Goal: Task Accomplishment & Management: Manage account settings

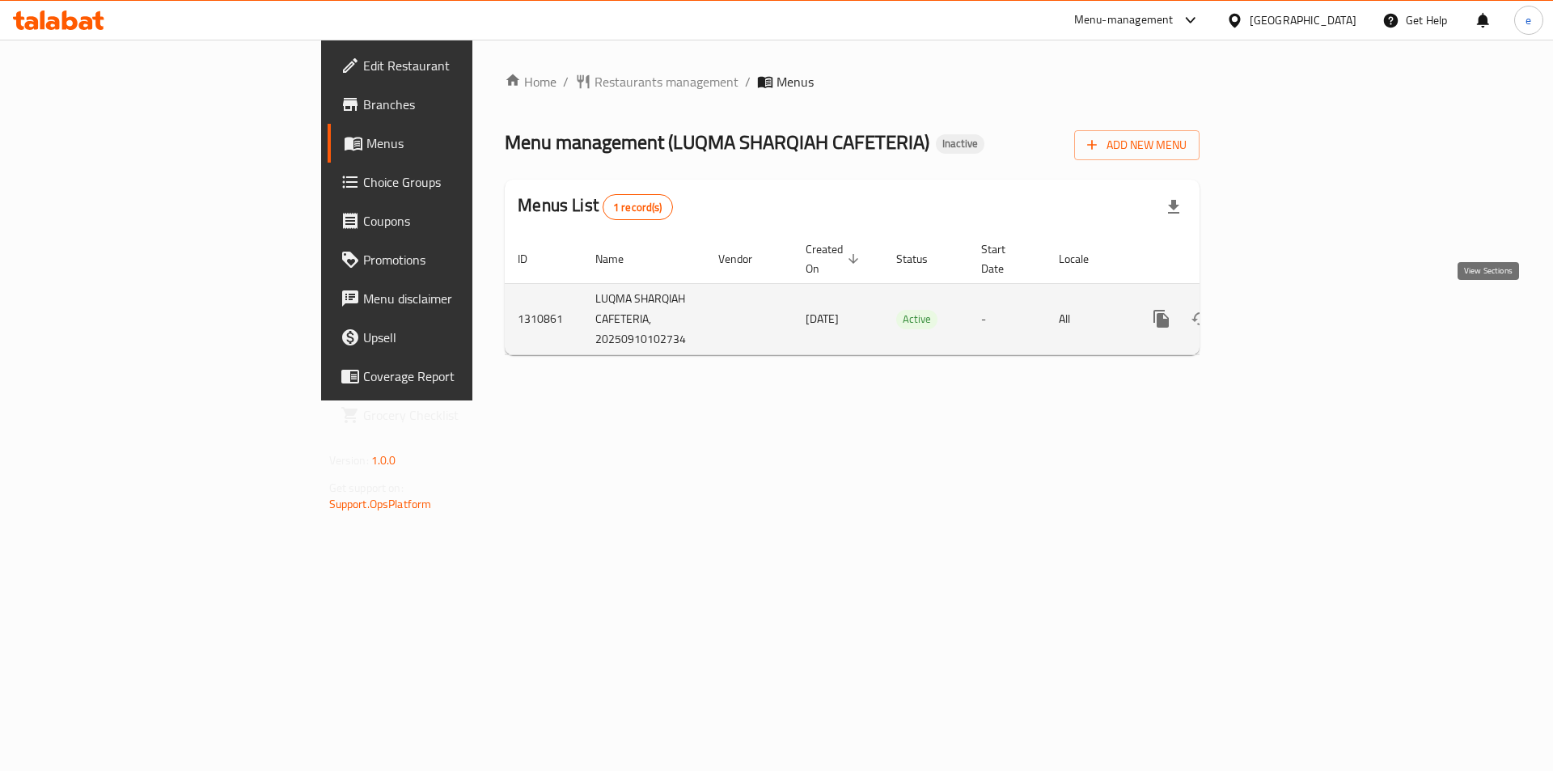
click at [1287, 314] on icon "enhanced table" at bounding box center [1277, 318] width 19 height 19
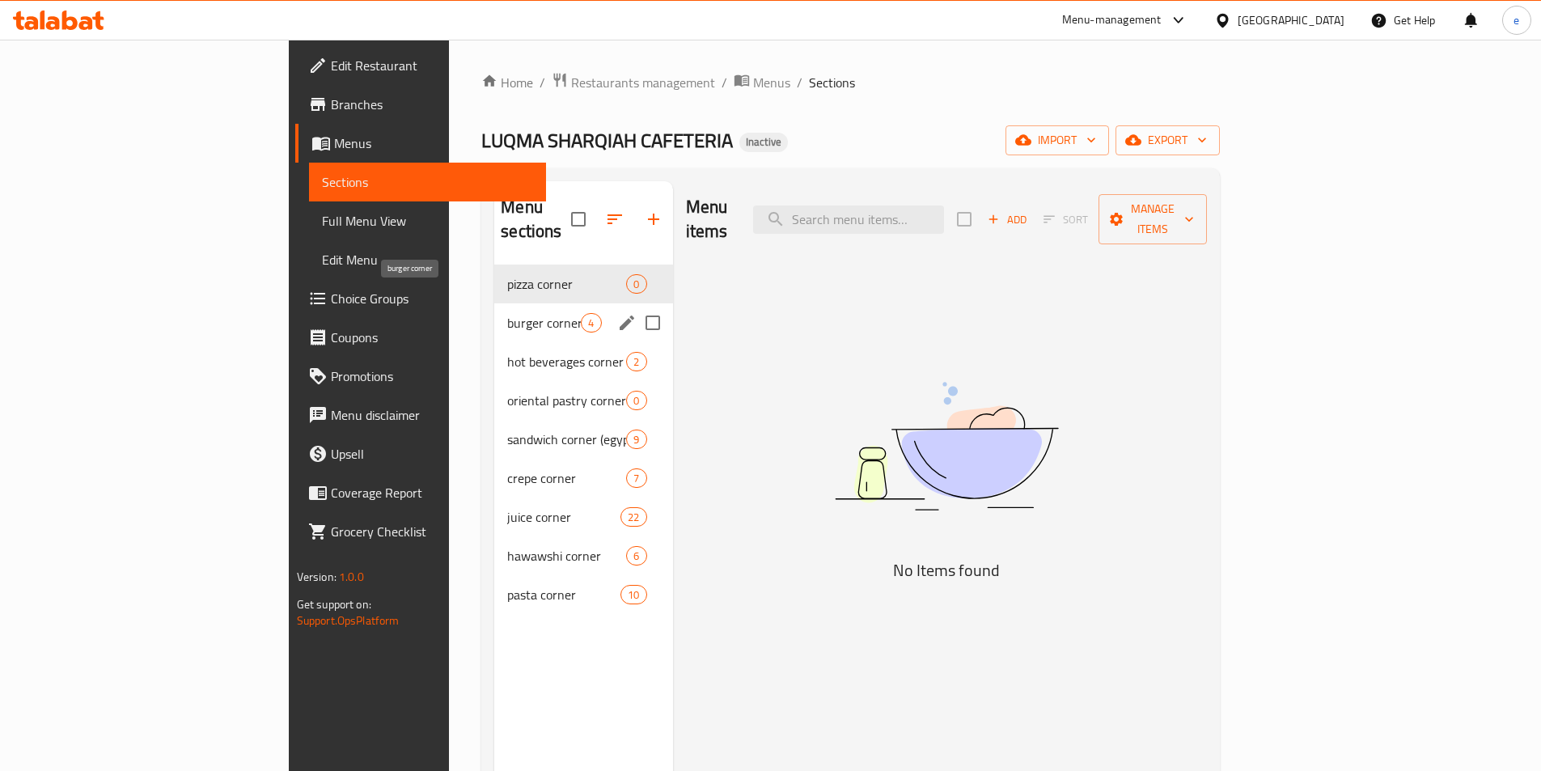
click at [507, 313] on span "burger corner" at bounding box center [544, 322] width 74 height 19
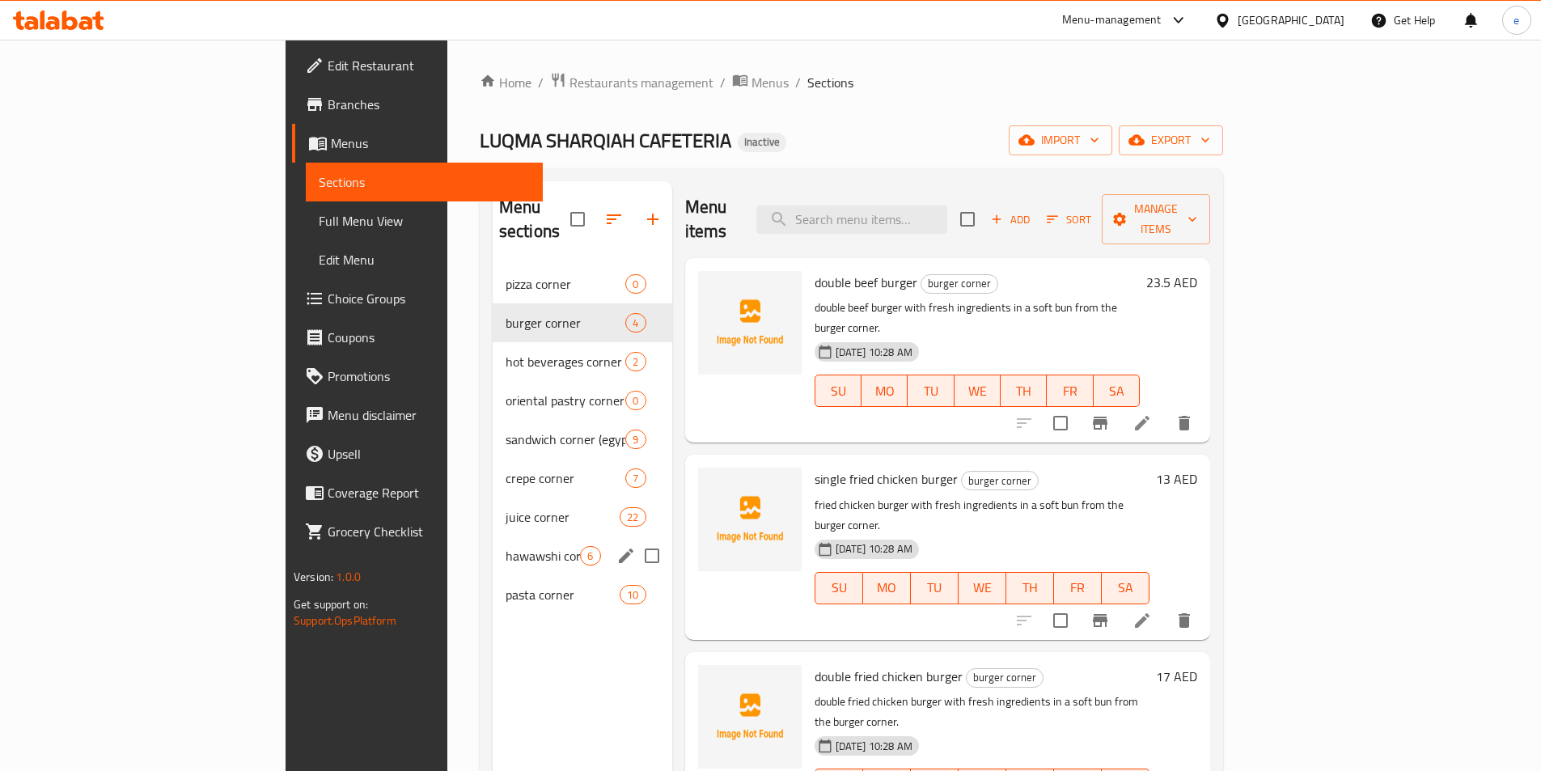
click at [493, 502] on div "juice corner 22" at bounding box center [583, 516] width 180 height 39
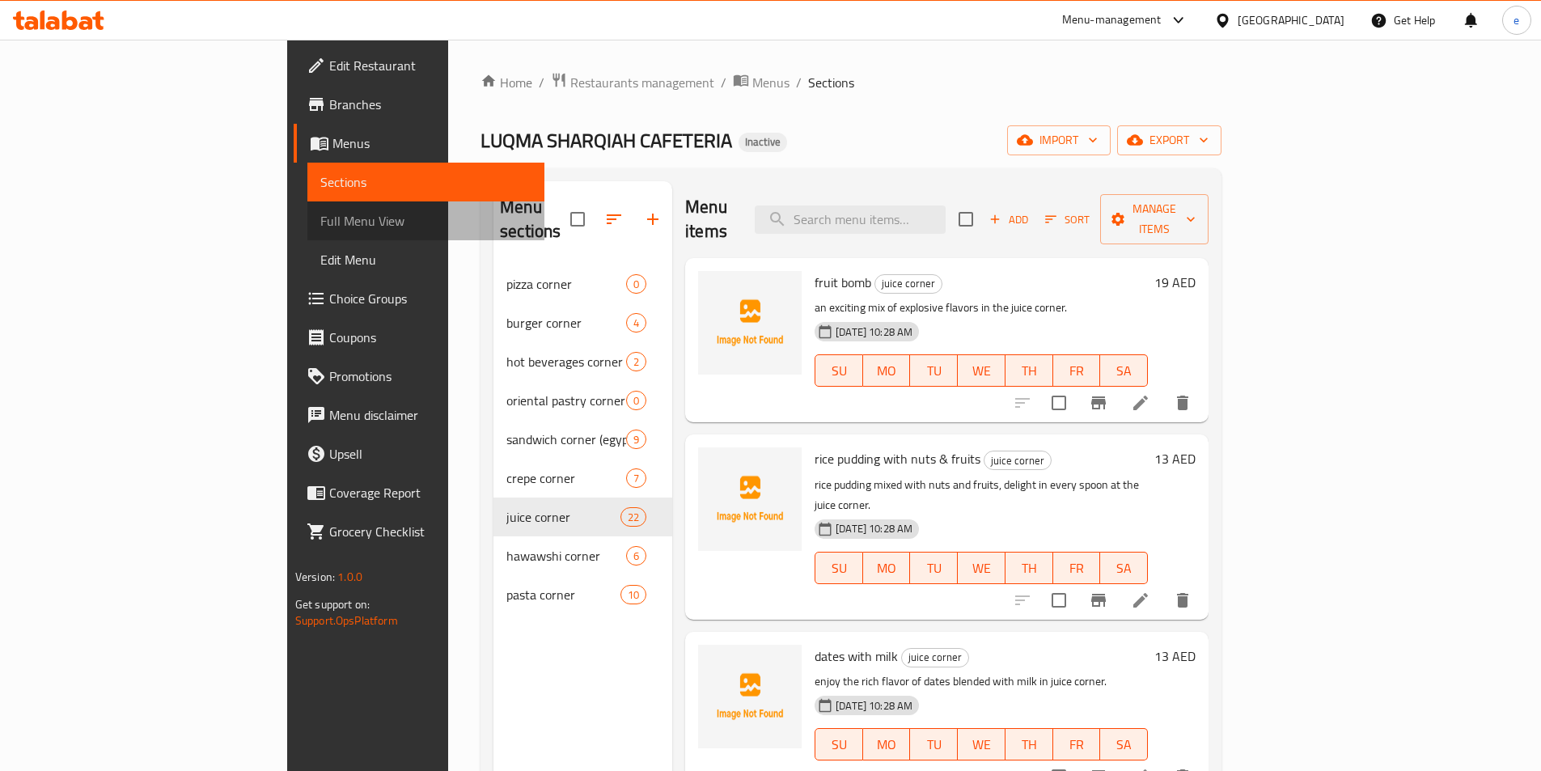
click at [320, 211] on span "Full Menu View" at bounding box center [425, 220] width 211 height 19
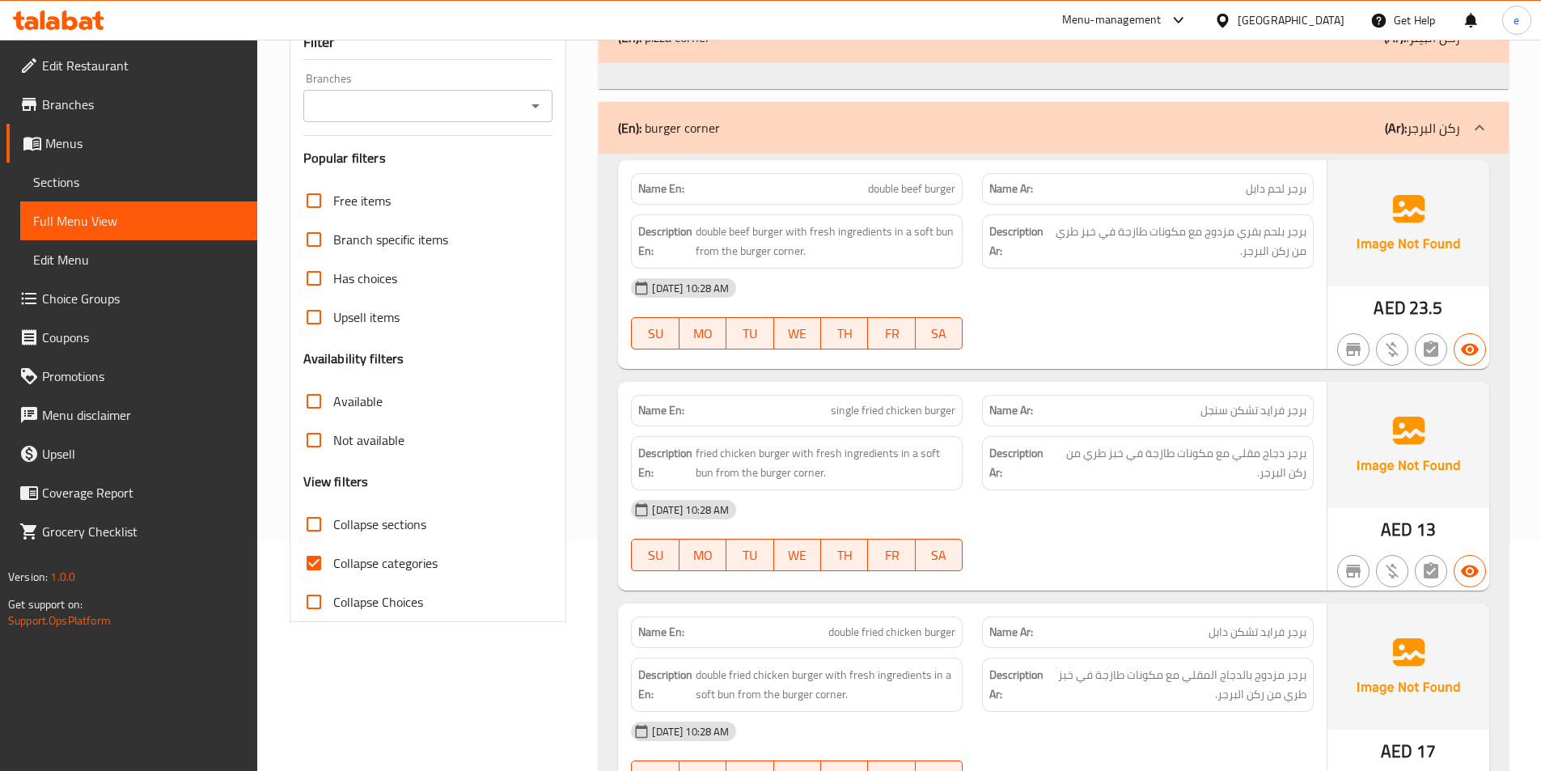
scroll to position [404, 0]
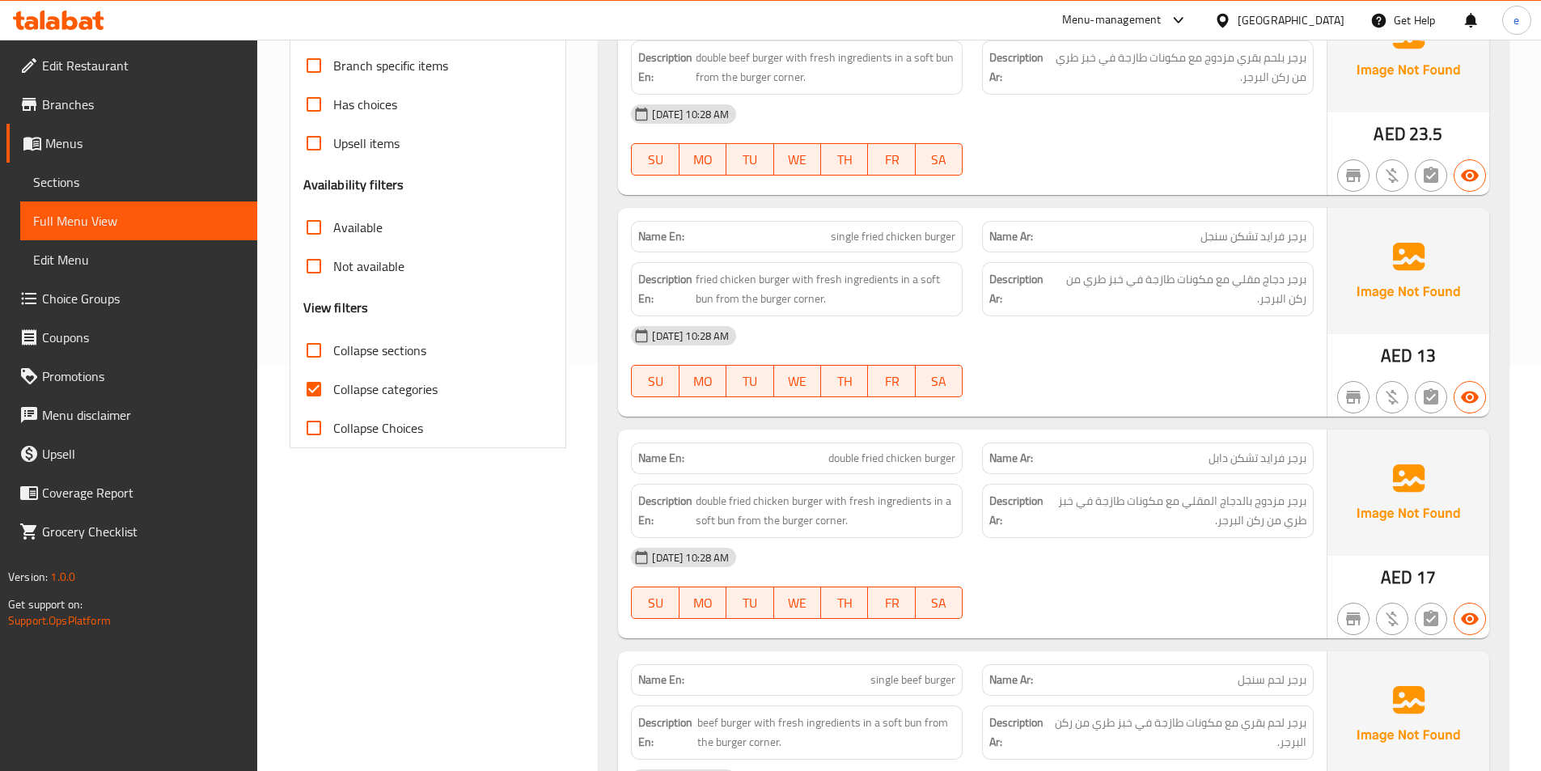
click at [372, 391] on span "Collapse categories" at bounding box center [385, 388] width 104 height 19
click at [333, 391] on input "Collapse categories" at bounding box center [313, 389] width 39 height 39
checkbox input "false"
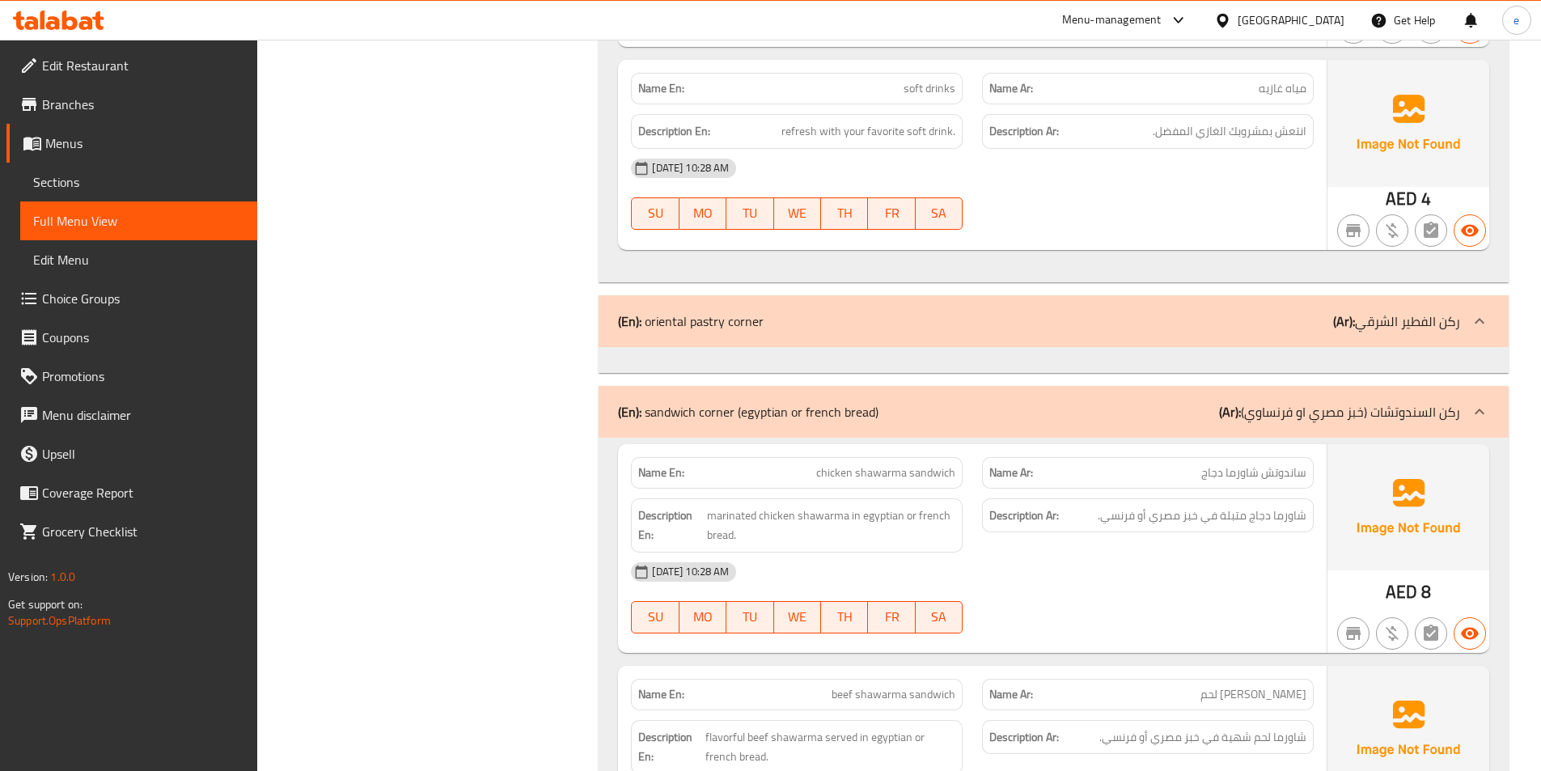
scroll to position [1698, 0]
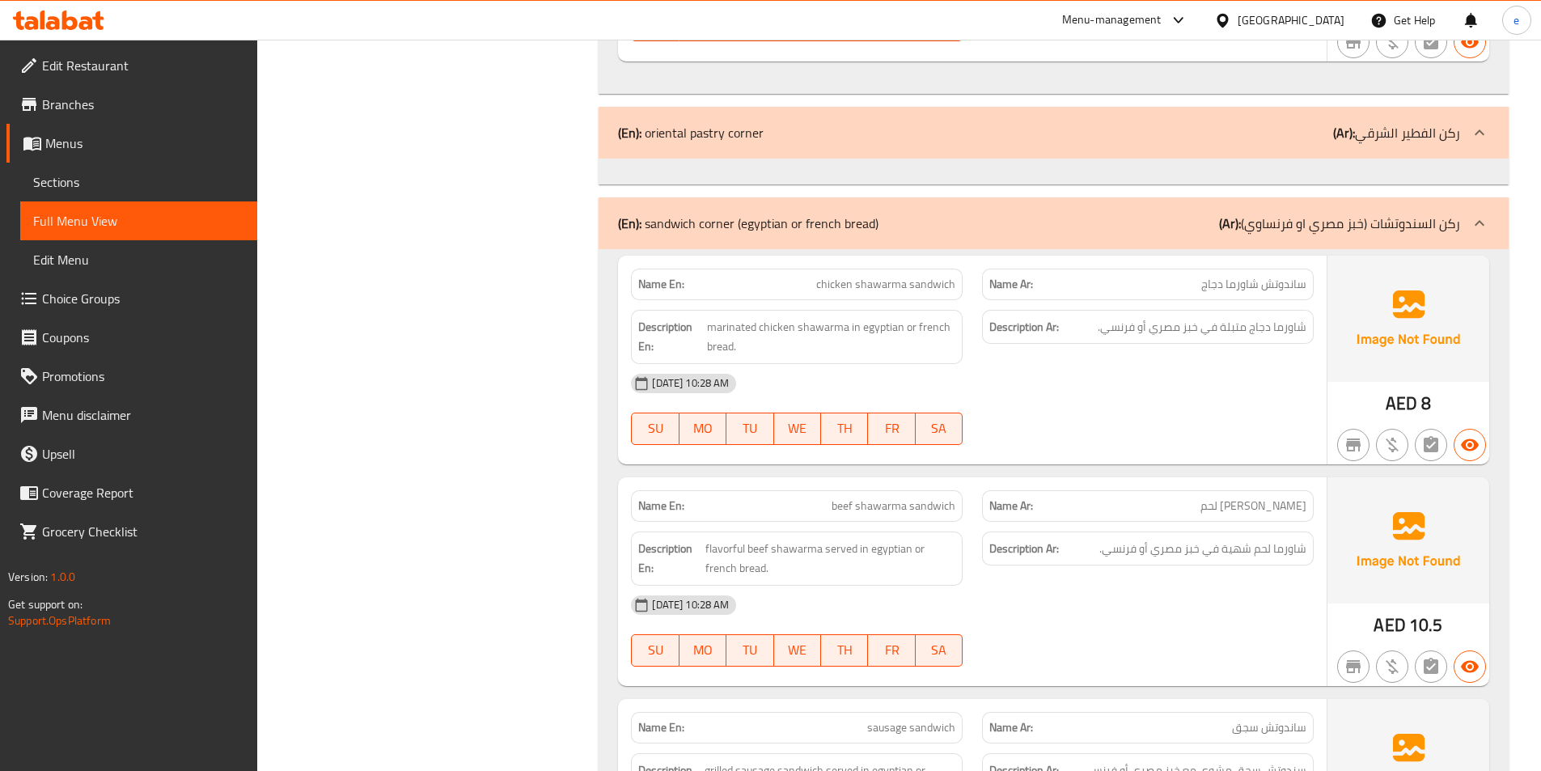
click at [1414, 128] on p "(Ar): ركن الفطير الشرقي" at bounding box center [1396, 132] width 127 height 19
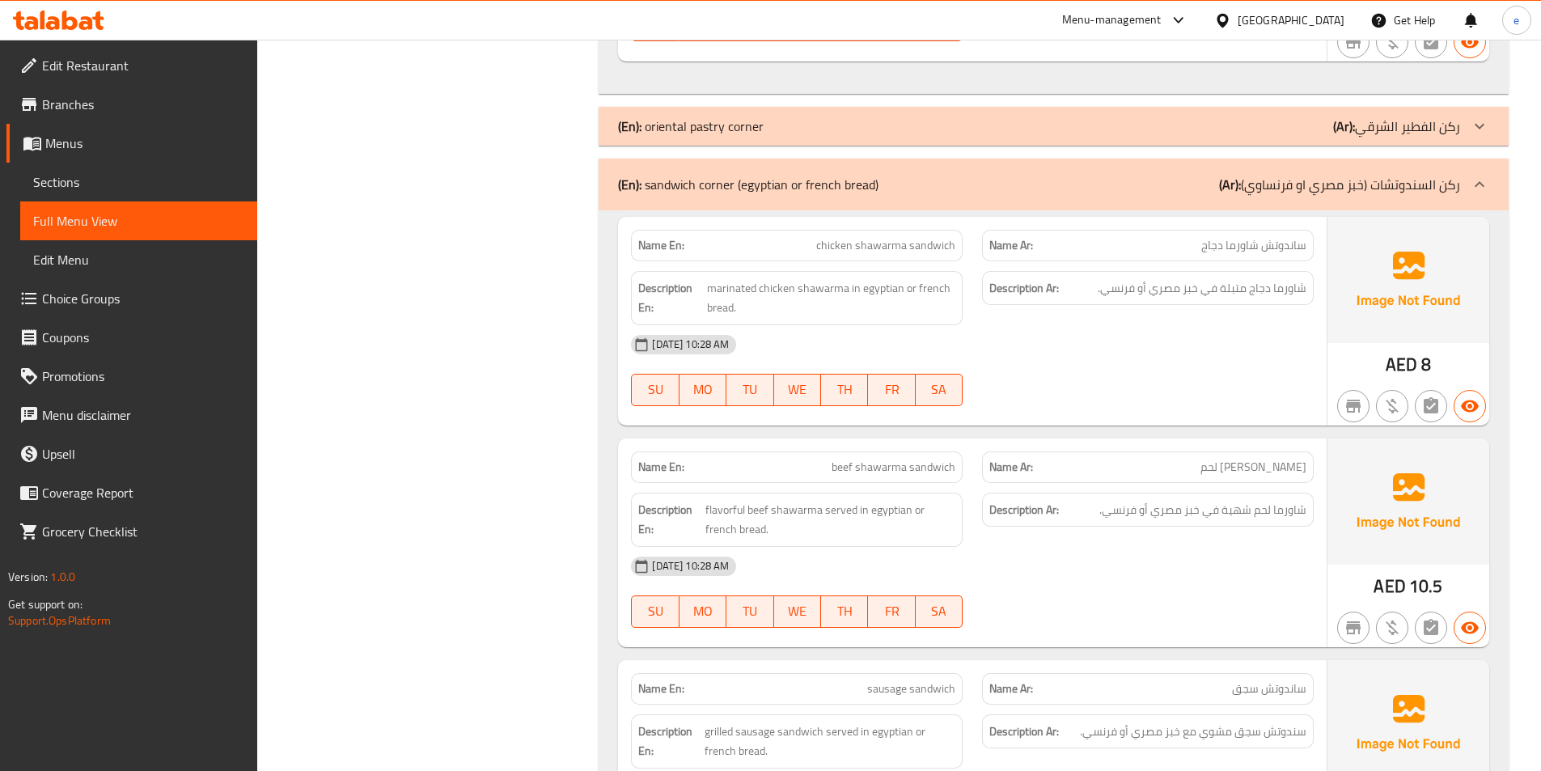
click at [1413, 129] on p "(Ar): ركن الفطير الشرقي" at bounding box center [1396, 125] width 127 height 19
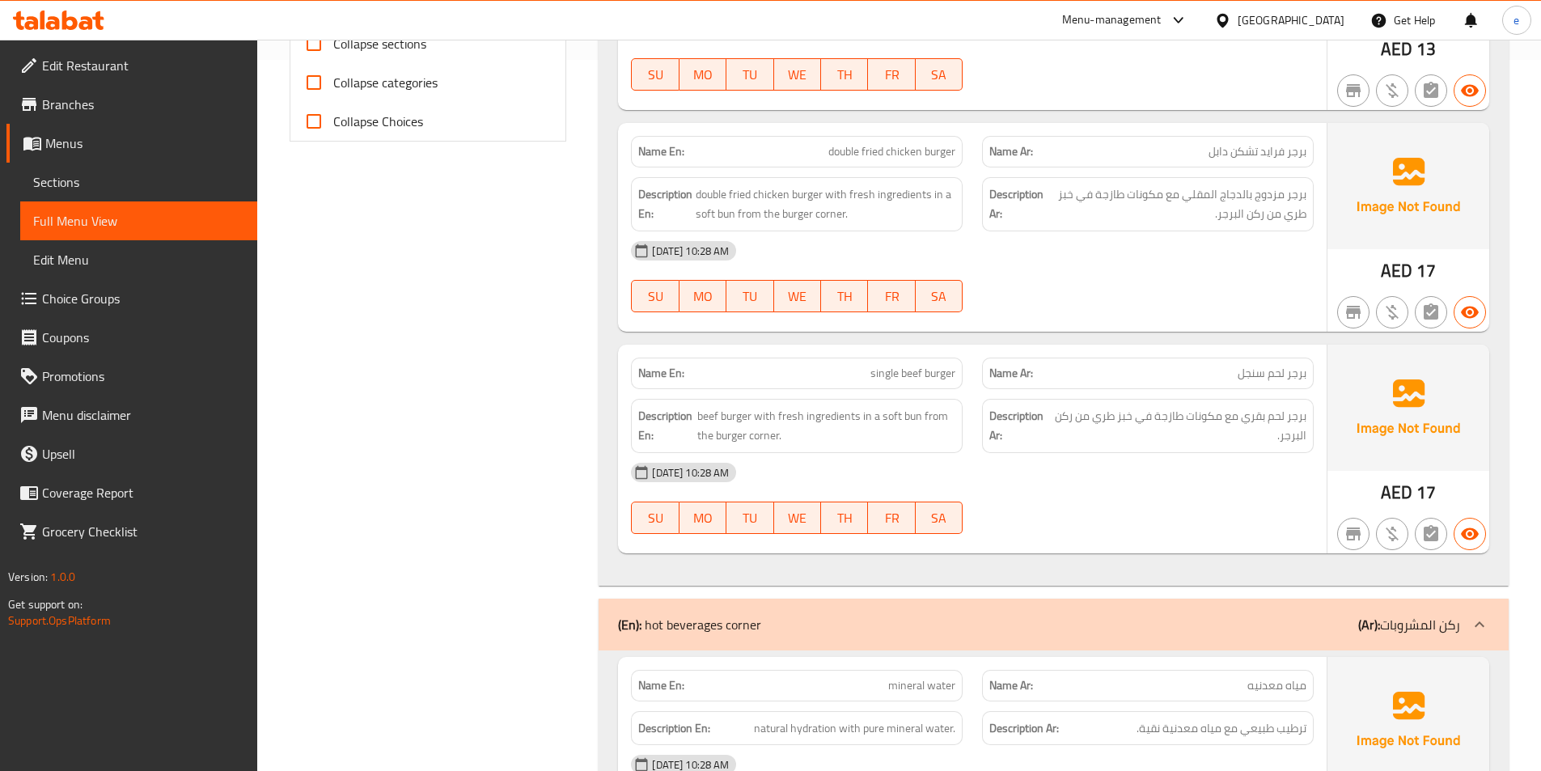
scroll to position [665, 0]
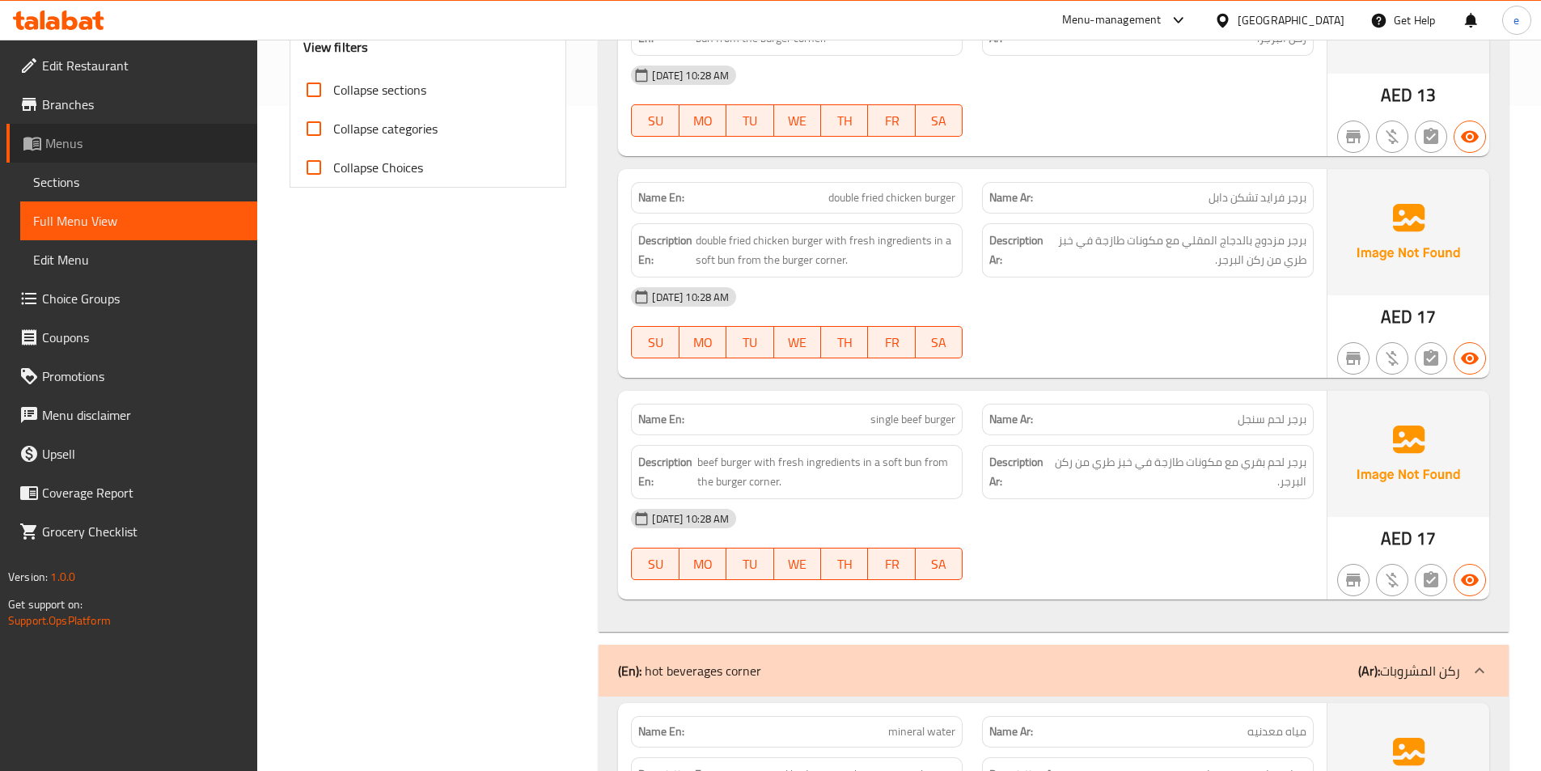
click at [74, 142] on span "Menus" at bounding box center [144, 142] width 199 height 19
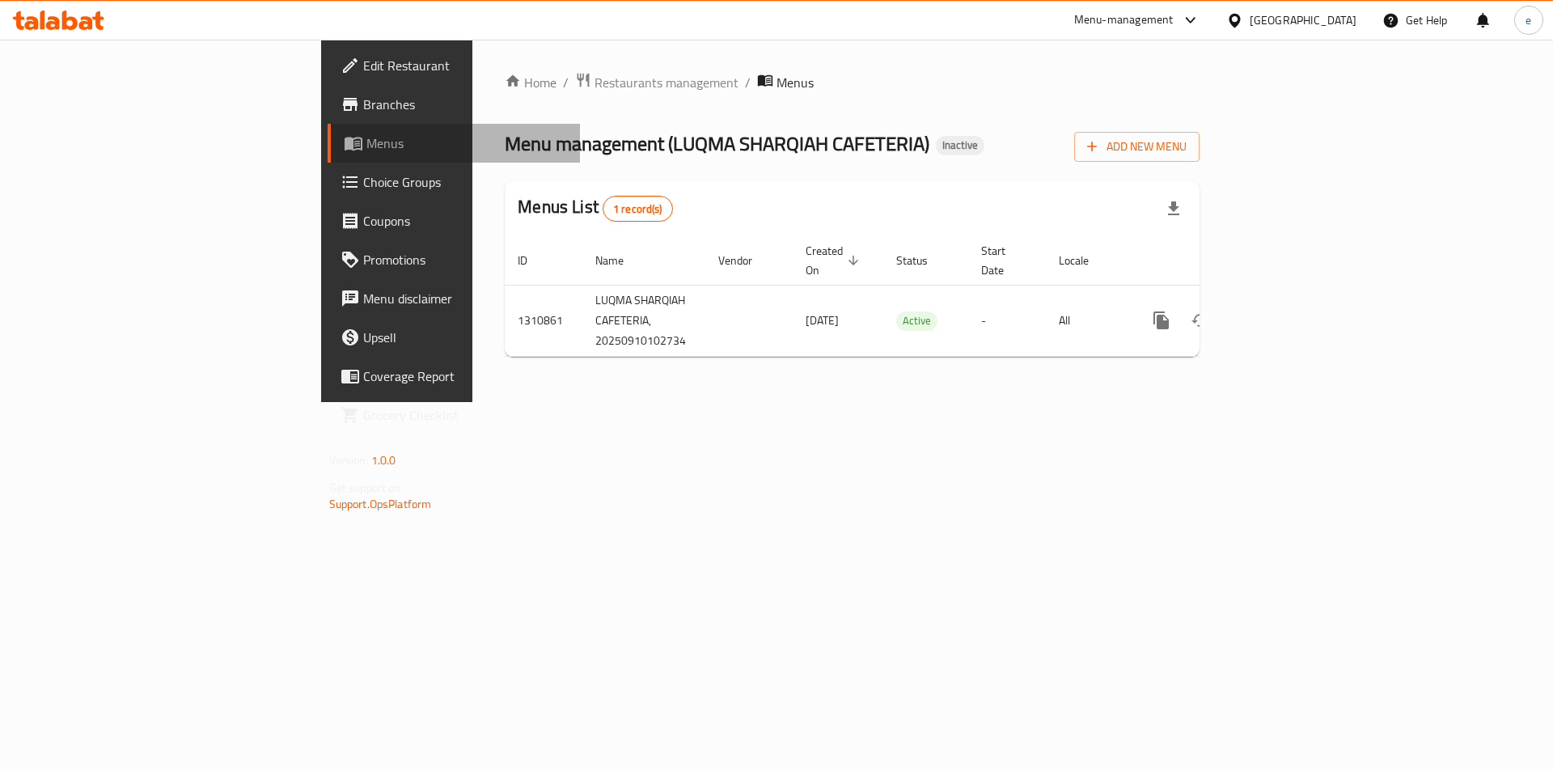
click at [366, 142] on span "Menus" at bounding box center [466, 142] width 201 height 19
click at [363, 98] on span "Branches" at bounding box center [465, 104] width 205 height 19
click at [1186, 149] on span "Add New Menu" at bounding box center [1136, 145] width 99 height 20
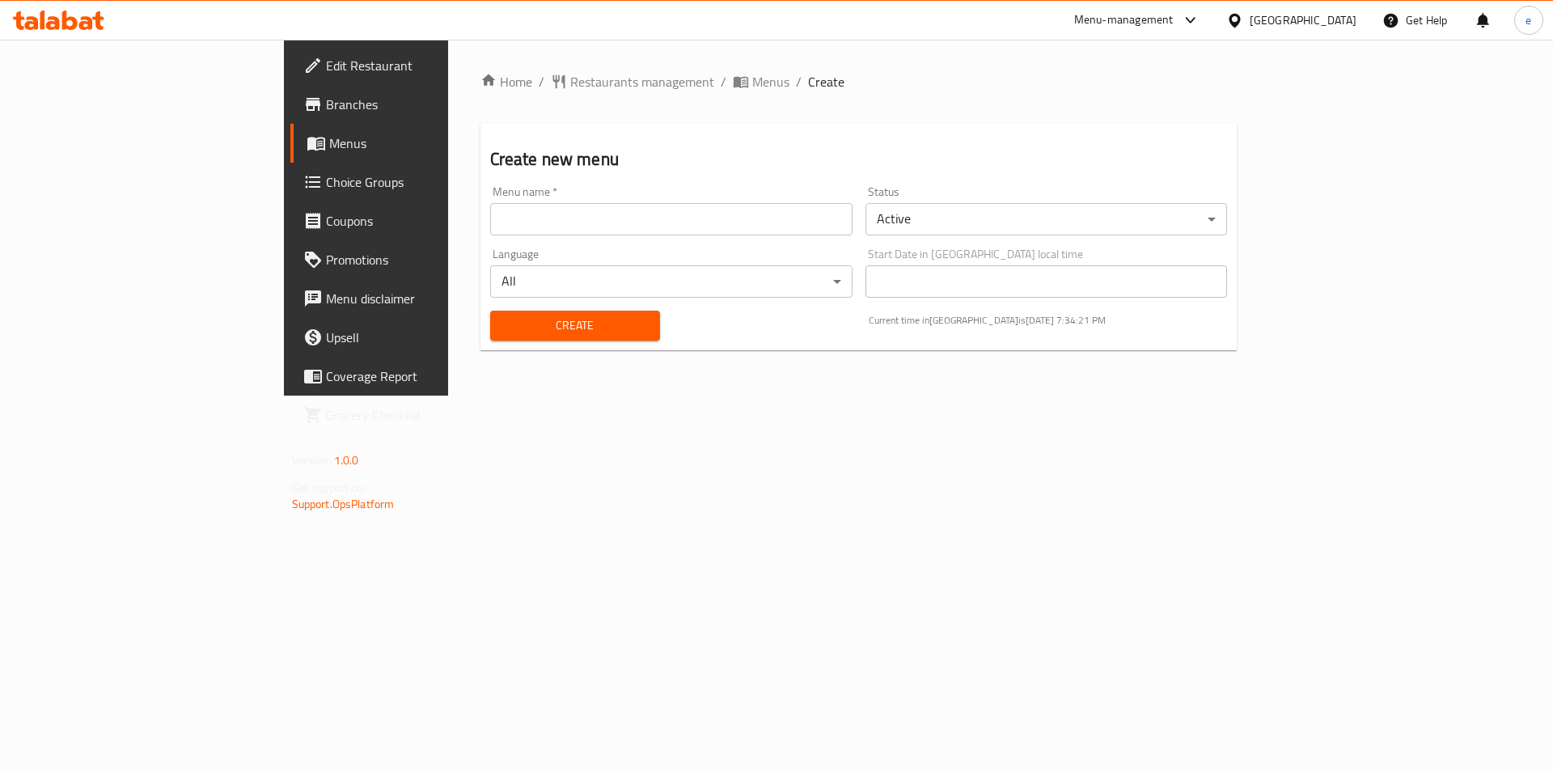
click at [490, 221] on input "text" at bounding box center [671, 219] width 362 height 32
type input "[DATE]"
click at [480, 309] on div "Create" at bounding box center [574, 325] width 189 height 49
click at [490, 311] on button "Create" at bounding box center [575, 326] width 170 height 30
click at [290, 153] on link "Menus" at bounding box center [416, 143] width 253 height 39
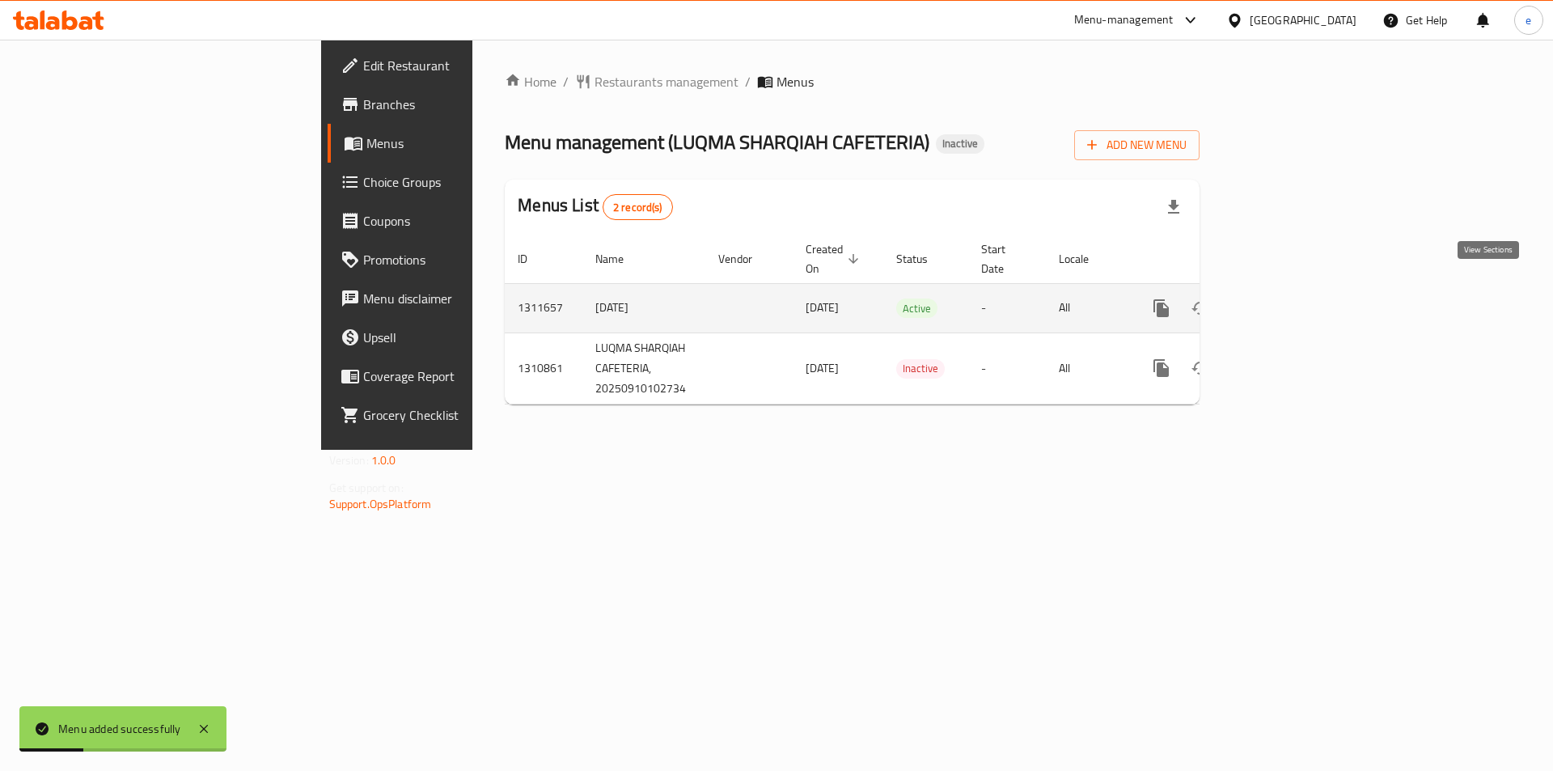
click at [1285, 301] on icon "enhanced table" at bounding box center [1277, 308] width 15 height 15
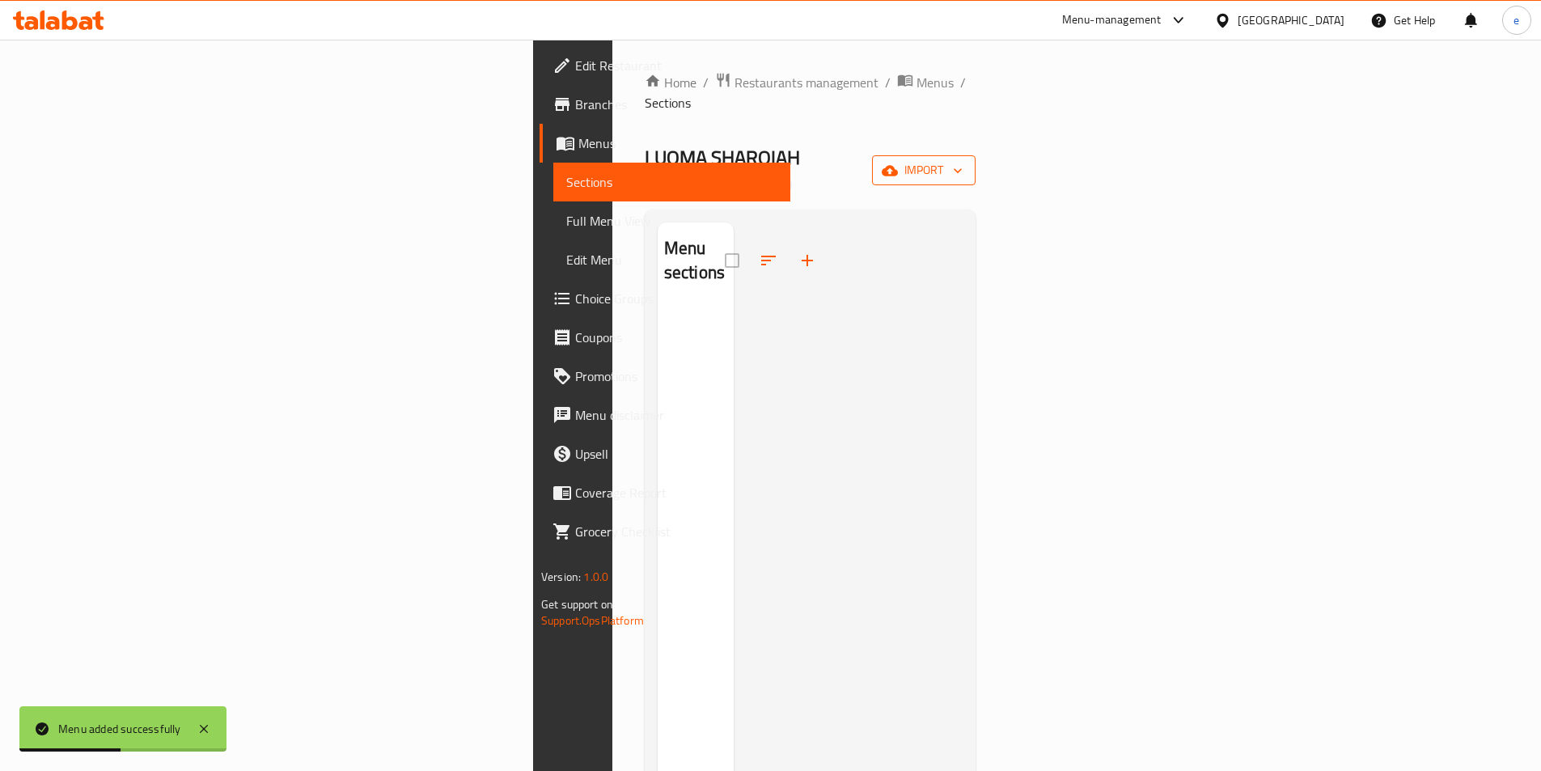
click at [975, 155] on button "import" at bounding box center [924, 170] width 104 height 30
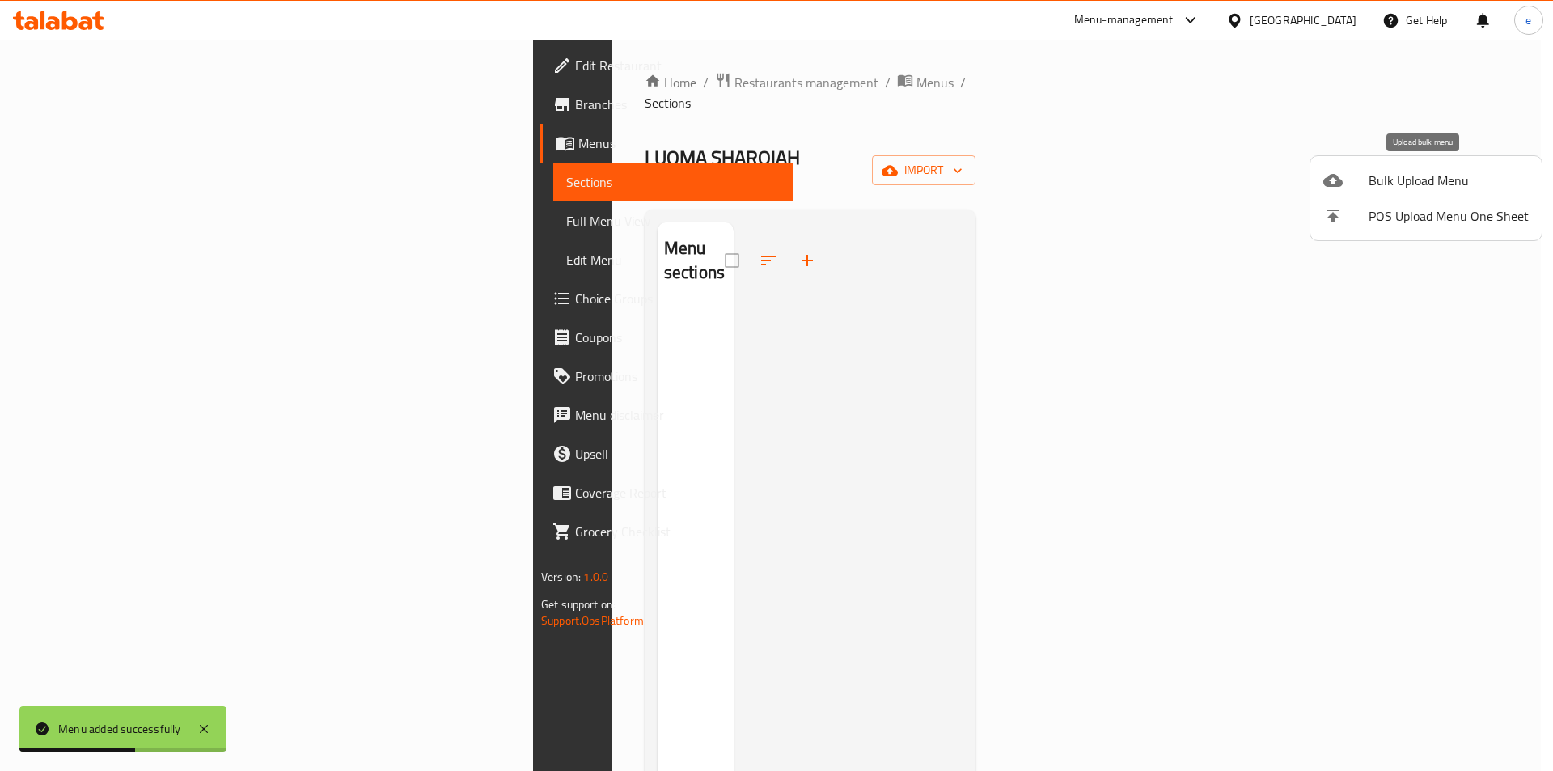
click at [1393, 180] on span "Bulk Upload Menu" at bounding box center [1448, 180] width 160 height 19
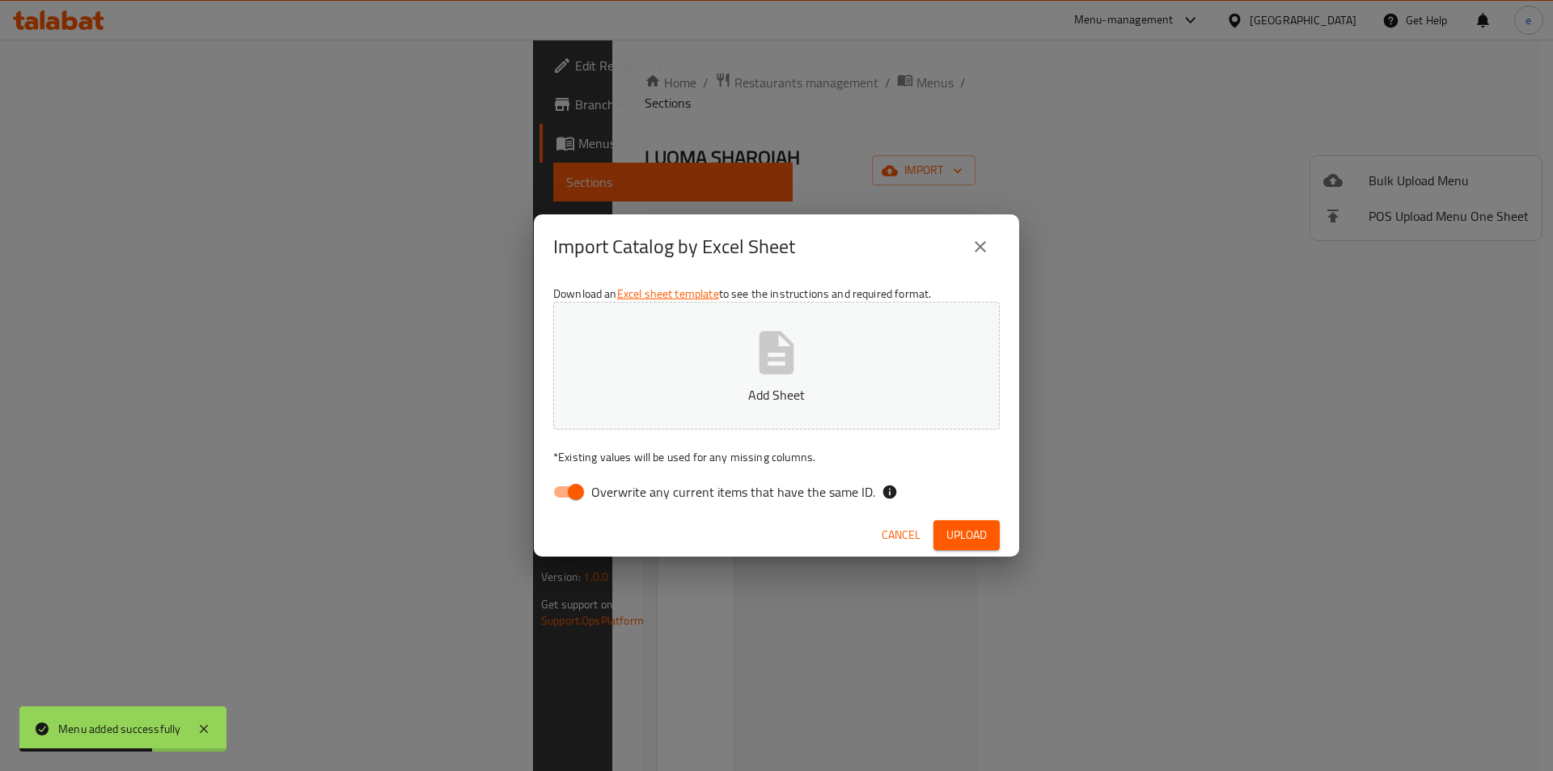
click at [904, 352] on button "Add Sheet" at bounding box center [776, 366] width 446 height 128
click at [577, 501] on input "Overwrite any current items that have the same ID." at bounding box center [576, 491] width 92 height 31
checkbox input "false"
click at [977, 515] on div "Cancel Upload" at bounding box center [776, 535] width 485 height 43
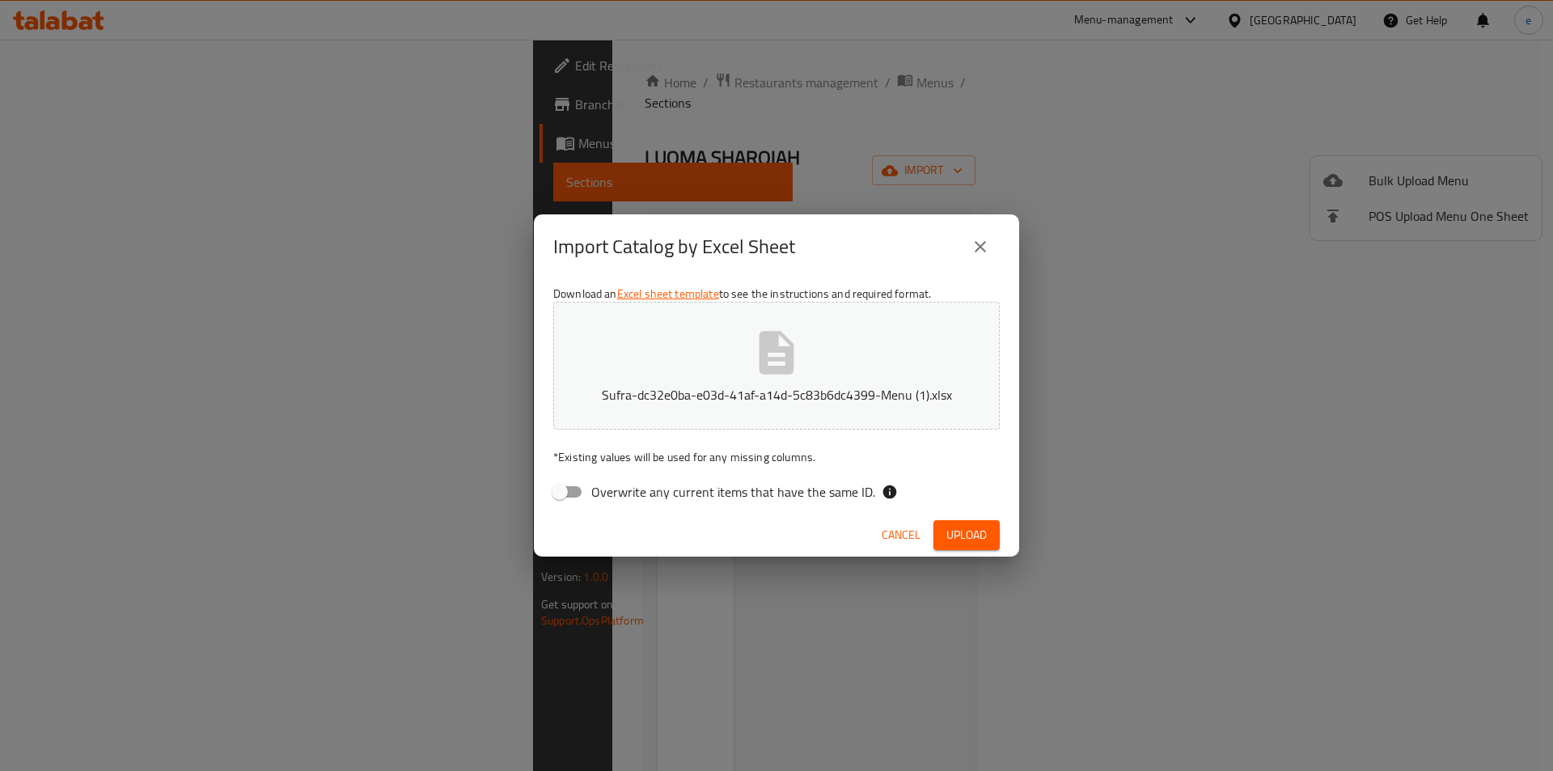
click at [970, 520] on button "Upload" at bounding box center [966, 535] width 66 height 30
click at [946, 520] on button "Upload" at bounding box center [966, 535] width 66 height 30
click at [967, 526] on span "Upload" at bounding box center [966, 535] width 40 height 20
click at [987, 504] on div "Overwrite any current items that have the same ID." at bounding box center [776, 491] width 446 height 31
click at [977, 537] on span "Upload" at bounding box center [966, 535] width 40 height 20
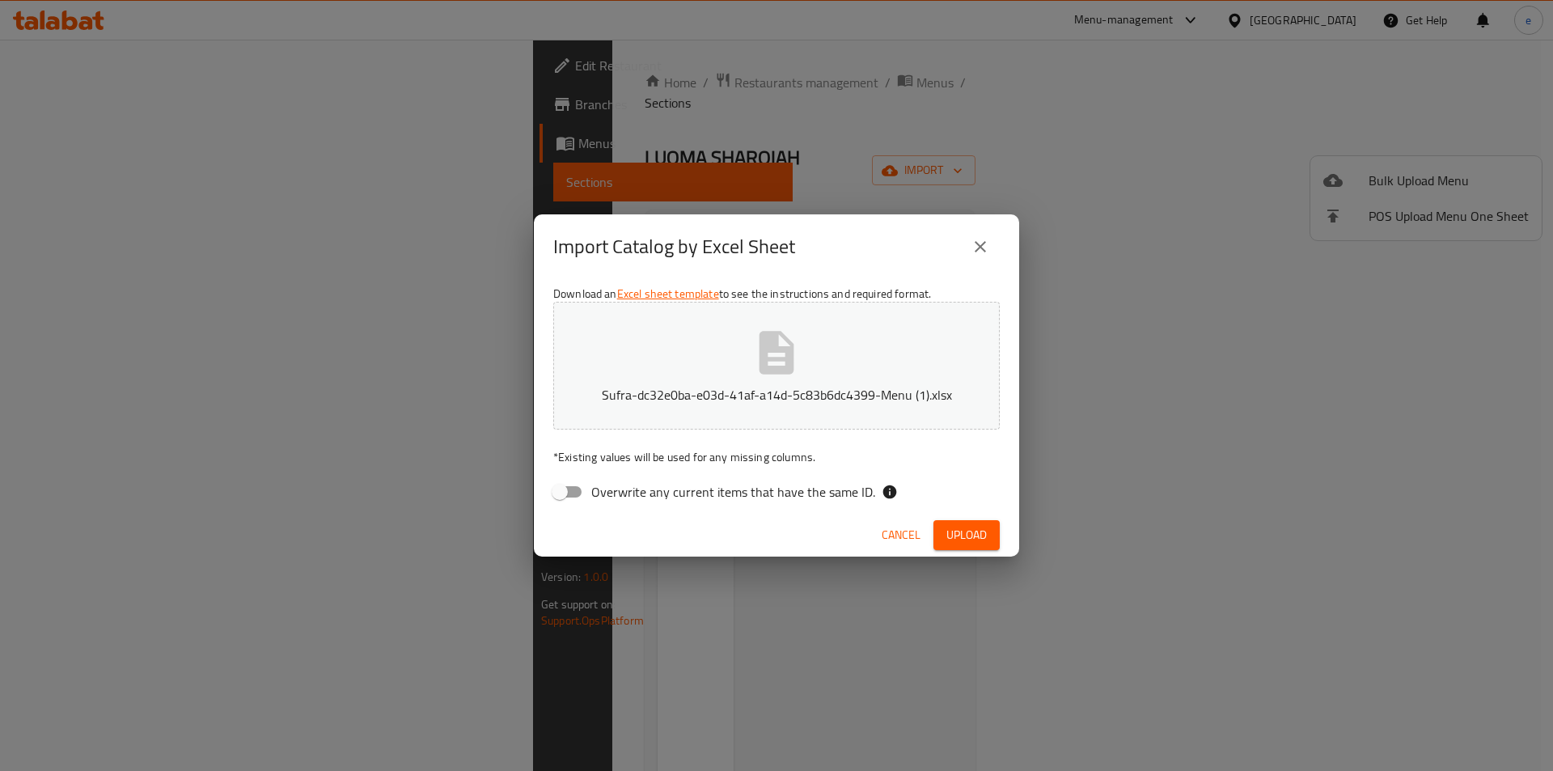
click at [952, 532] on span "Upload" at bounding box center [966, 535] width 40 height 20
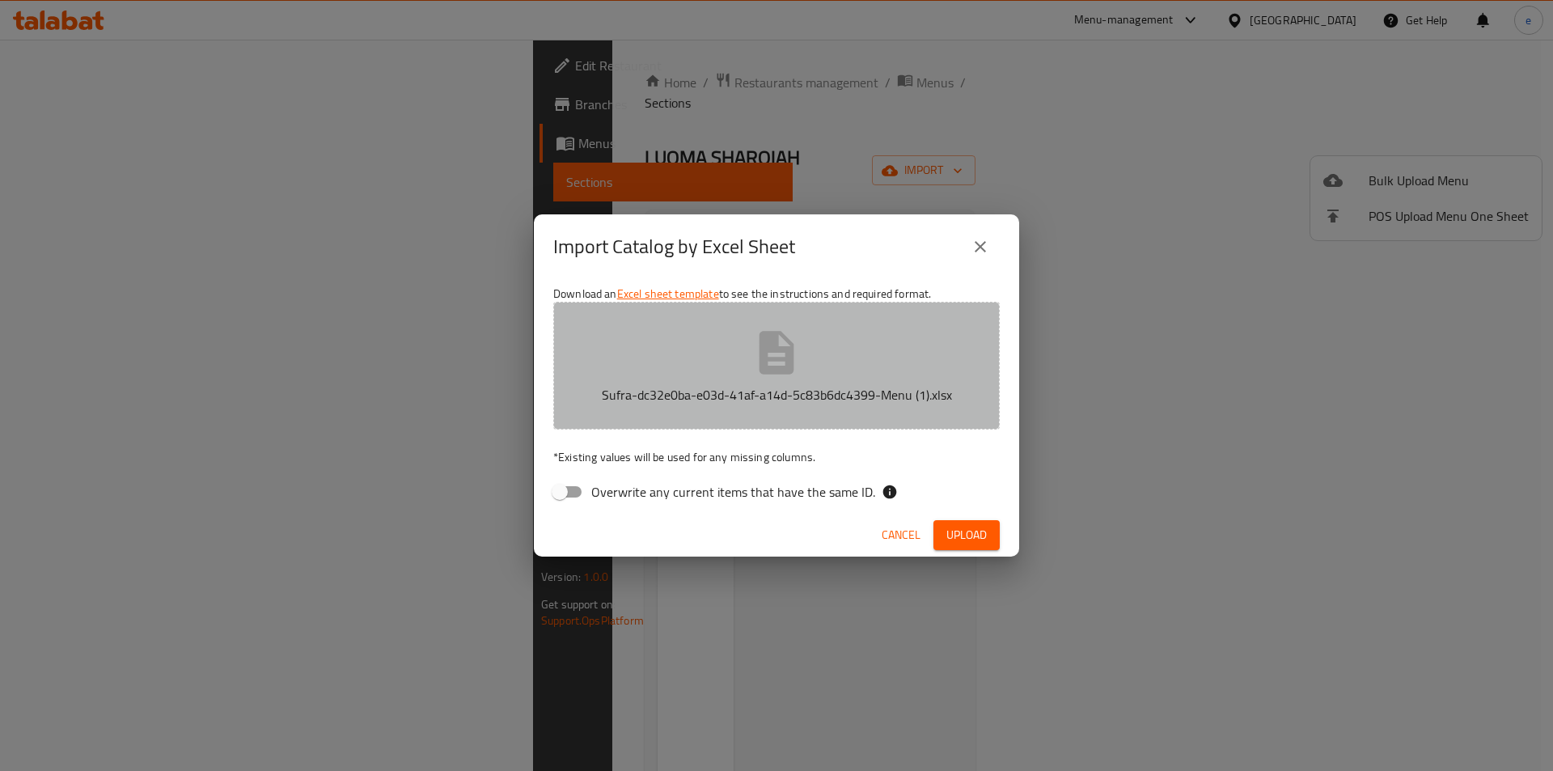
click at [758, 381] on button "Sufra-dc32e0ba-e03d-41af-a14d-5c83b6dc4399-Menu (1).xlsx" at bounding box center [776, 366] width 446 height 128
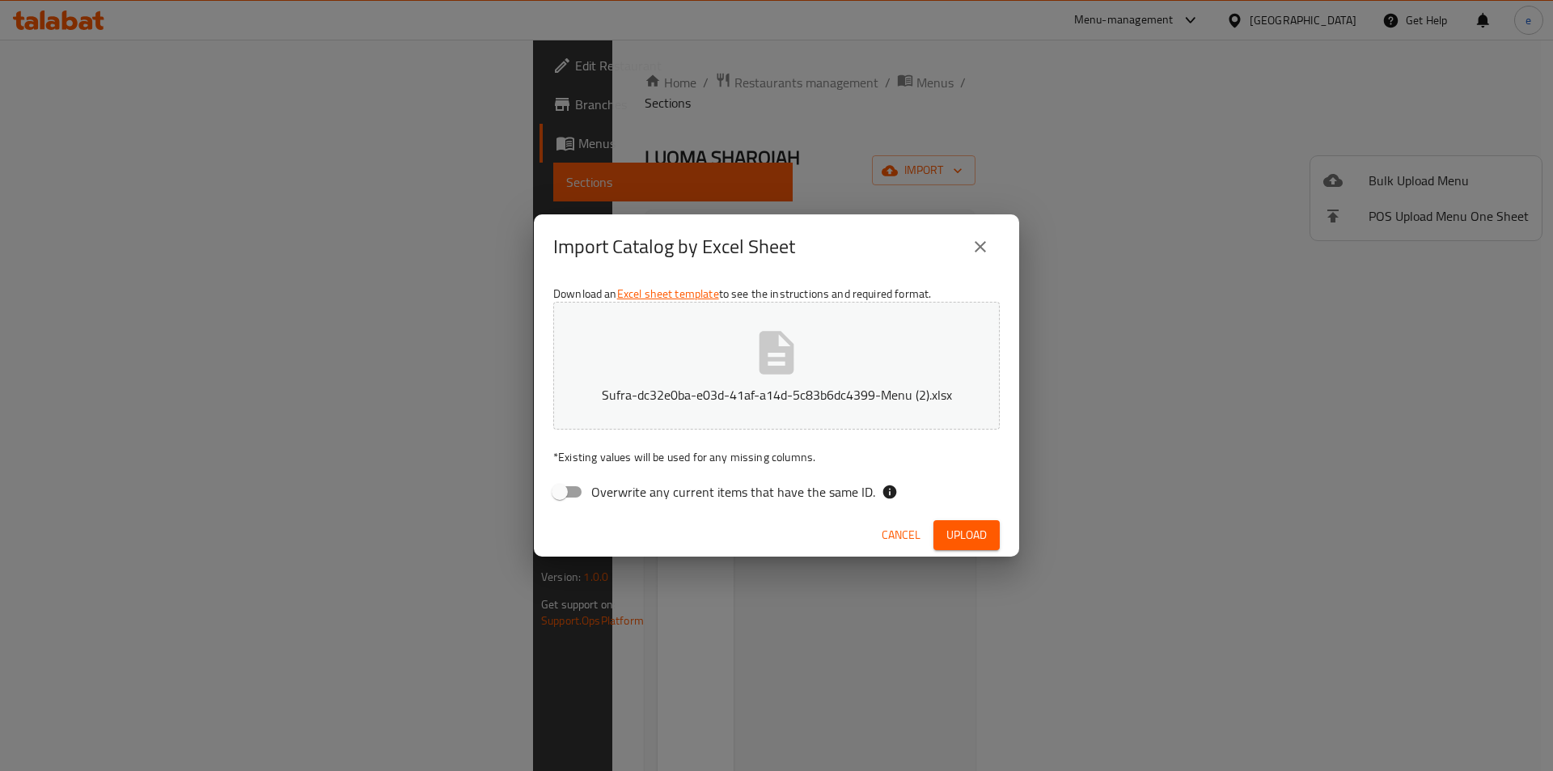
click at [962, 528] on span "Upload" at bounding box center [966, 535] width 40 height 20
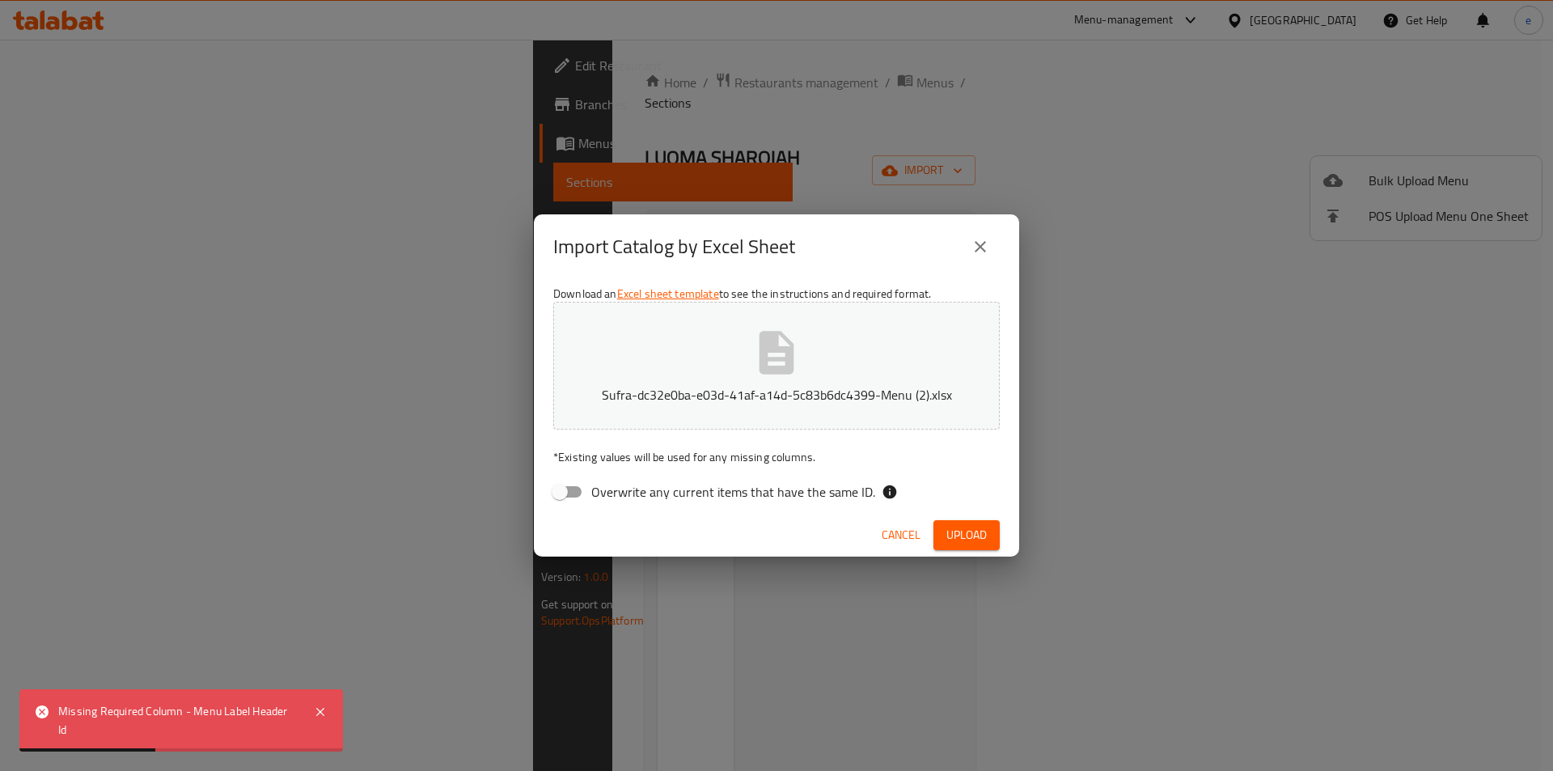
click at [970, 252] on button "close" at bounding box center [980, 246] width 39 height 39
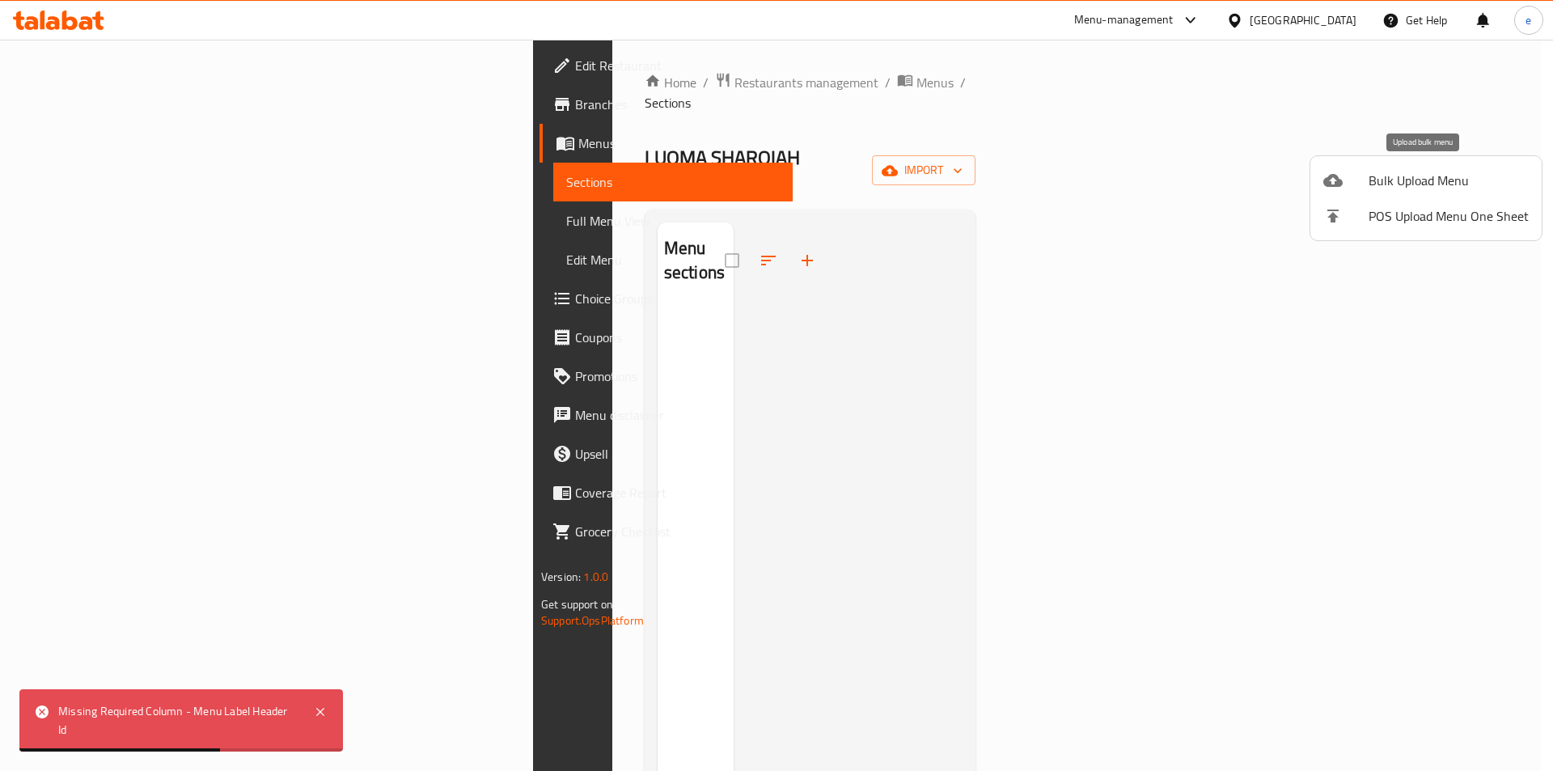
click at [1429, 190] on span "Bulk Upload Menu" at bounding box center [1448, 180] width 160 height 19
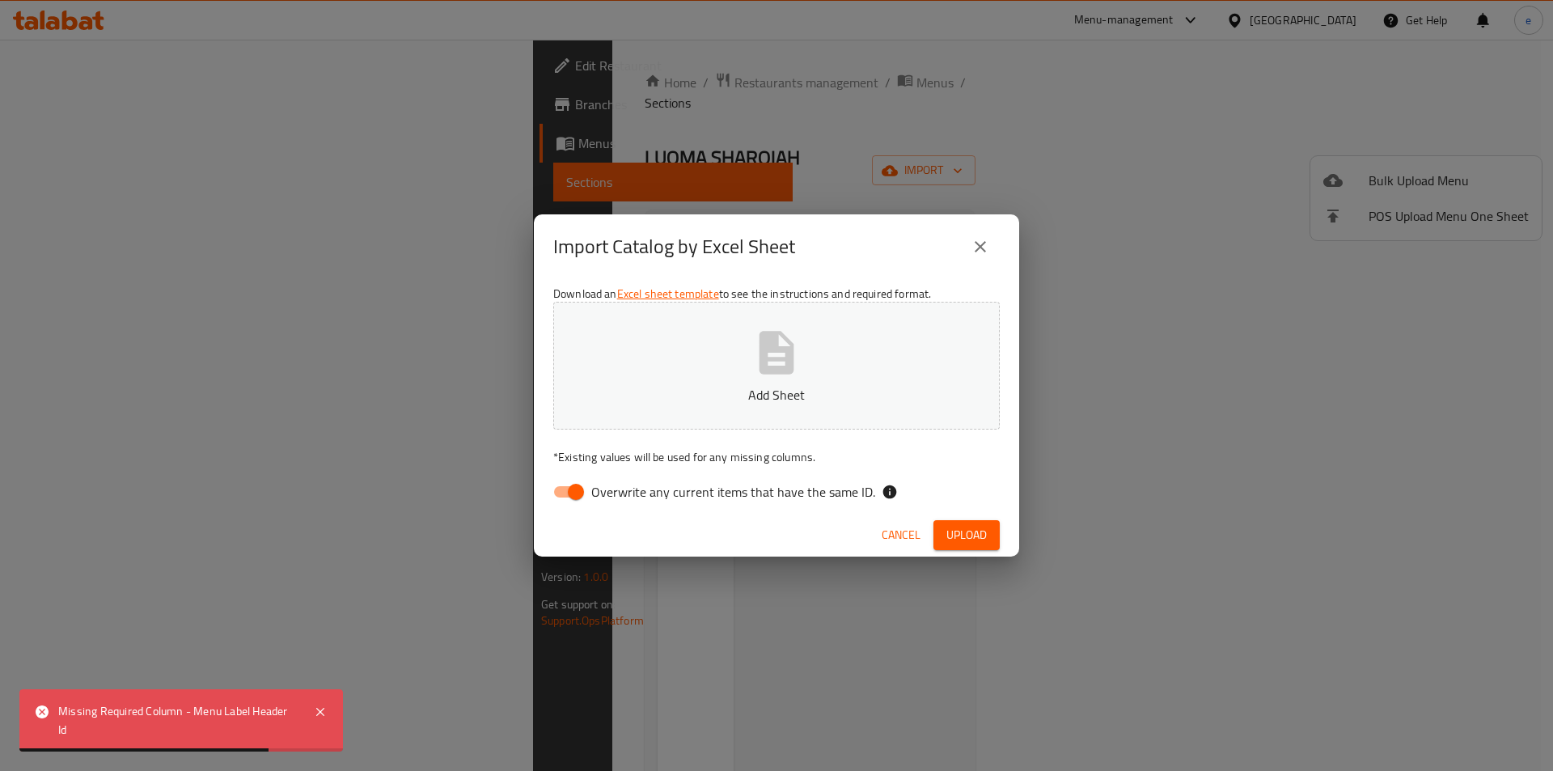
click at [689, 384] on button "Add Sheet" at bounding box center [776, 366] width 446 height 128
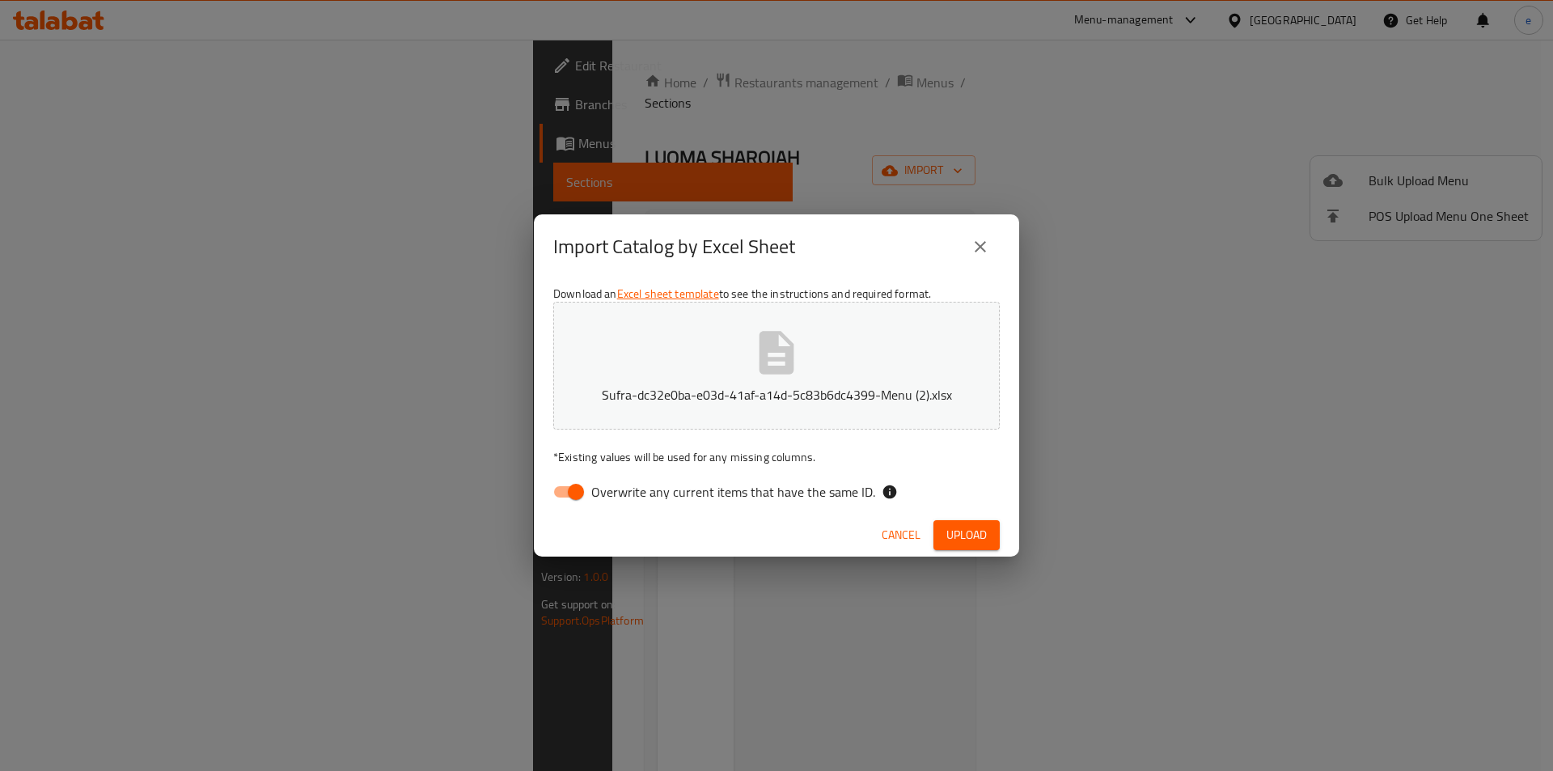
click at [567, 486] on input "Overwrite any current items that have the same ID." at bounding box center [576, 491] width 92 height 31
checkbox input "false"
click at [938, 525] on button "Upload" at bounding box center [966, 535] width 66 height 30
click at [937, 526] on button "Upload" at bounding box center [966, 535] width 66 height 30
drag, startPoint x: 978, startPoint y: 247, endPoint x: 958, endPoint y: 260, distance: 24.4
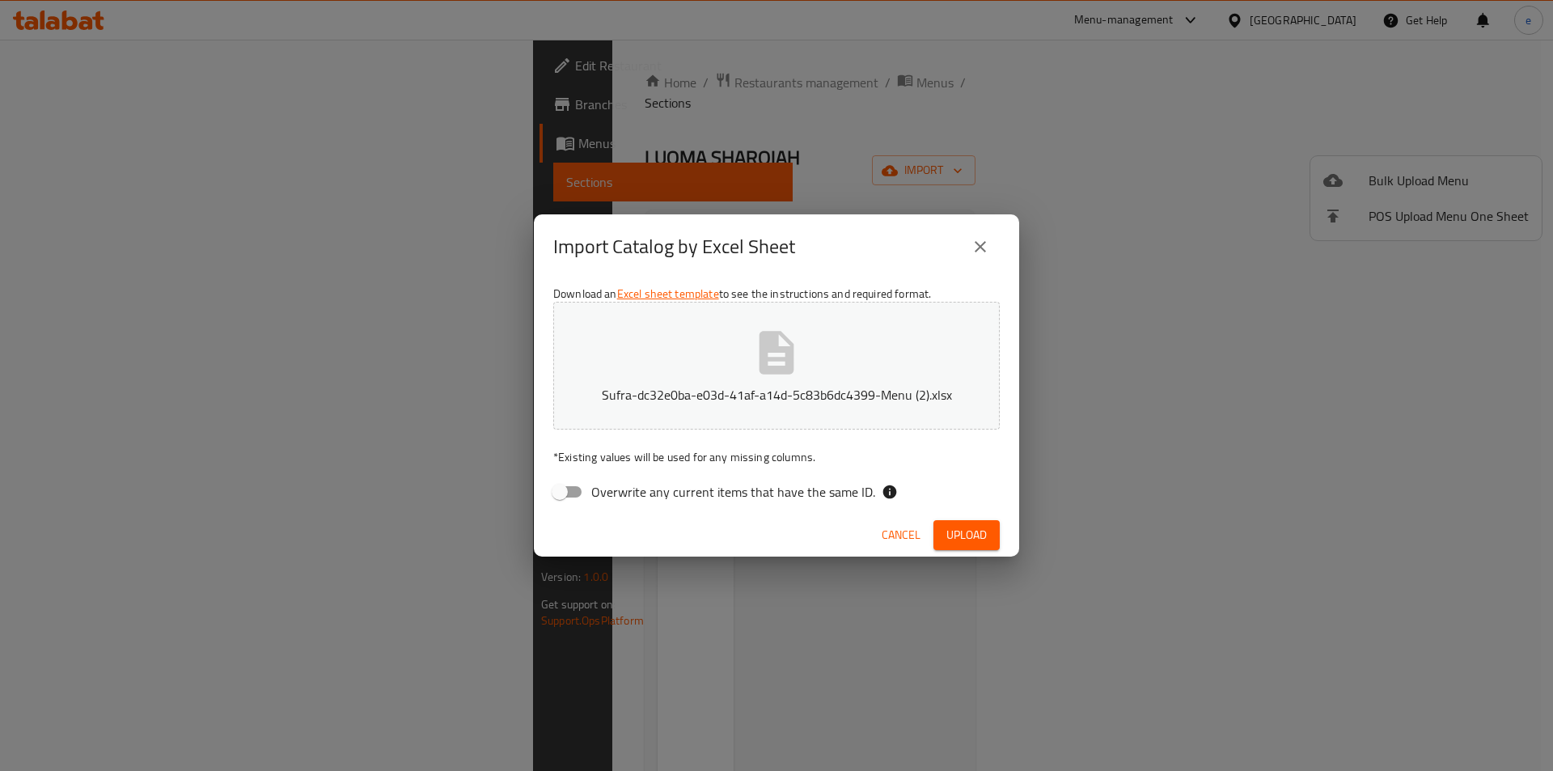
click at [978, 247] on icon "close" at bounding box center [979, 246] width 19 height 19
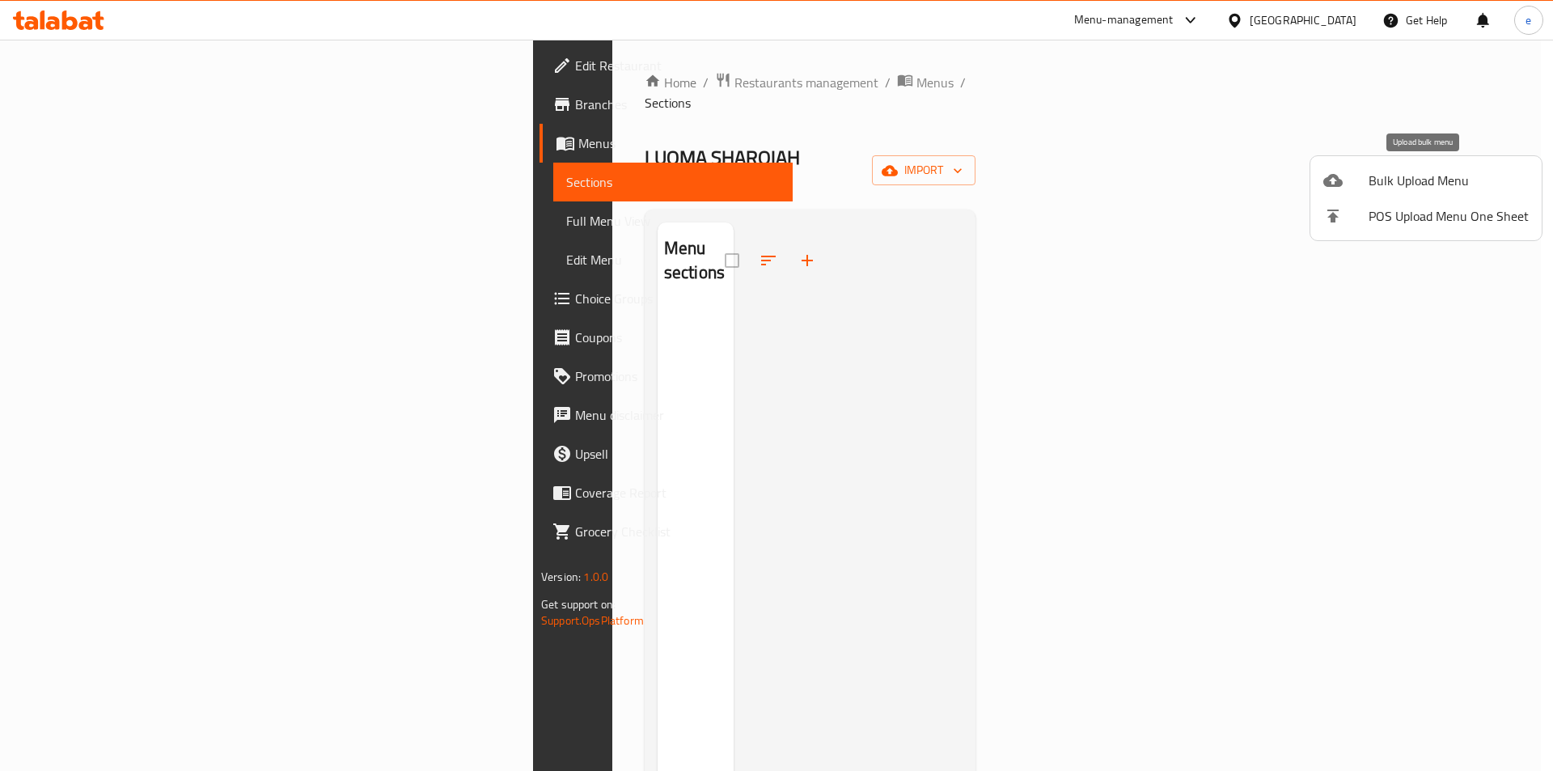
click at [1484, 175] on span "Bulk Upload Menu" at bounding box center [1448, 180] width 160 height 19
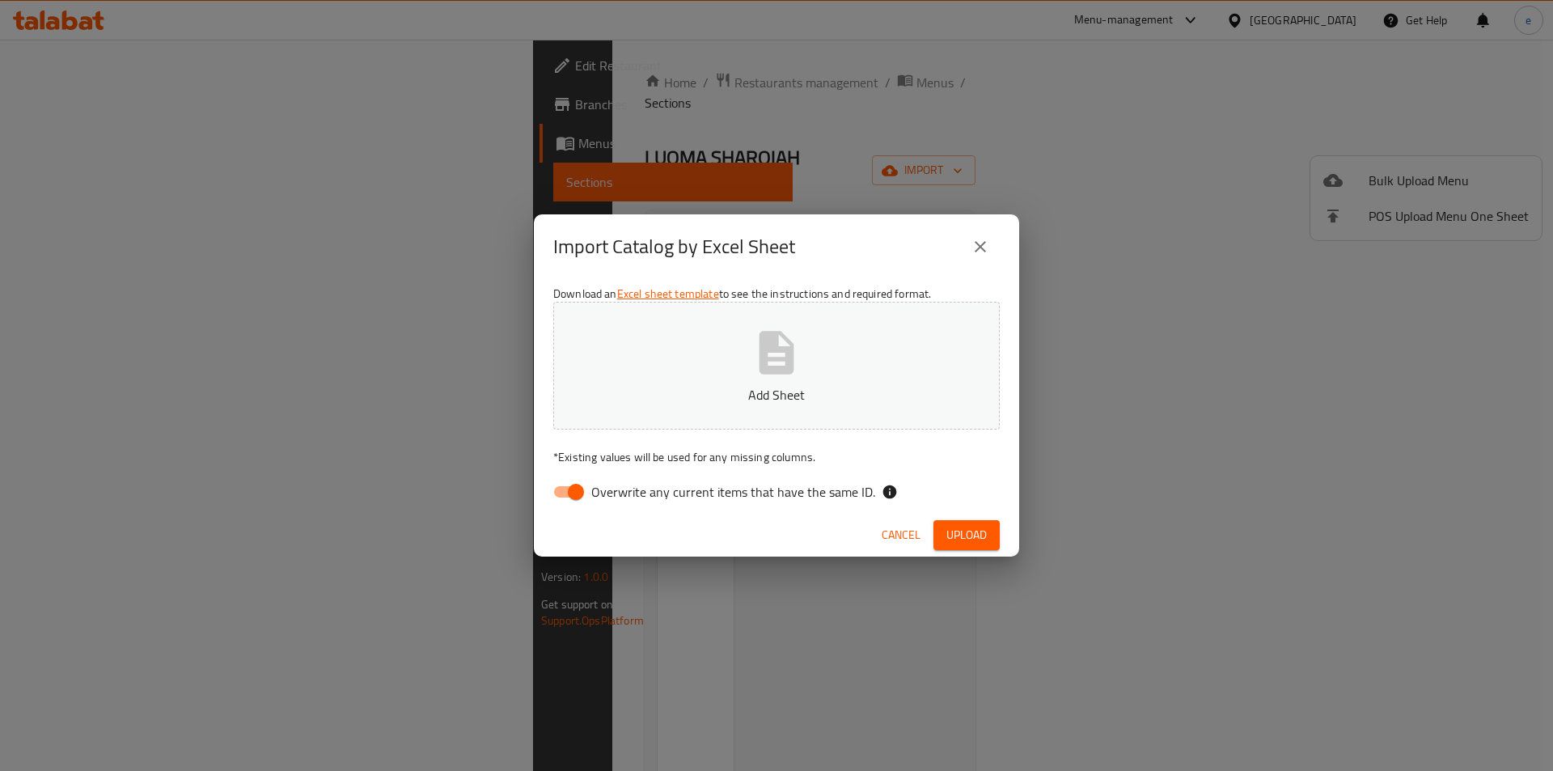
click at [928, 319] on button "Add Sheet" at bounding box center [776, 366] width 446 height 128
click at [619, 497] on span "Overwrite any current items that have the same ID." at bounding box center [733, 491] width 284 height 19
click at [619, 497] on input "Overwrite any current items that have the same ID." at bounding box center [576, 491] width 92 height 31
checkbox input "false"
click at [983, 525] on span "Upload" at bounding box center [966, 535] width 40 height 20
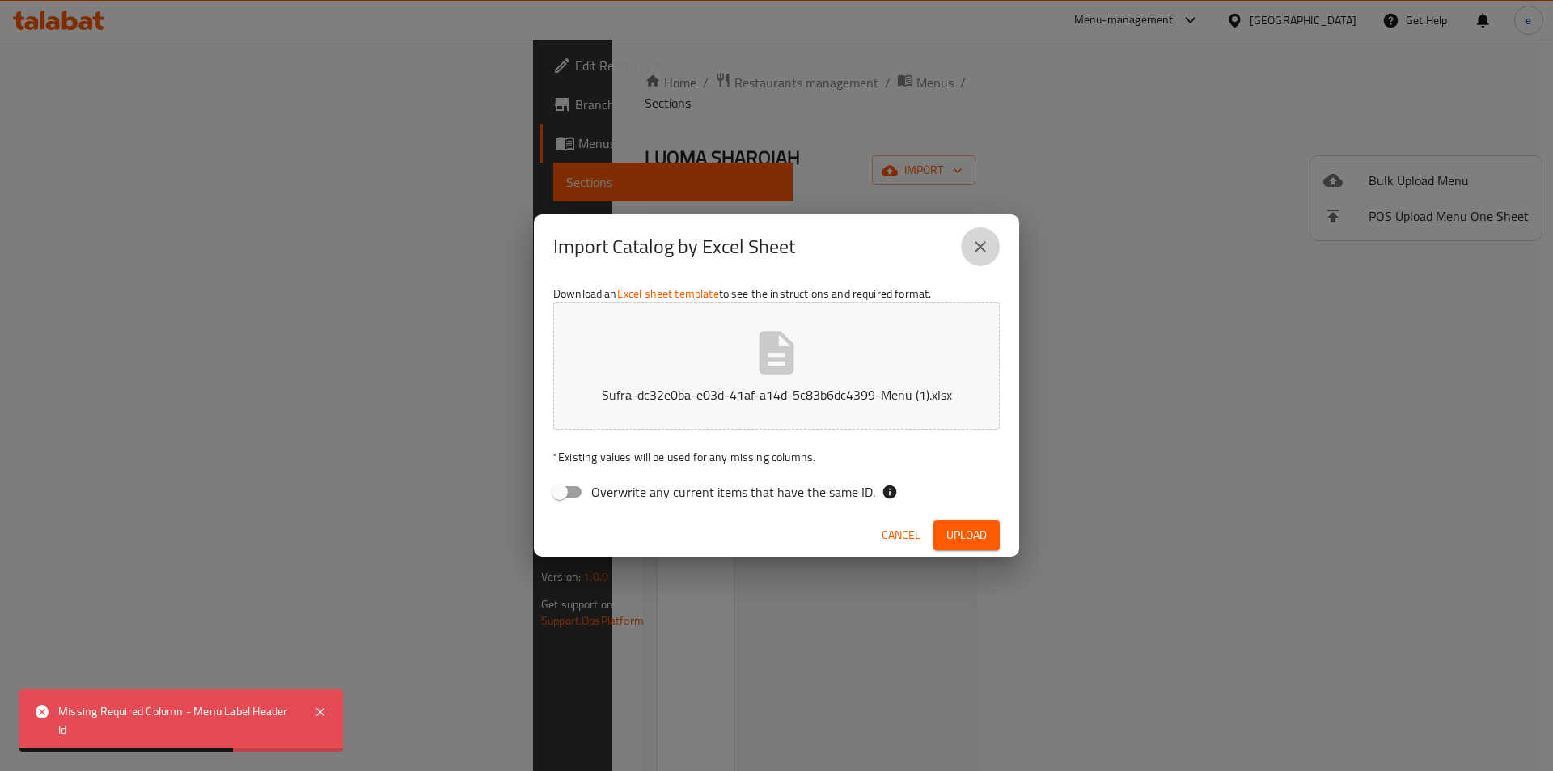
click at [990, 254] on button "close" at bounding box center [980, 246] width 39 height 39
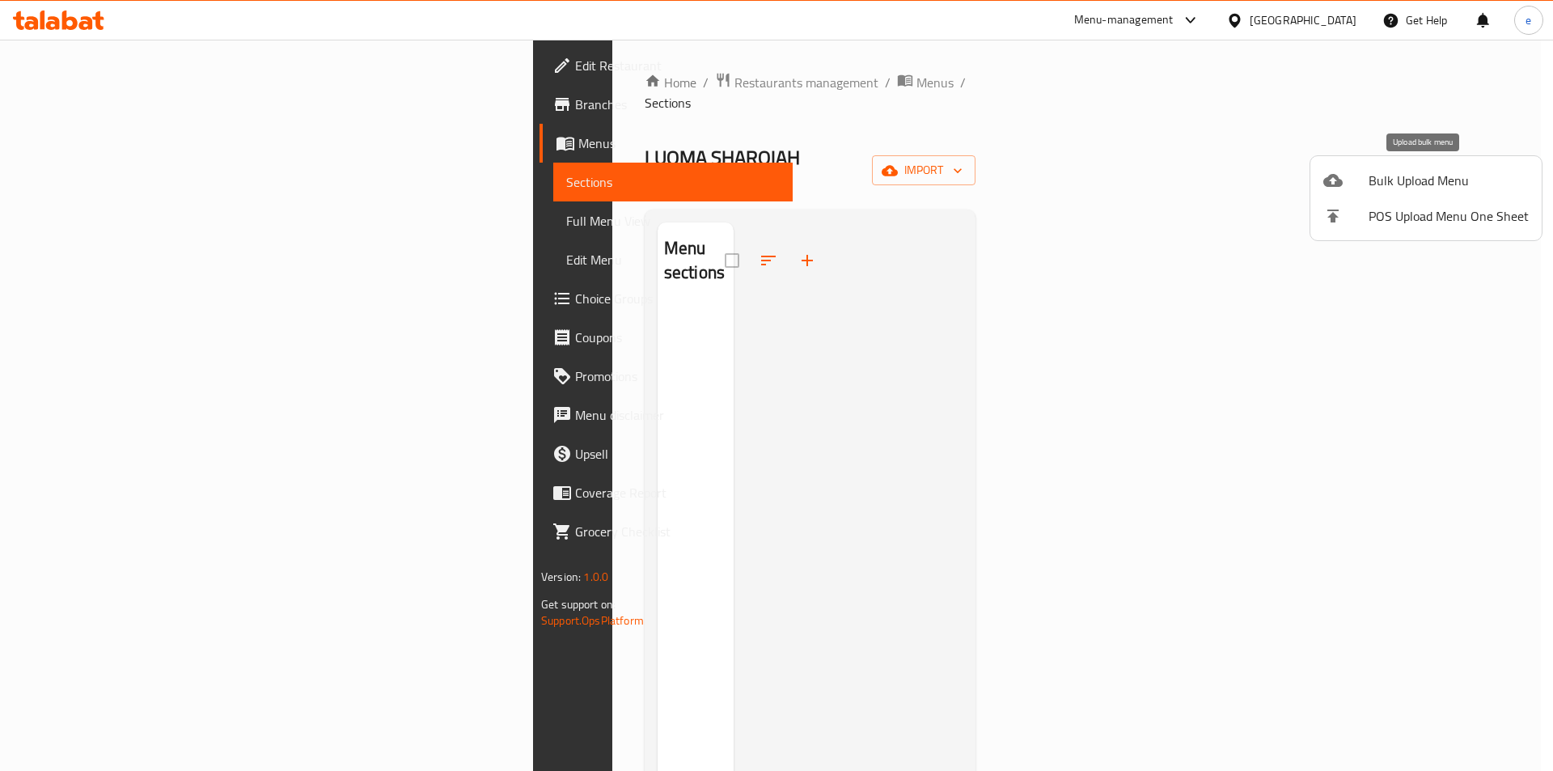
click at [1399, 175] on span "Bulk Upload Menu" at bounding box center [1448, 180] width 160 height 19
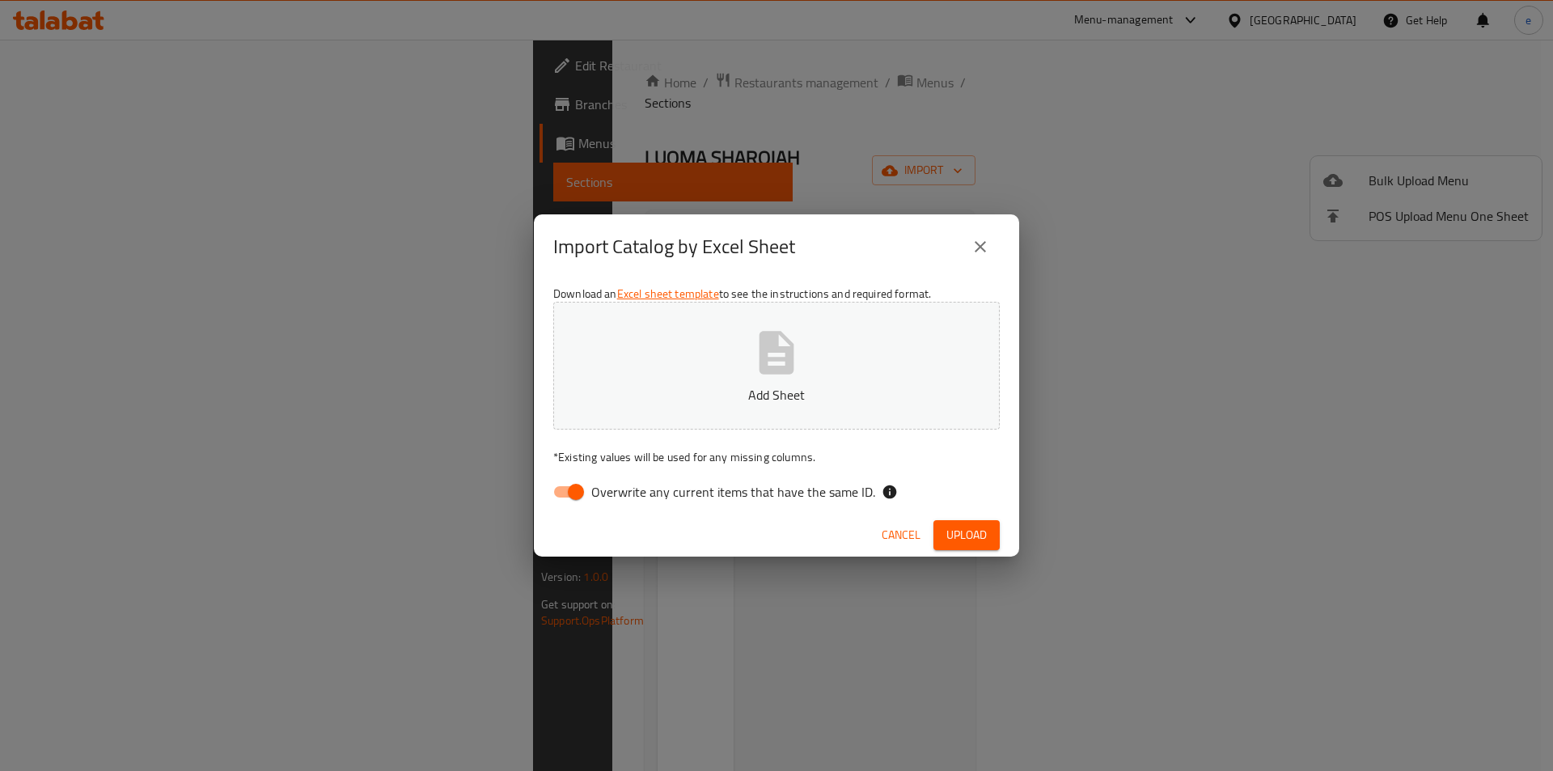
click at [650, 374] on button "Add Sheet" at bounding box center [776, 366] width 446 height 128
click at [657, 493] on span "Overwrite any current items that have the same ID." at bounding box center [733, 491] width 284 height 19
click at [622, 493] on input "Overwrite any current items that have the same ID." at bounding box center [576, 491] width 92 height 31
checkbox input "false"
click at [986, 535] on button "Upload" at bounding box center [966, 535] width 66 height 30
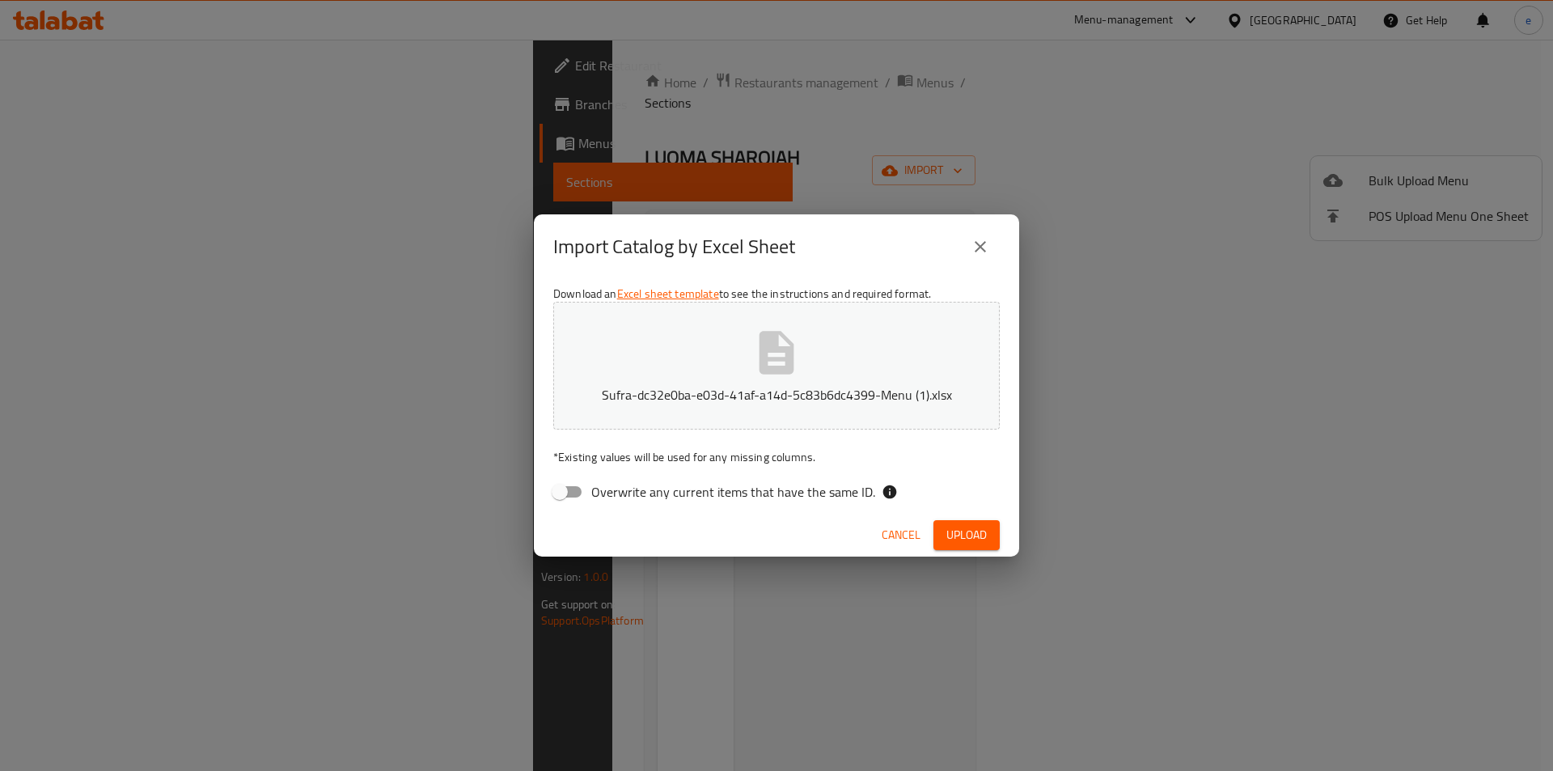
click at [947, 522] on button "Upload" at bounding box center [966, 535] width 66 height 30
click at [945, 536] on button "Upload" at bounding box center [966, 535] width 66 height 30
click at [979, 539] on span "Upload" at bounding box center [966, 535] width 40 height 20
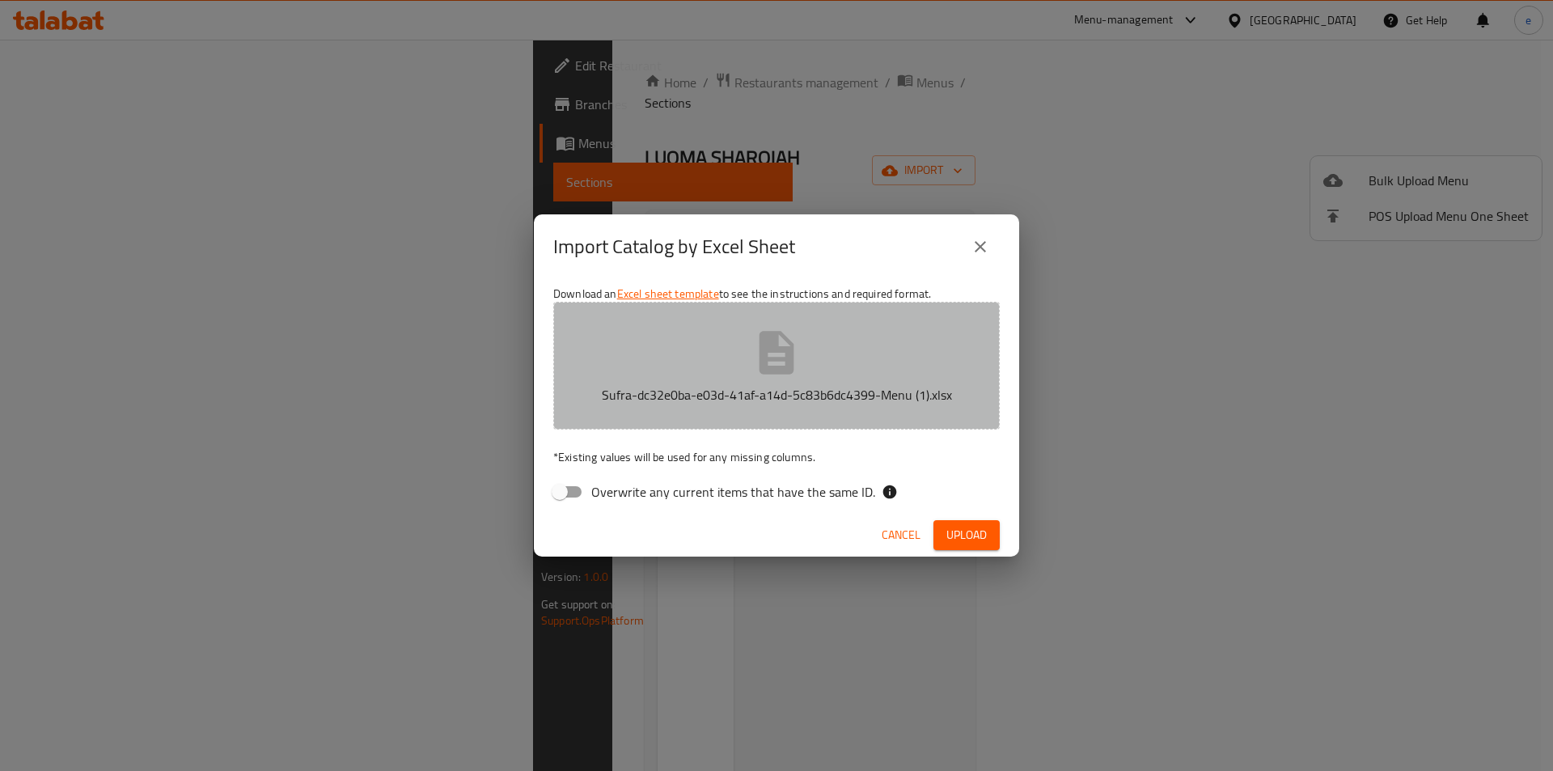
click at [790, 385] on p "Sufra-dc32e0ba-e03d-41af-a14d-5c83b6dc4399-Menu (1).xlsx" at bounding box center [776, 394] width 396 height 19
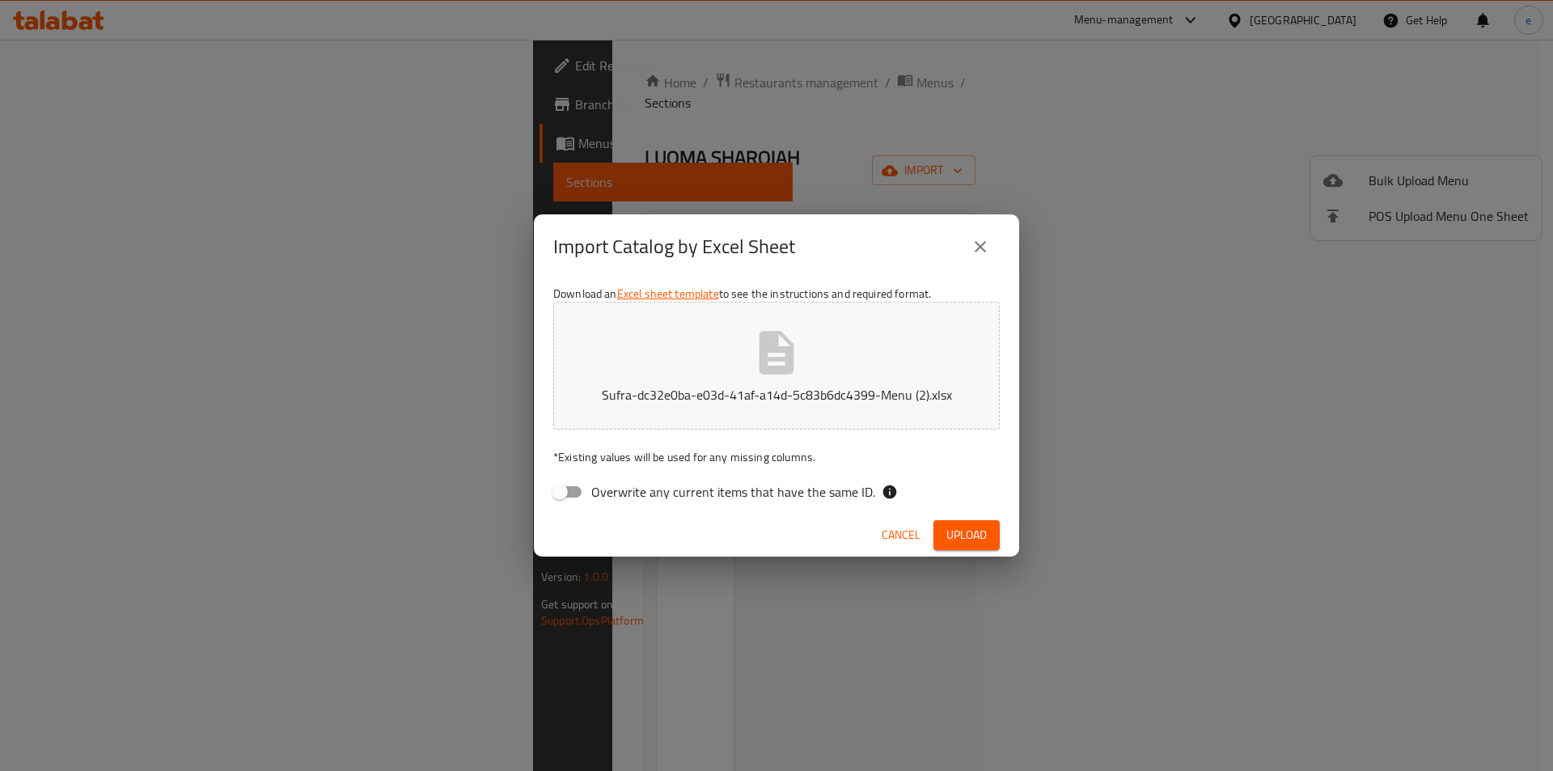
click at [961, 528] on span "Upload" at bounding box center [966, 535] width 40 height 20
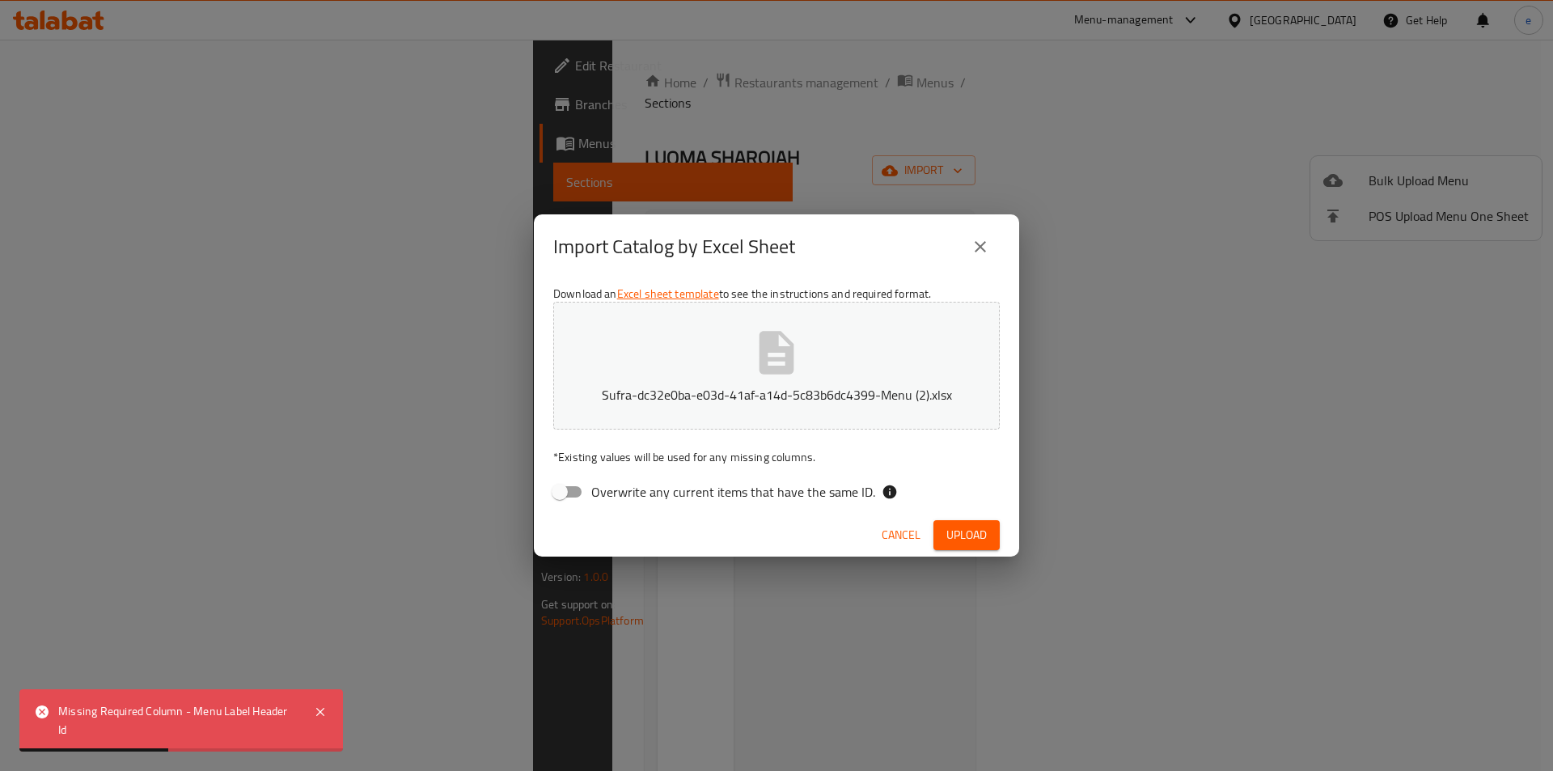
click at [913, 540] on span "Cancel" at bounding box center [900, 535] width 39 height 20
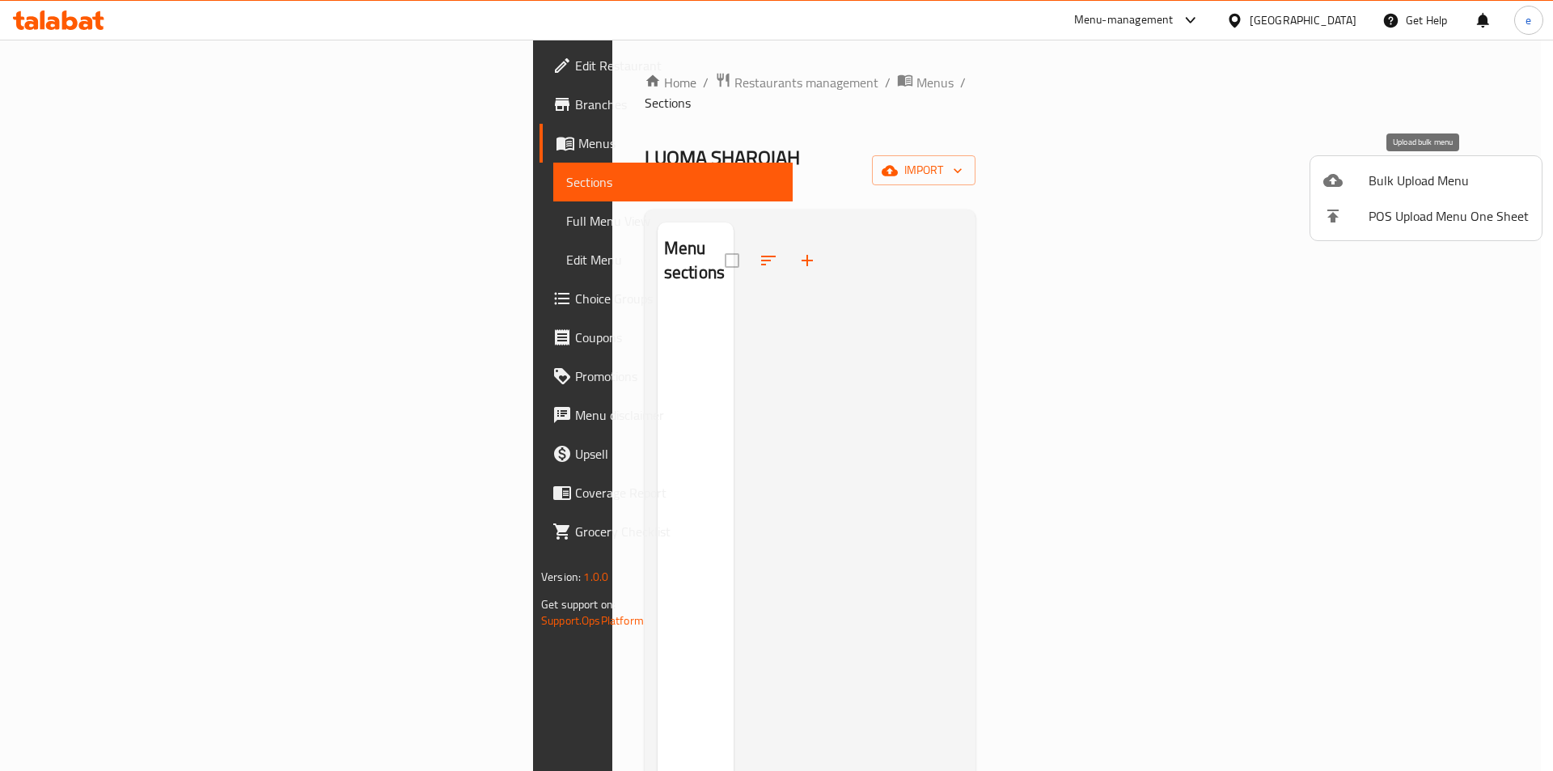
click at [1356, 185] on div at bounding box center [1345, 180] width 45 height 19
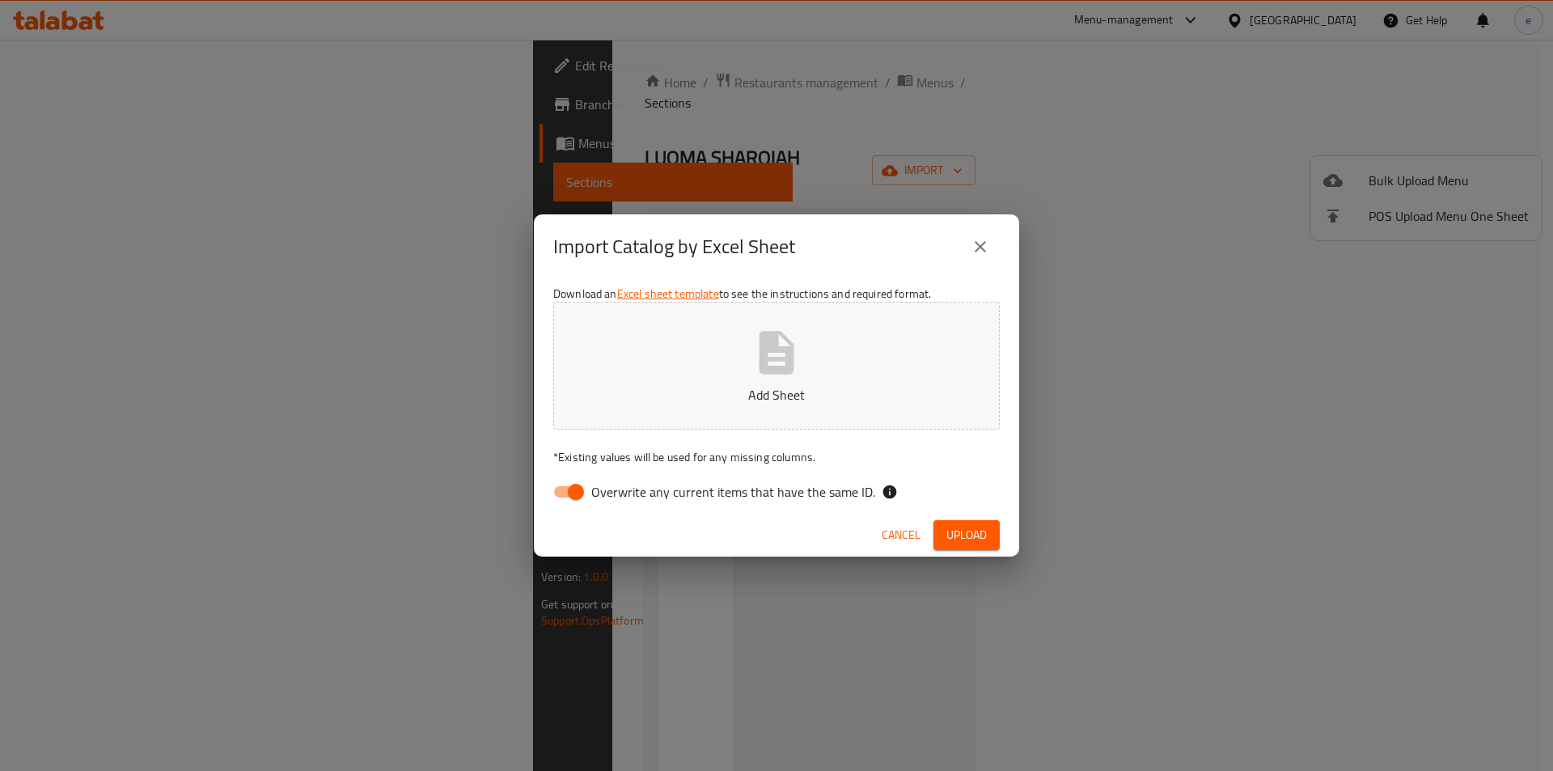
click at [739, 342] on button "Add Sheet" at bounding box center [776, 366] width 446 height 128
click at [687, 497] on span "Overwrite any current items that have the same ID." at bounding box center [733, 491] width 284 height 19
click at [622, 497] on input "Overwrite any current items that have the same ID." at bounding box center [576, 491] width 92 height 31
checkbox input "false"
click at [998, 533] on button "Upload" at bounding box center [966, 535] width 66 height 30
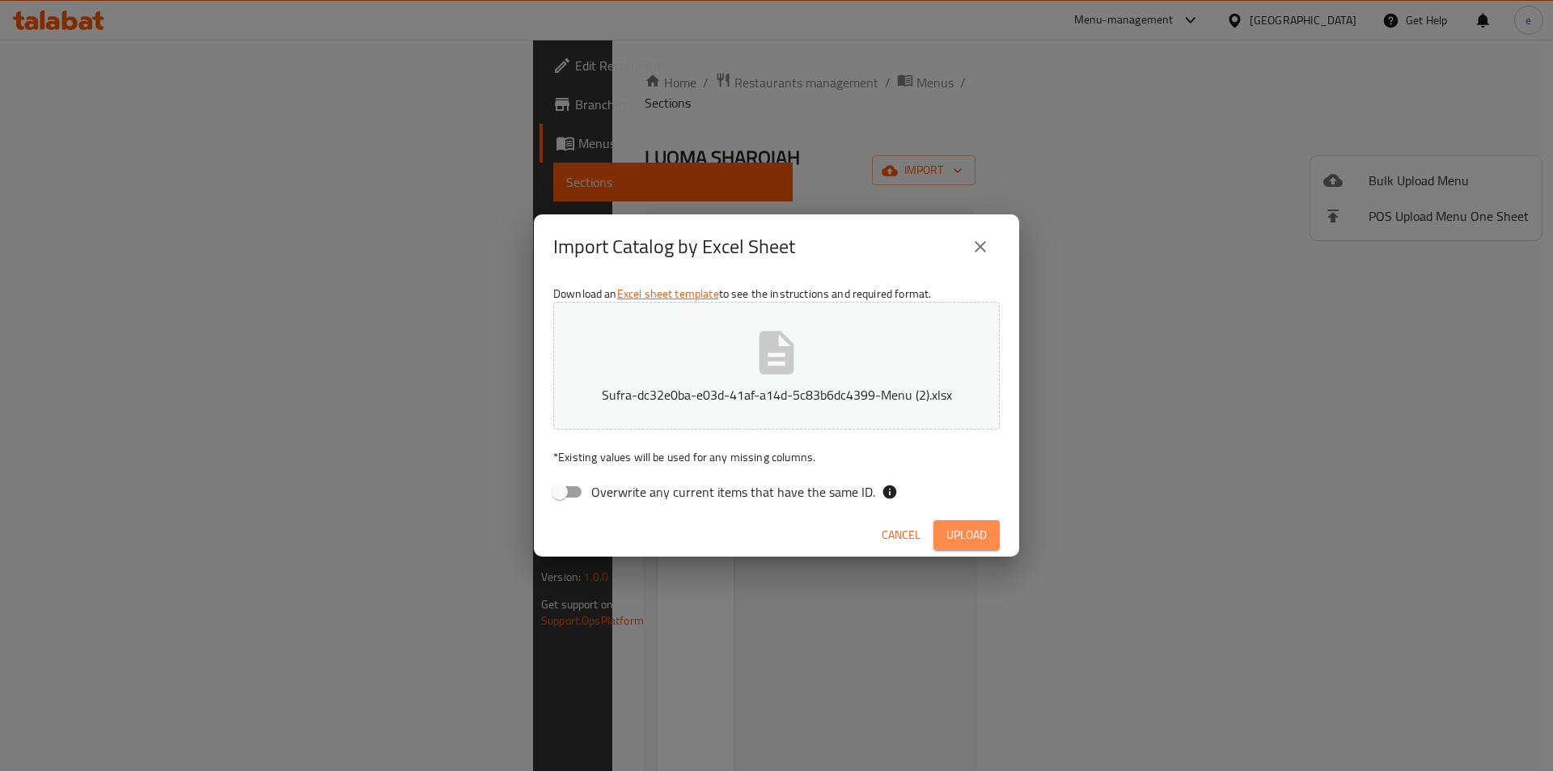
click at [973, 531] on span "Upload" at bounding box center [966, 535] width 40 height 20
click at [997, 250] on button "close" at bounding box center [980, 246] width 39 height 39
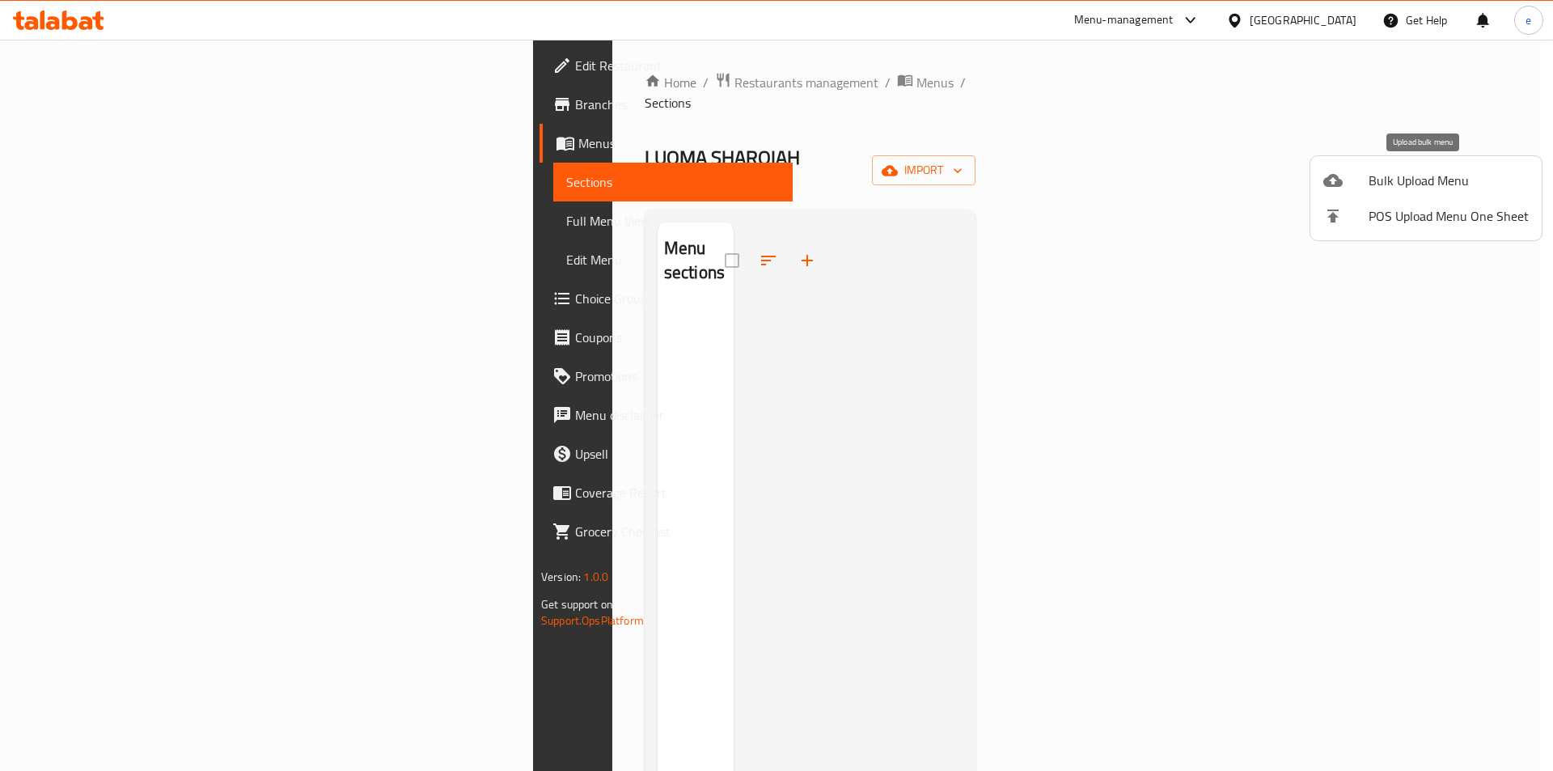
click at [1426, 172] on span "Bulk Upload Menu" at bounding box center [1448, 180] width 160 height 19
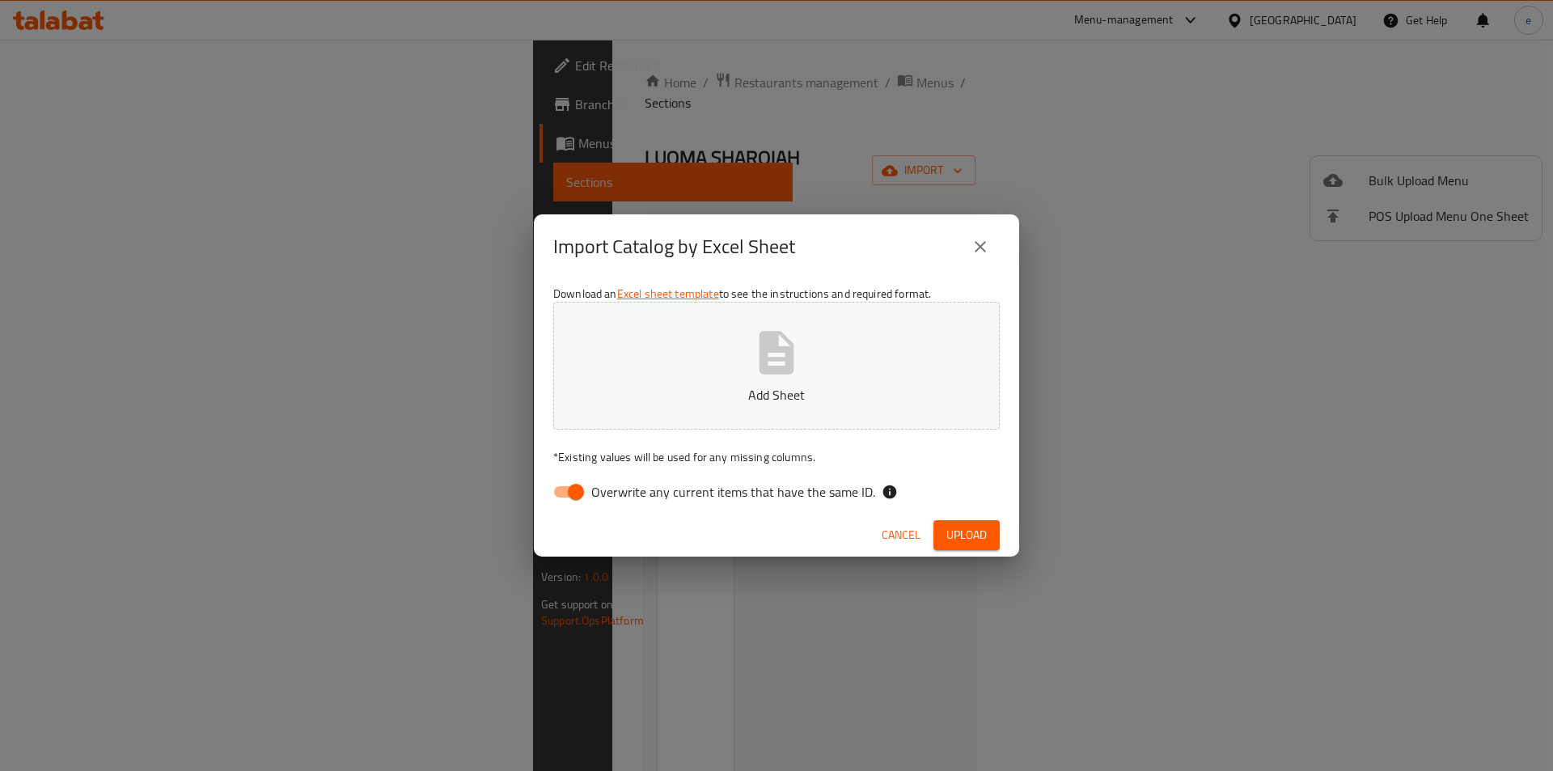
click at [728, 329] on button "Add Sheet" at bounding box center [776, 366] width 446 height 128
click at [583, 492] on input "Overwrite any current items that have the same ID." at bounding box center [576, 491] width 92 height 31
checkbox input "false"
click at [991, 541] on button "Upload" at bounding box center [966, 535] width 66 height 30
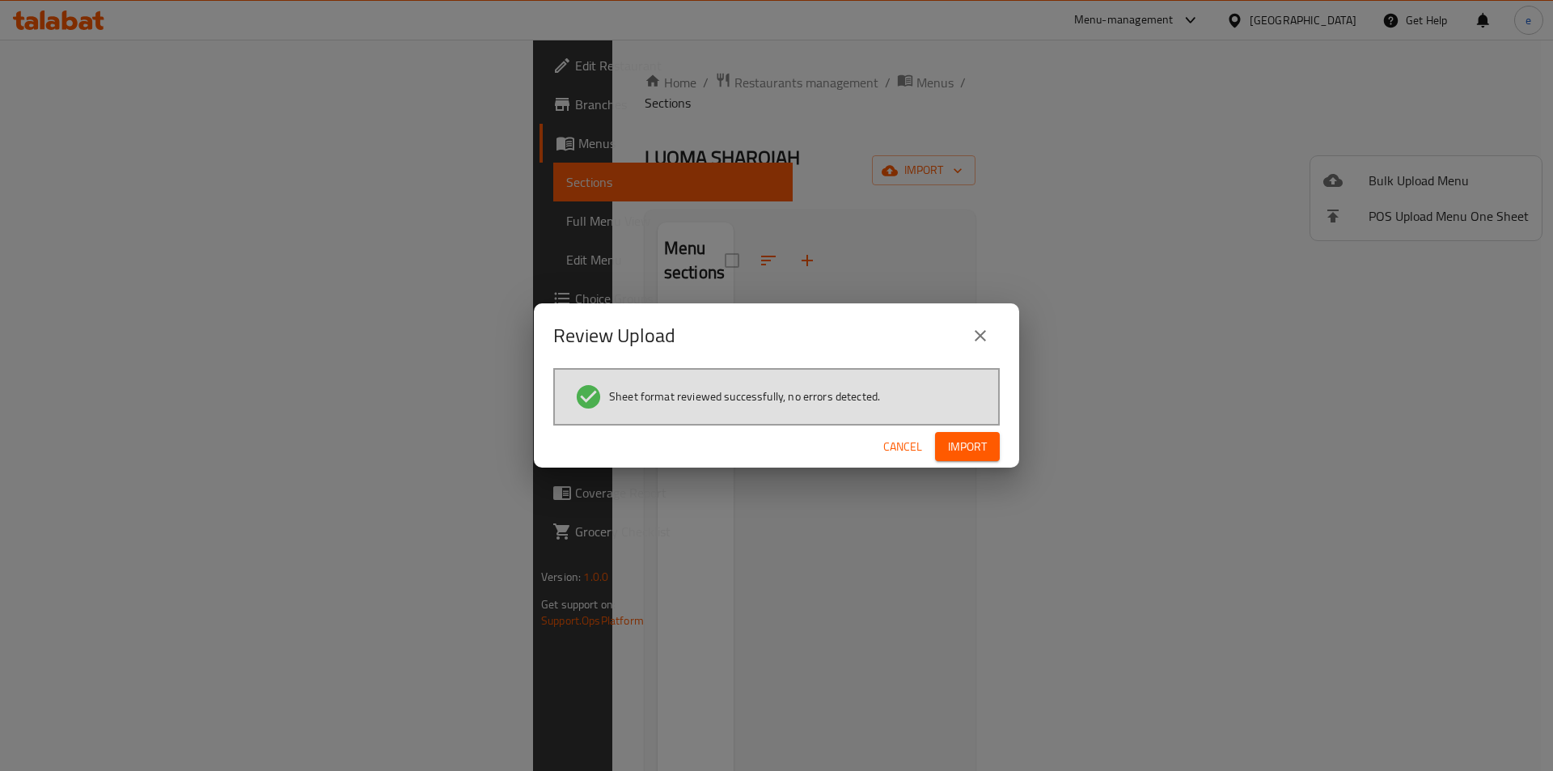
click at [983, 444] on span "Import" at bounding box center [967, 447] width 39 height 20
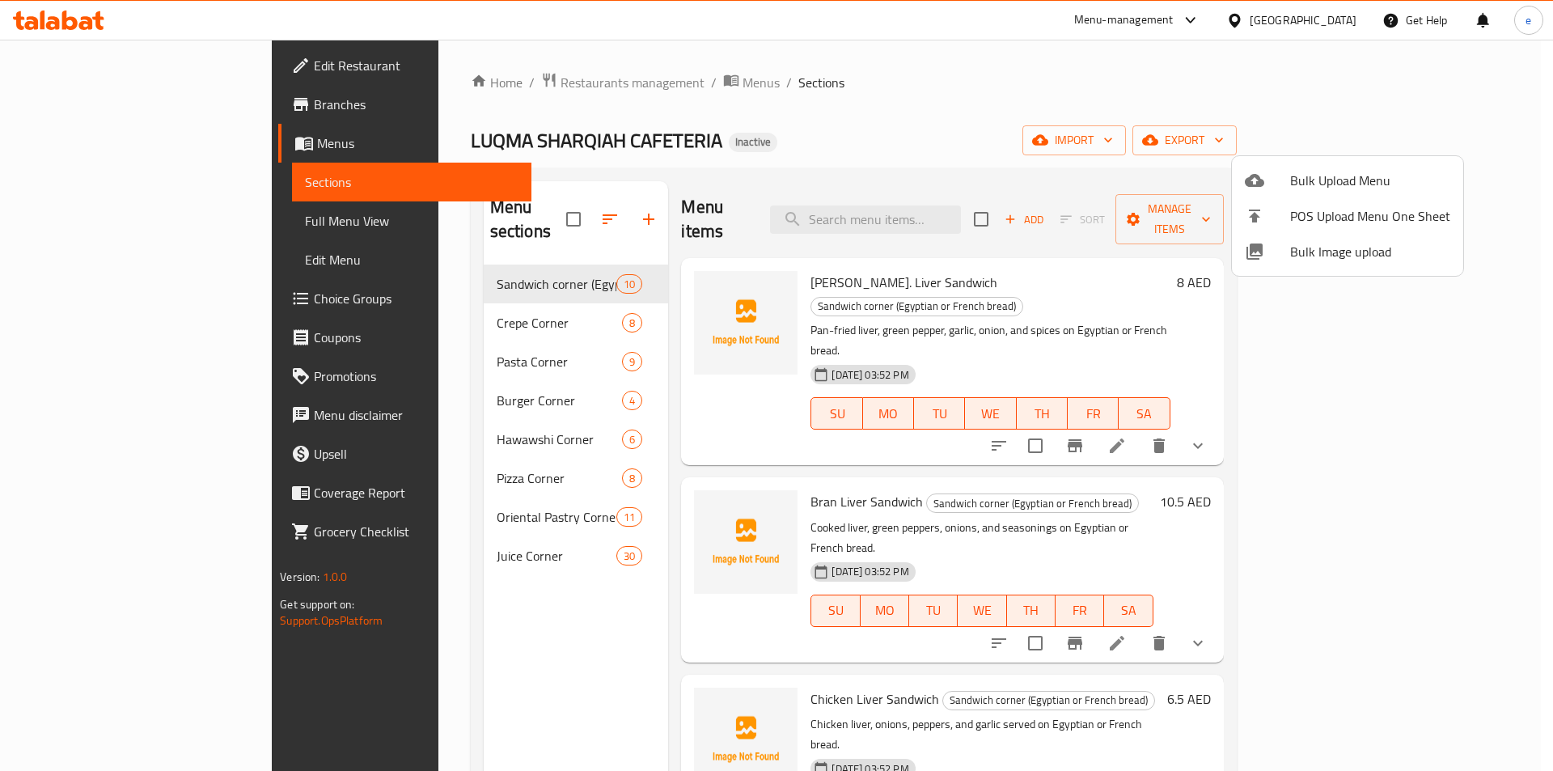
click at [736, 87] on div at bounding box center [776, 385] width 1553 height 771
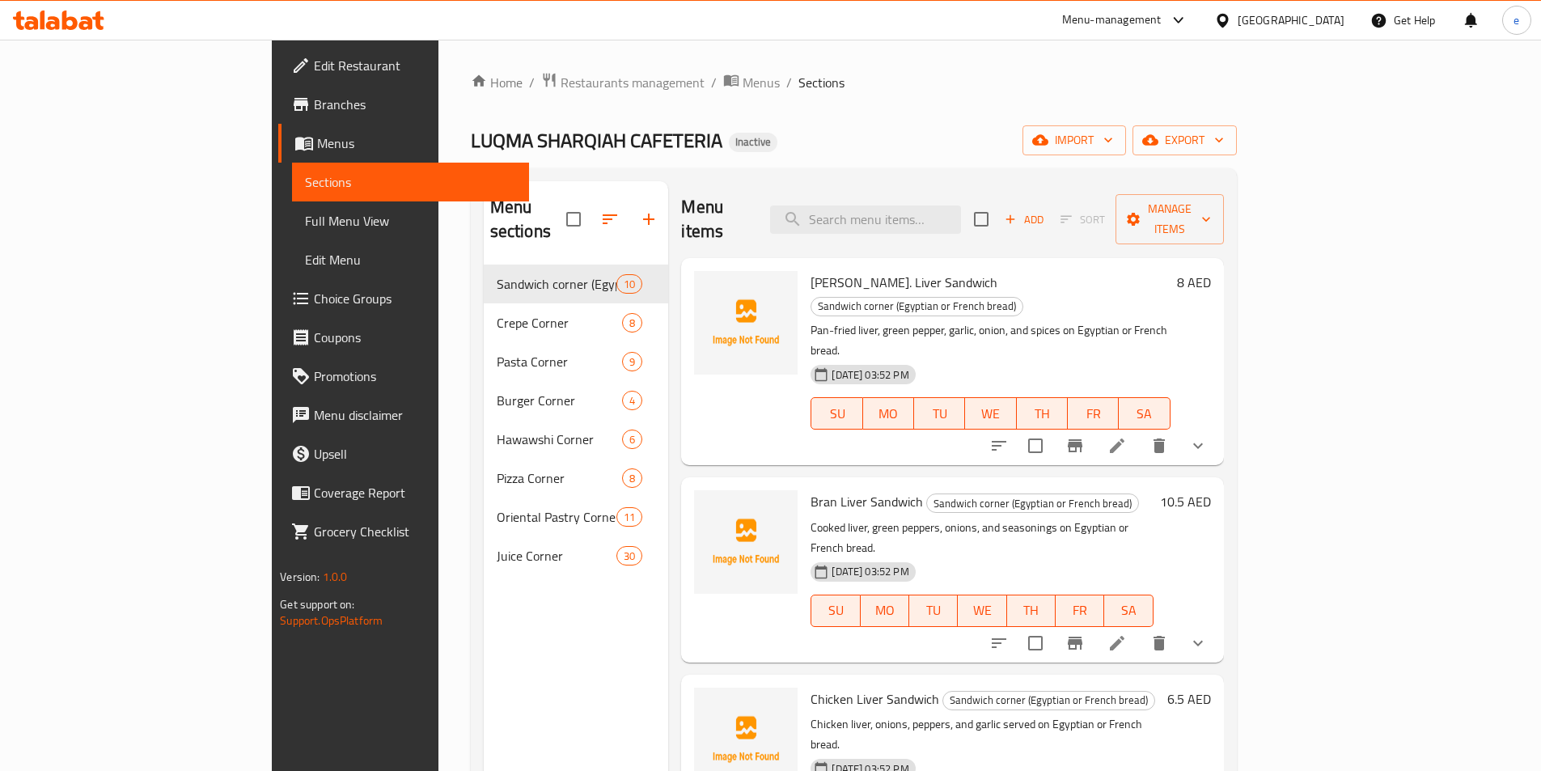
click at [292, 236] on link "Full Menu View" at bounding box center [410, 220] width 237 height 39
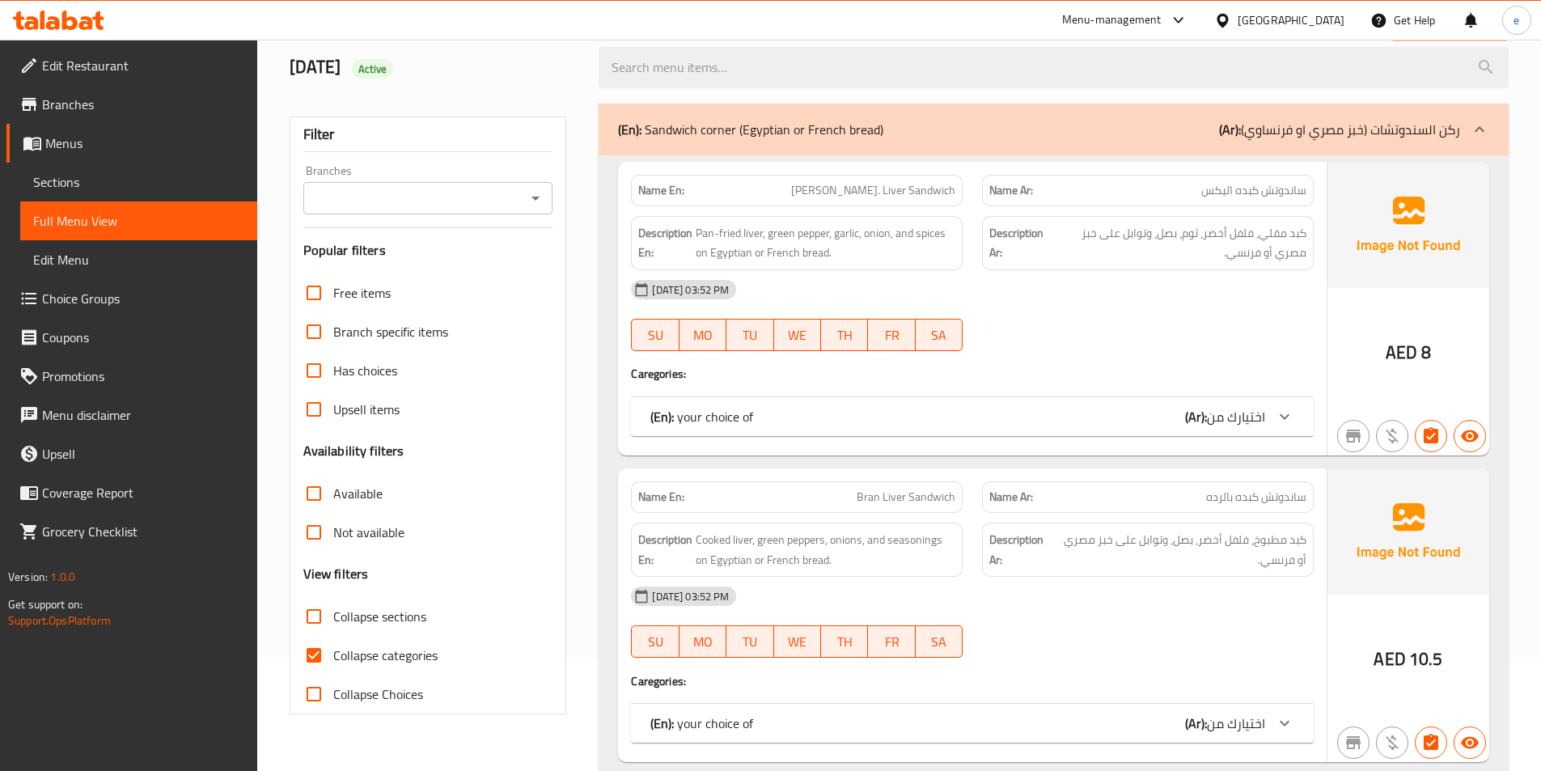
scroll to position [243, 0]
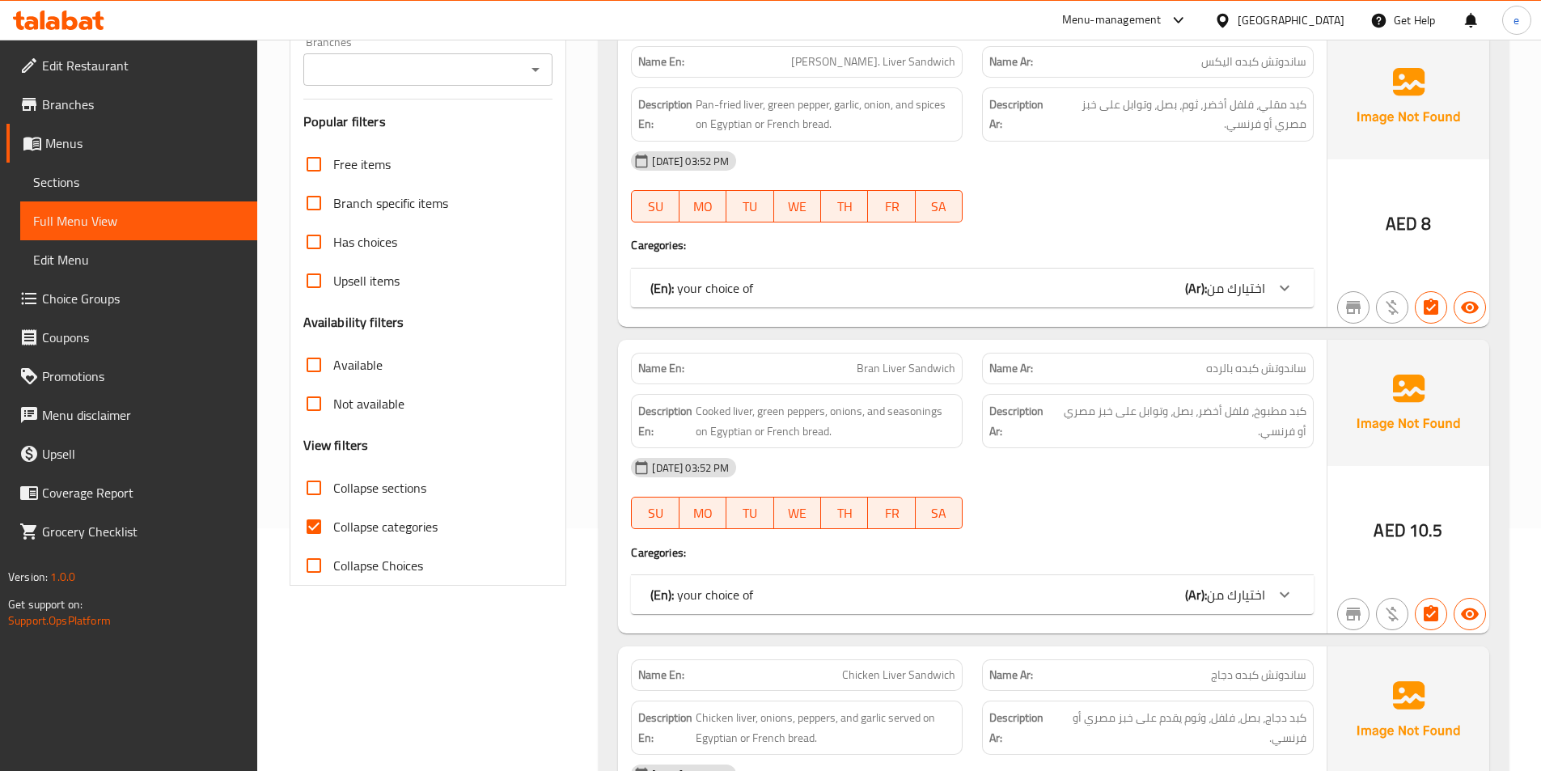
click at [453, 536] on div "Collapse categories" at bounding box center [428, 526] width 250 height 39
click at [373, 532] on span "Collapse categories" at bounding box center [385, 526] width 104 height 19
click at [333, 532] on input "Collapse categories" at bounding box center [313, 526] width 39 height 39
checkbox input "false"
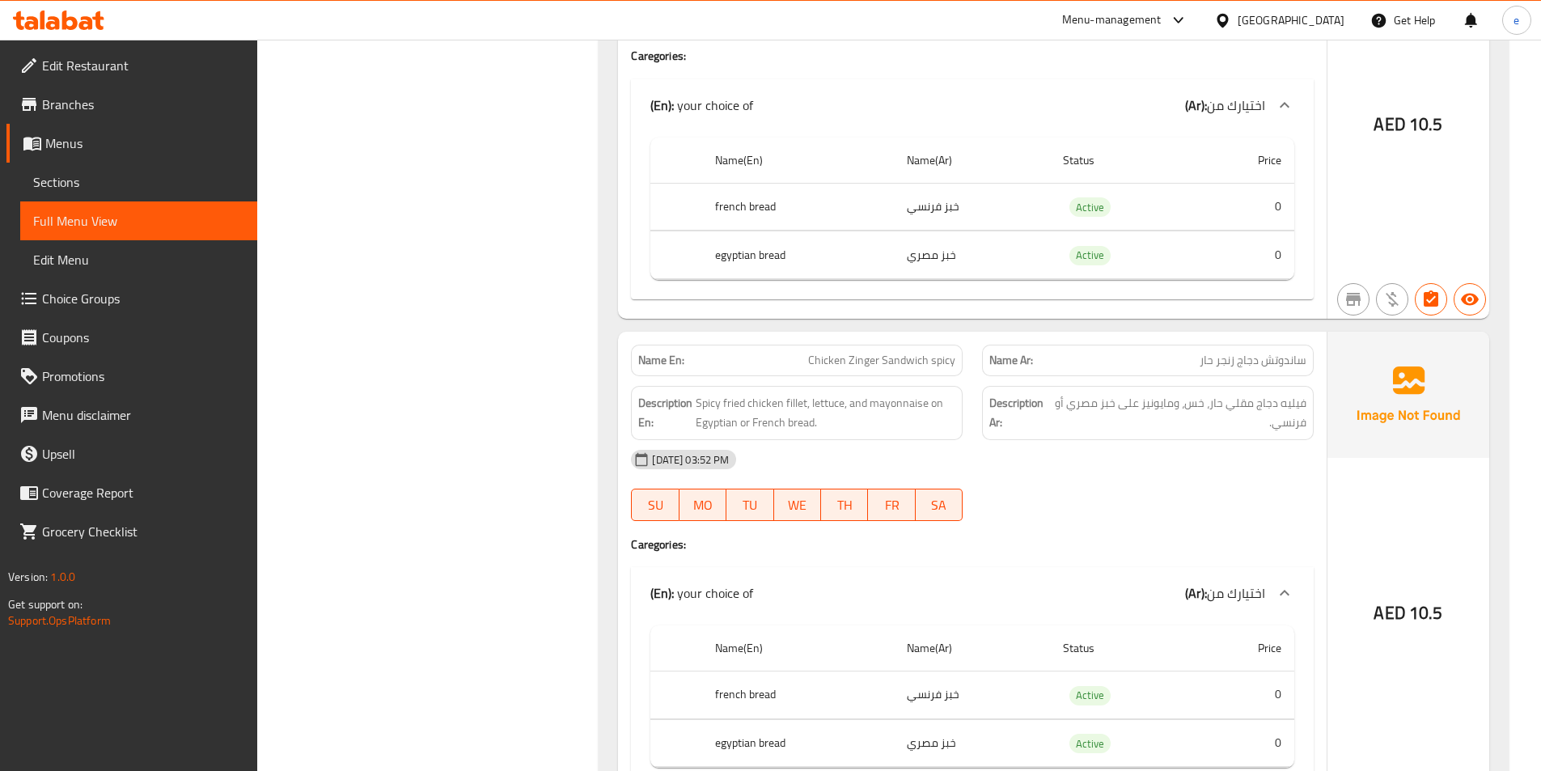
scroll to position [4286, 0]
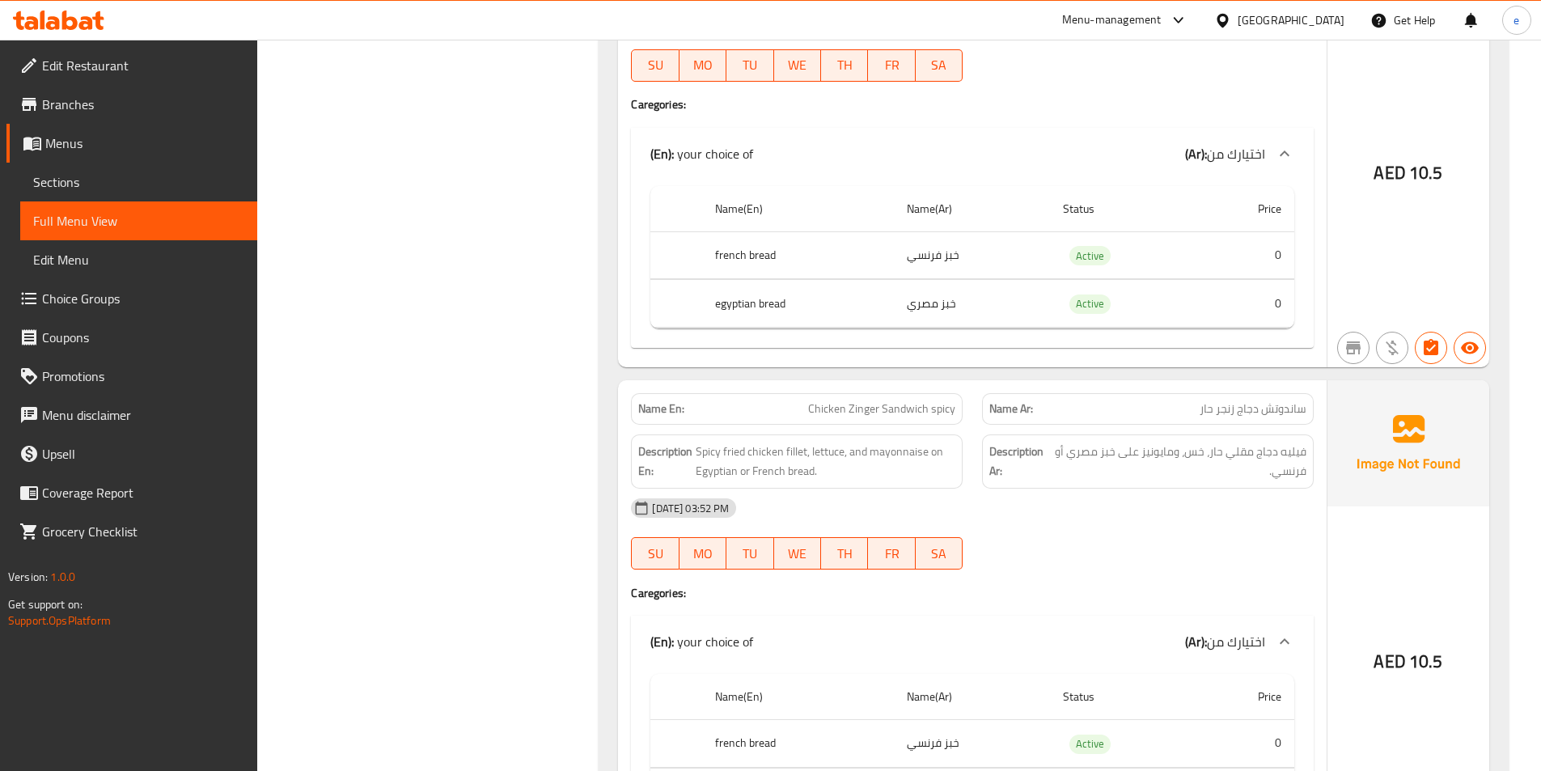
click at [979, 187] on th "Name(Ar)" at bounding box center [972, 209] width 156 height 46
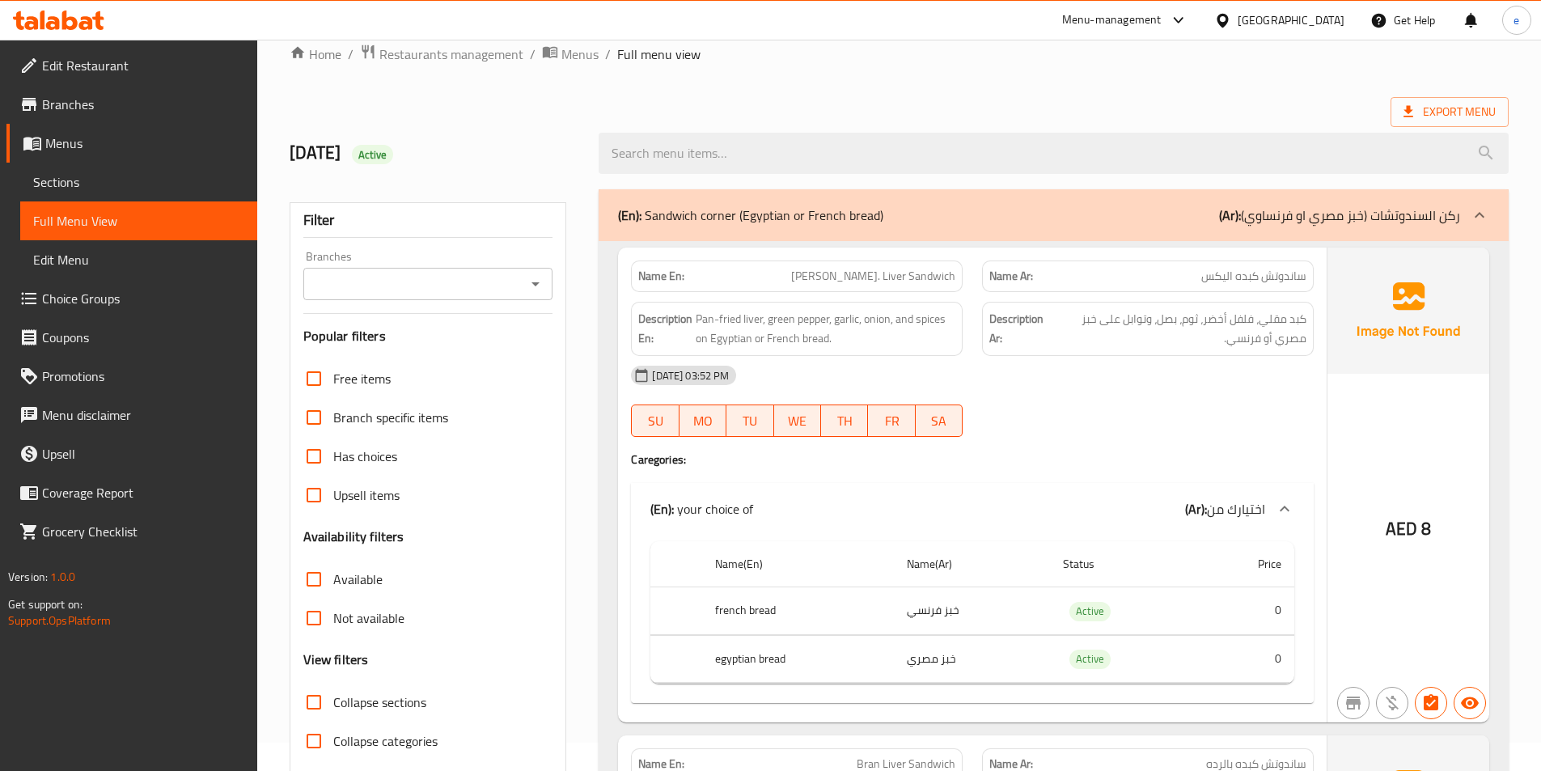
scroll to position [0, 0]
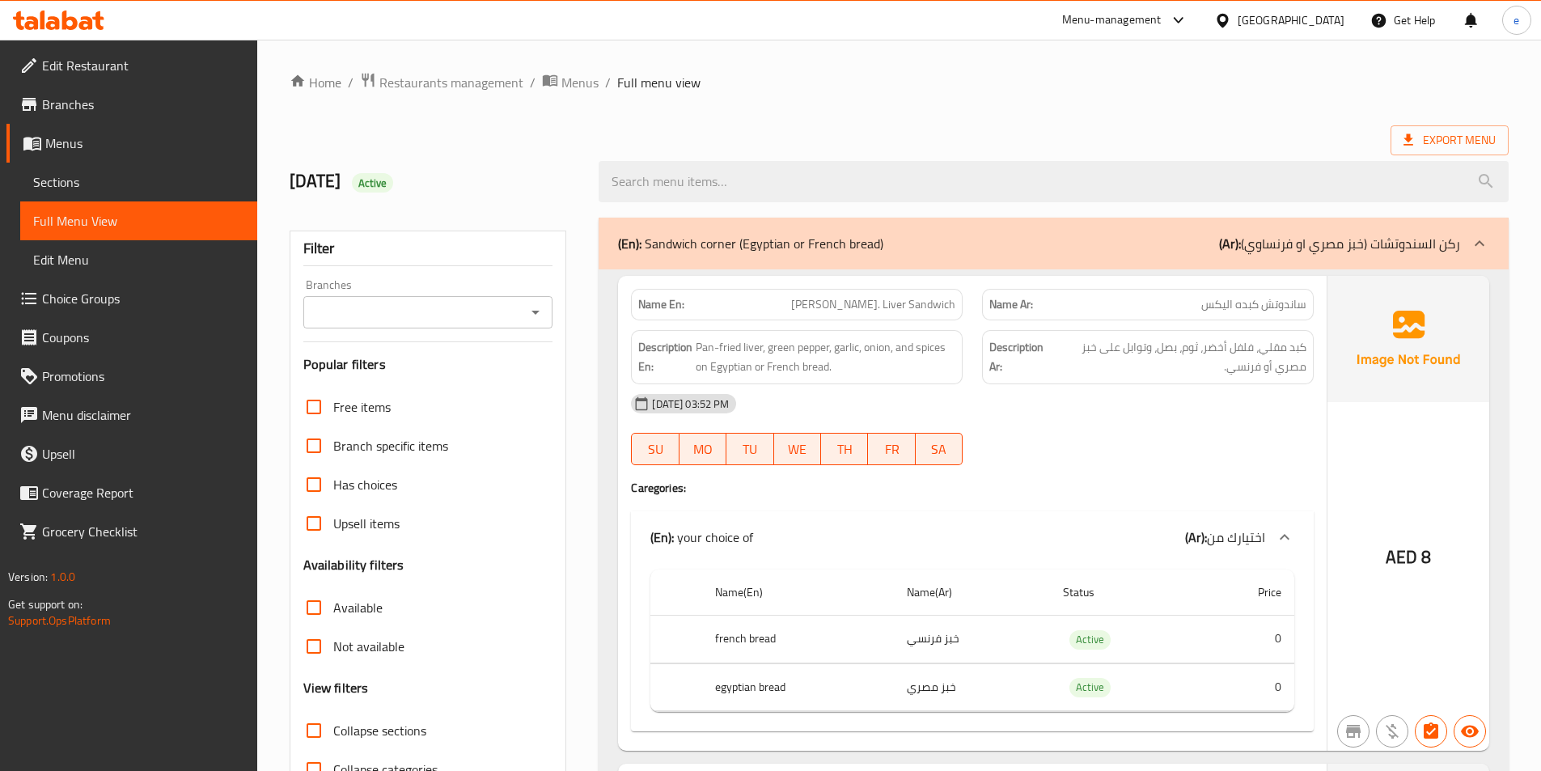
click at [1019, 137] on div "Export Menu" at bounding box center [899, 140] width 1219 height 30
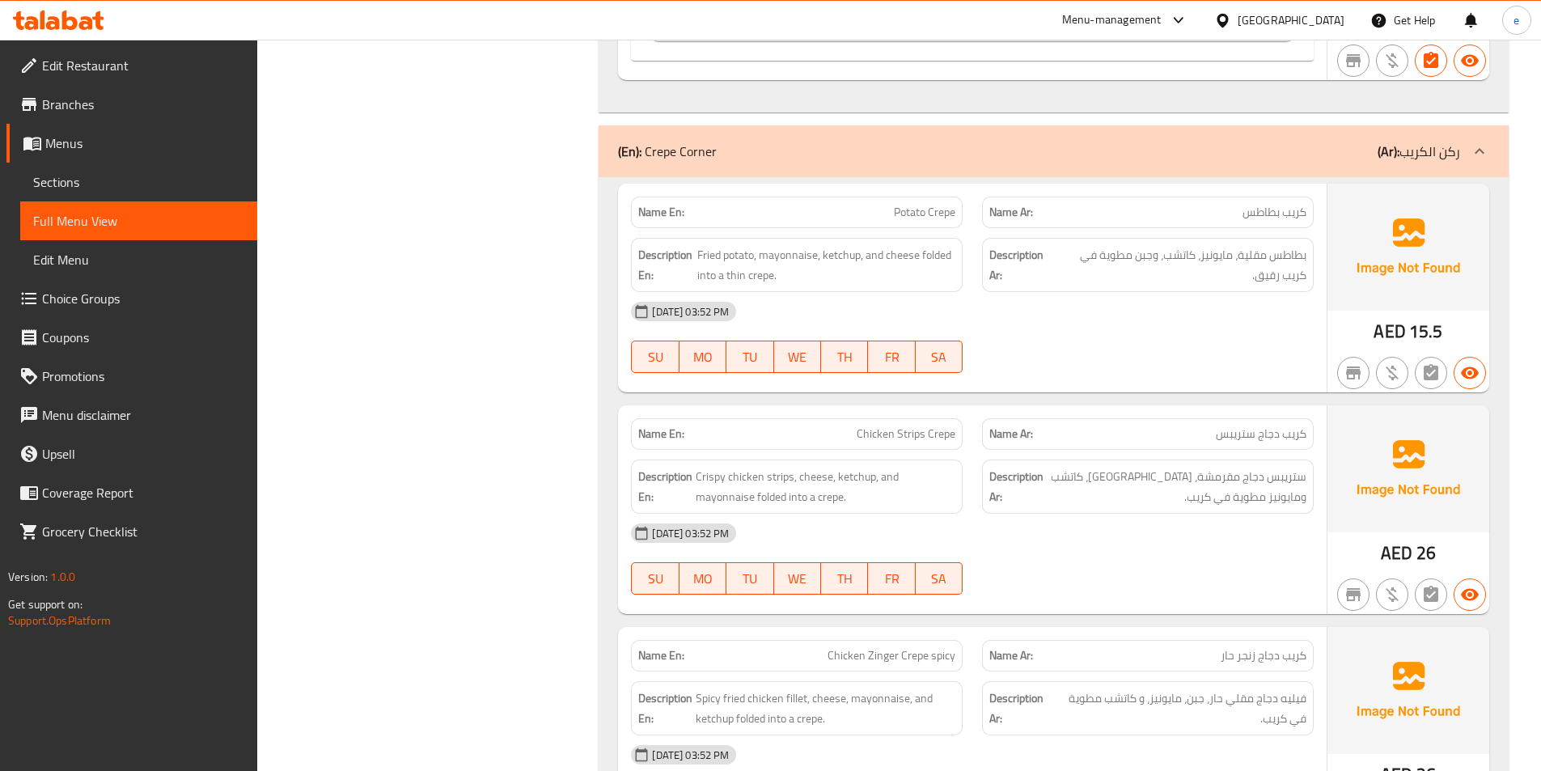
scroll to position [5338, 0]
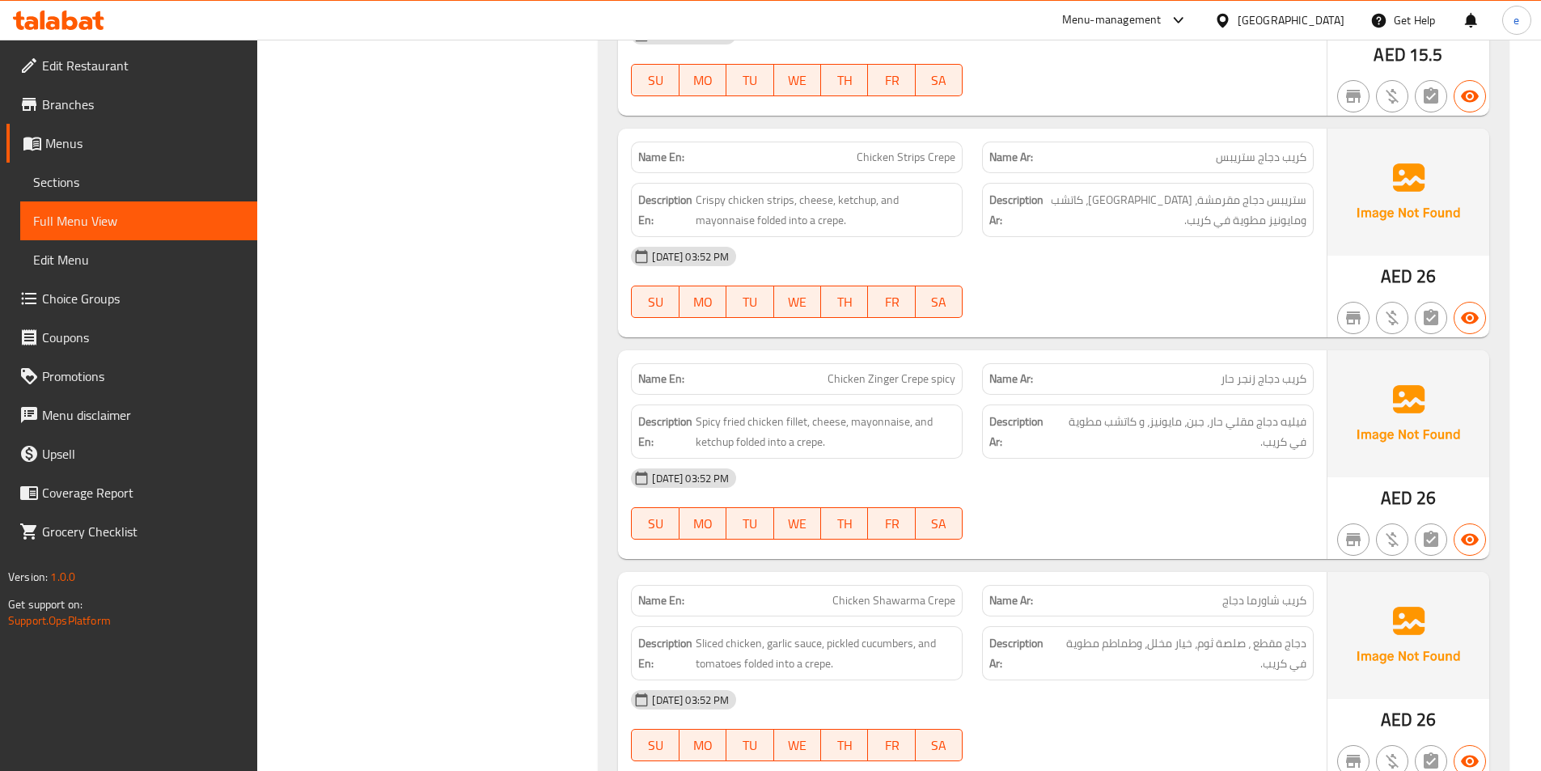
click at [1091, 514] on div "14-09-2025 03:52 PM SU MO TU WE TH FR SA" at bounding box center [972, 504] width 702 height 91
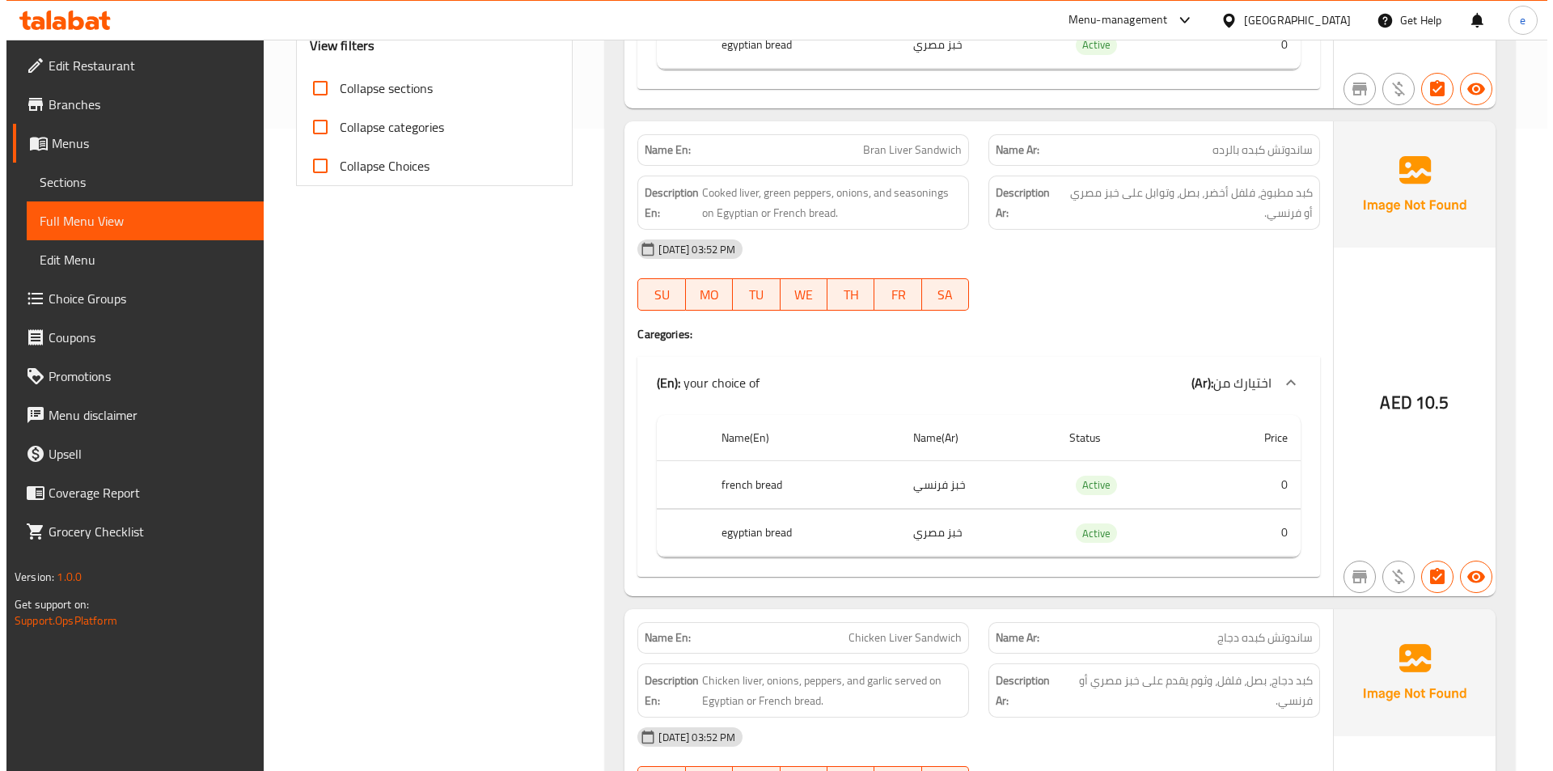
scroll to position [0, 0]
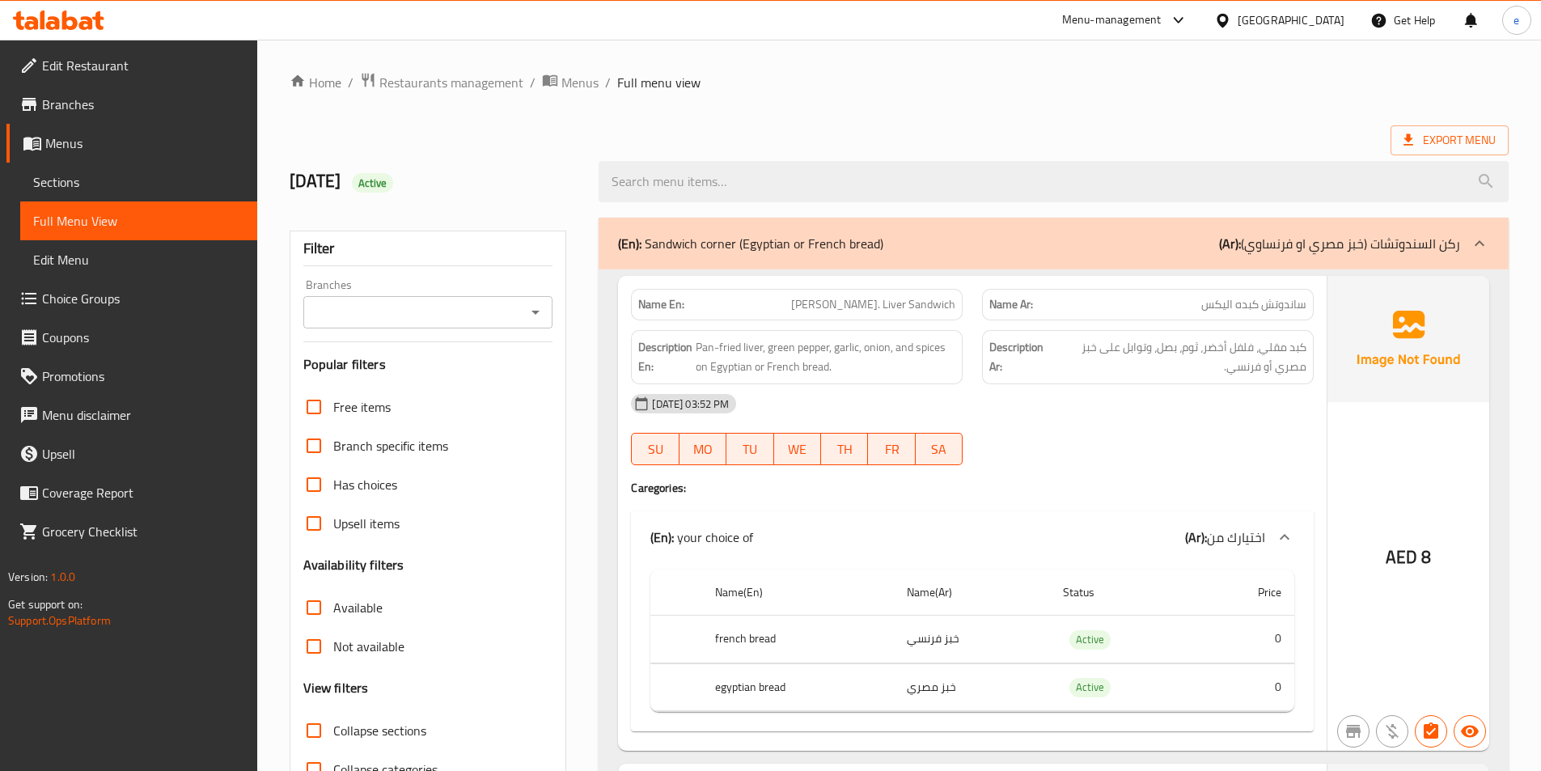
click at [91, 176] on span "Sections" at bounding box center [138, 181] width 211 height 19
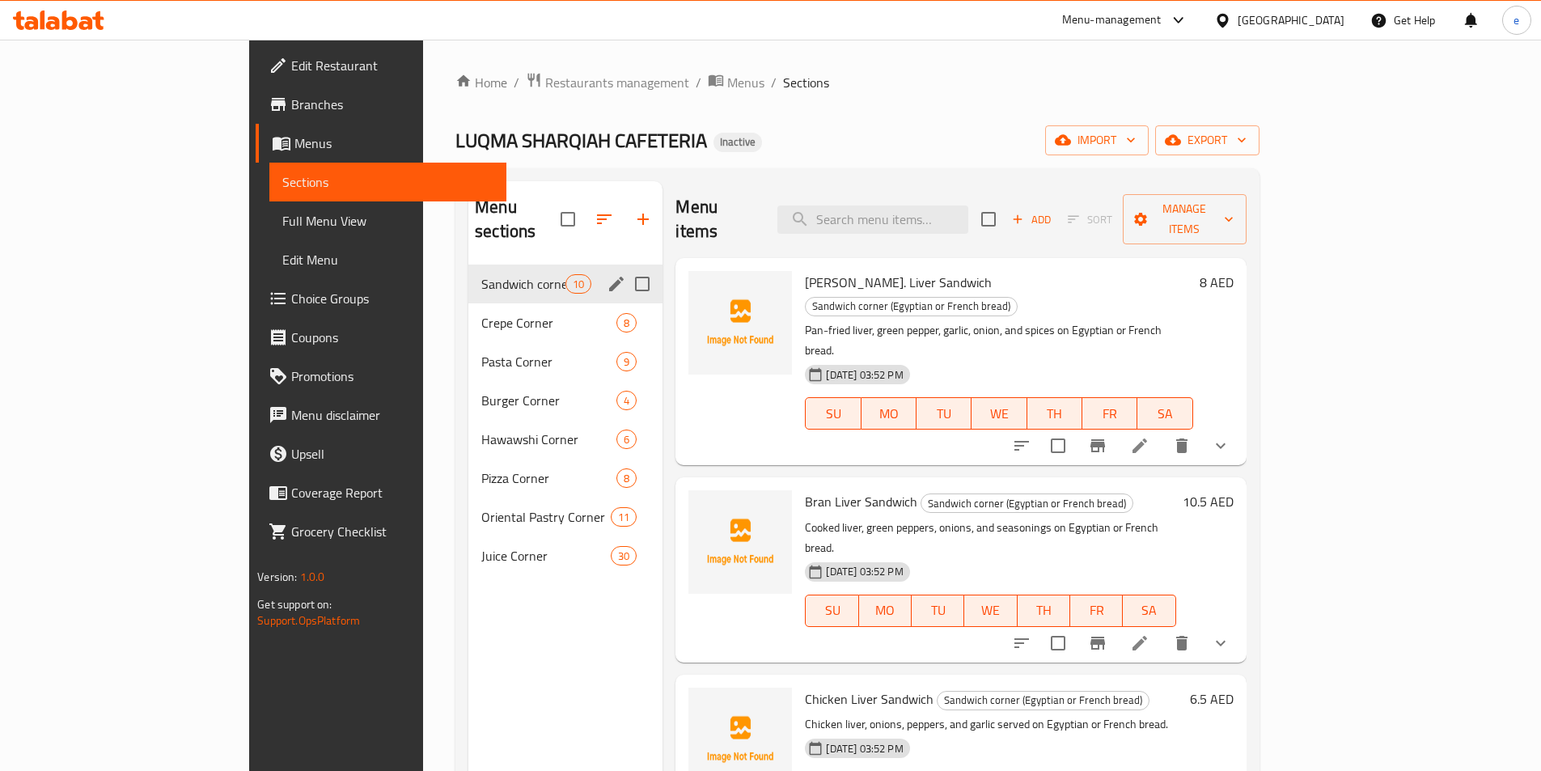
click at [625, 267] on input "Menu sections" at bounding box center [642, 284] width 34 height 34
checkbox input "true"
click at [625, 306] on input "Menu sections" at bounding box center [642, 323] width 34 height 34
checkbox input "true"
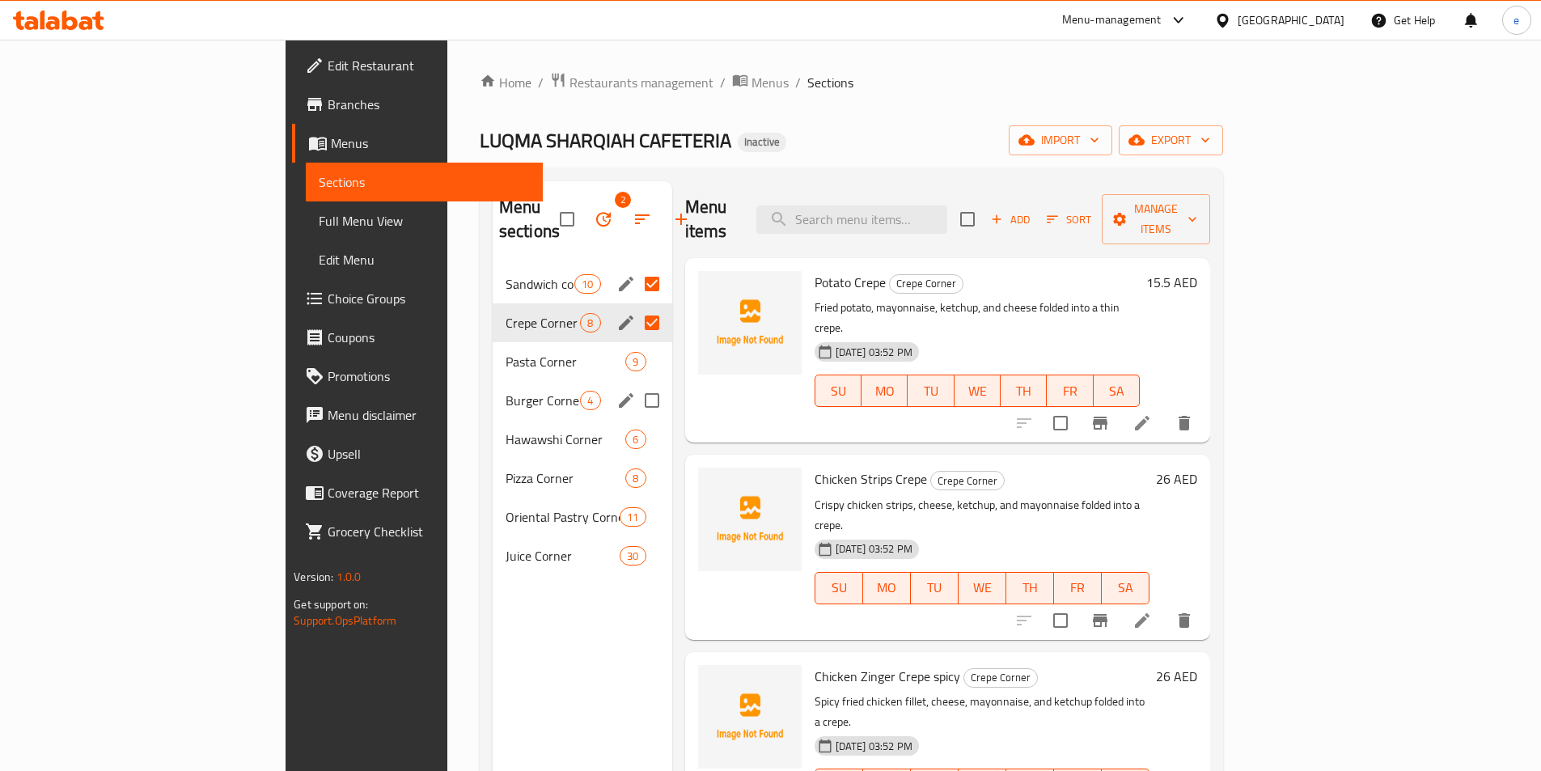
click at [581, 381] on div "Burger Corner 4" at bounding box center [583, 400] width 180 height 39
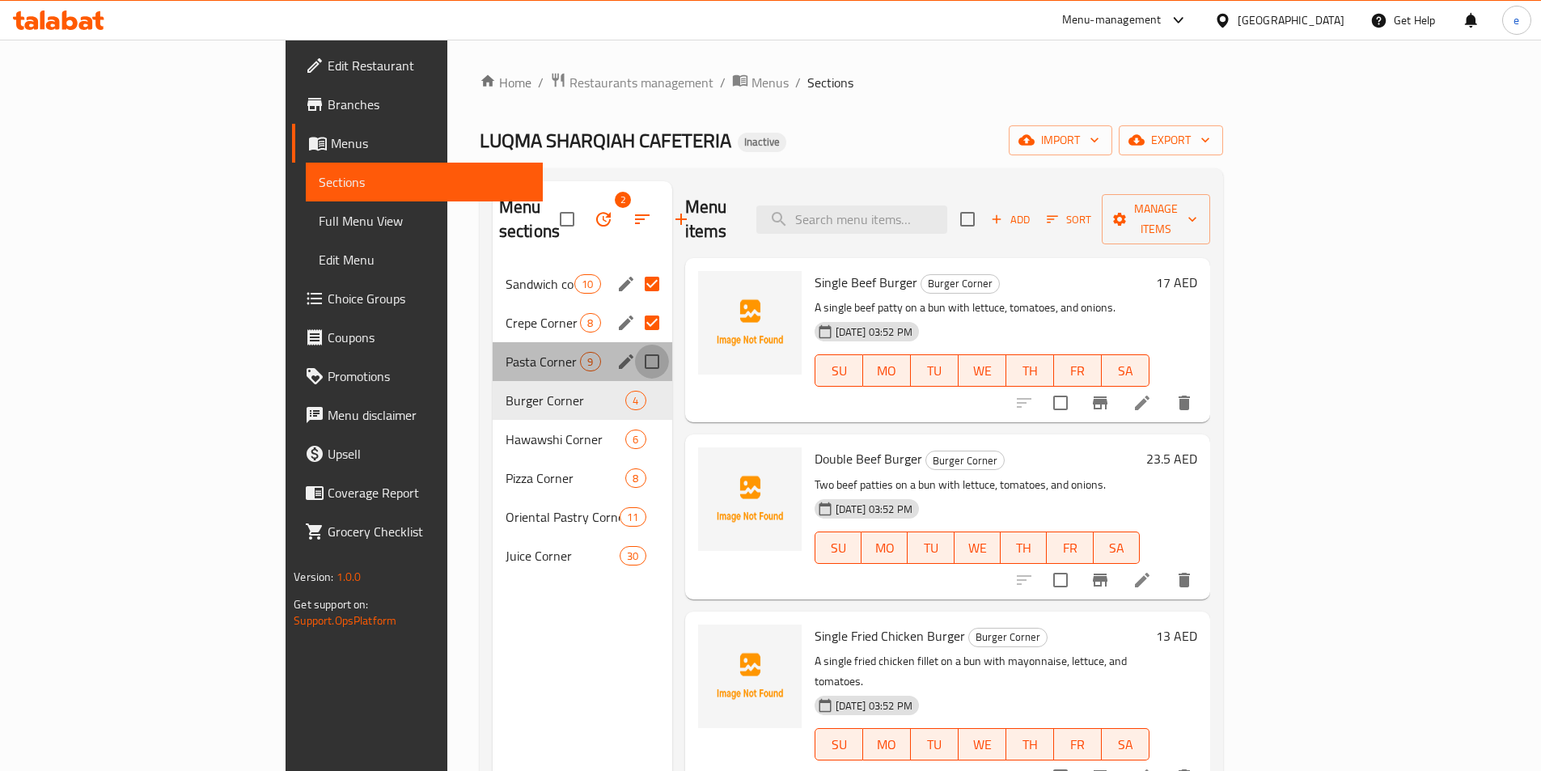
click at [635, 345] on input "Menu sections" at bounding box center [652, 362] width 34 height 34
checkbox input "true"
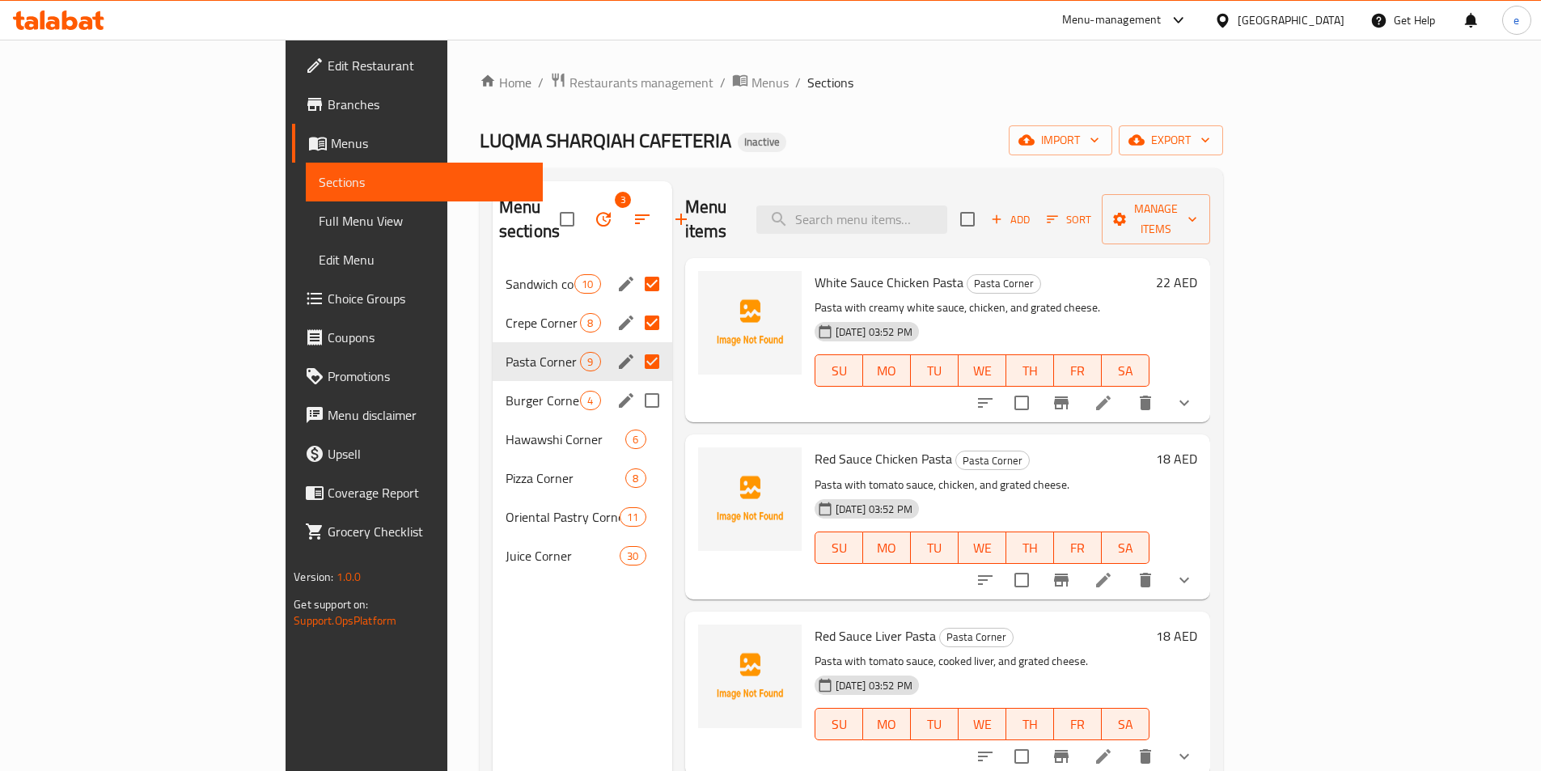
click at [635, 383] on input "Menu sections" at bounding box center [652, 400] width 34 height 34
checkbox input "true"
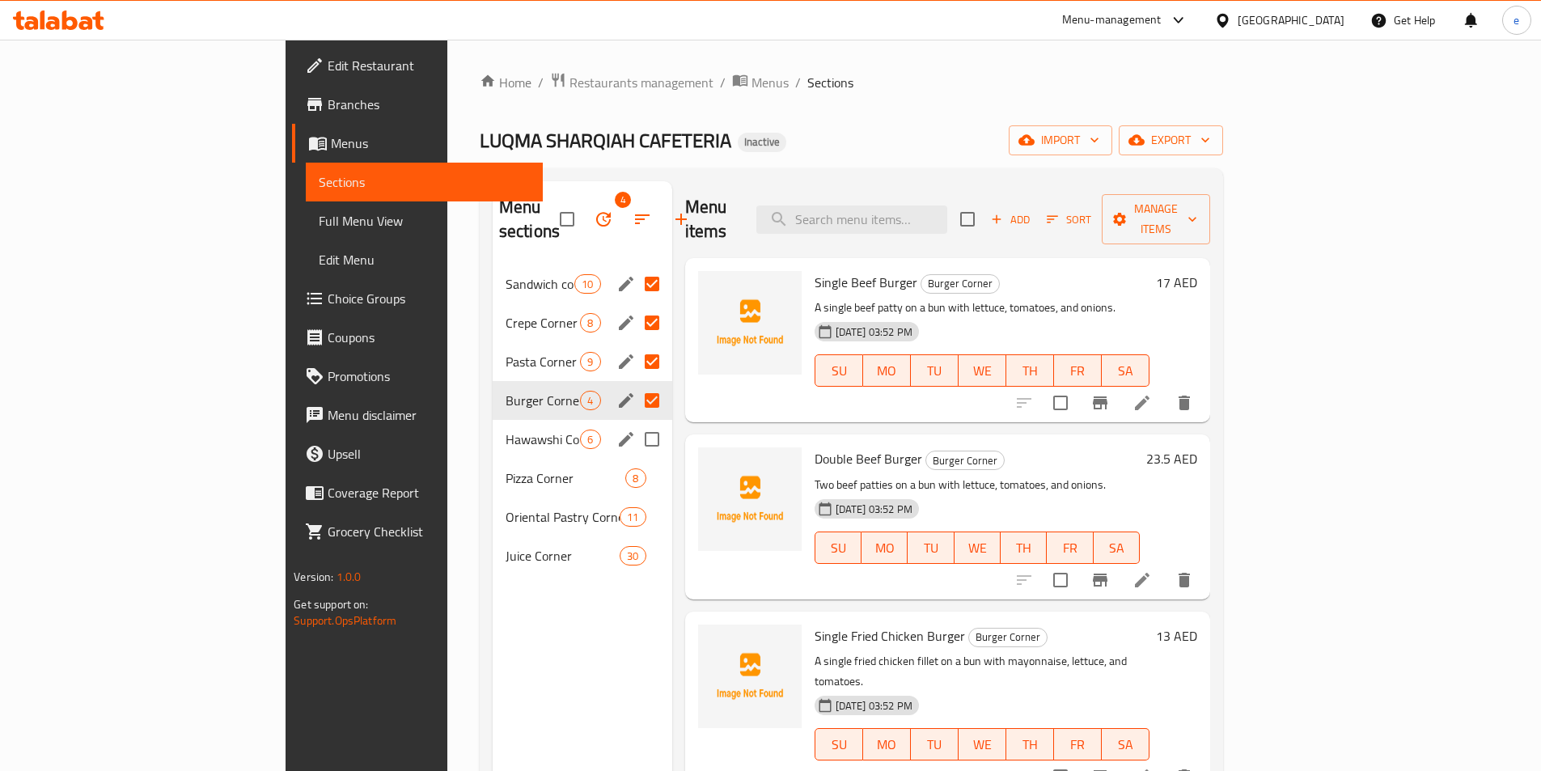
click at [635, 422] on input "Menu sections" at bounding box center [652, 439] width 34 height 34
checkbox input "true"
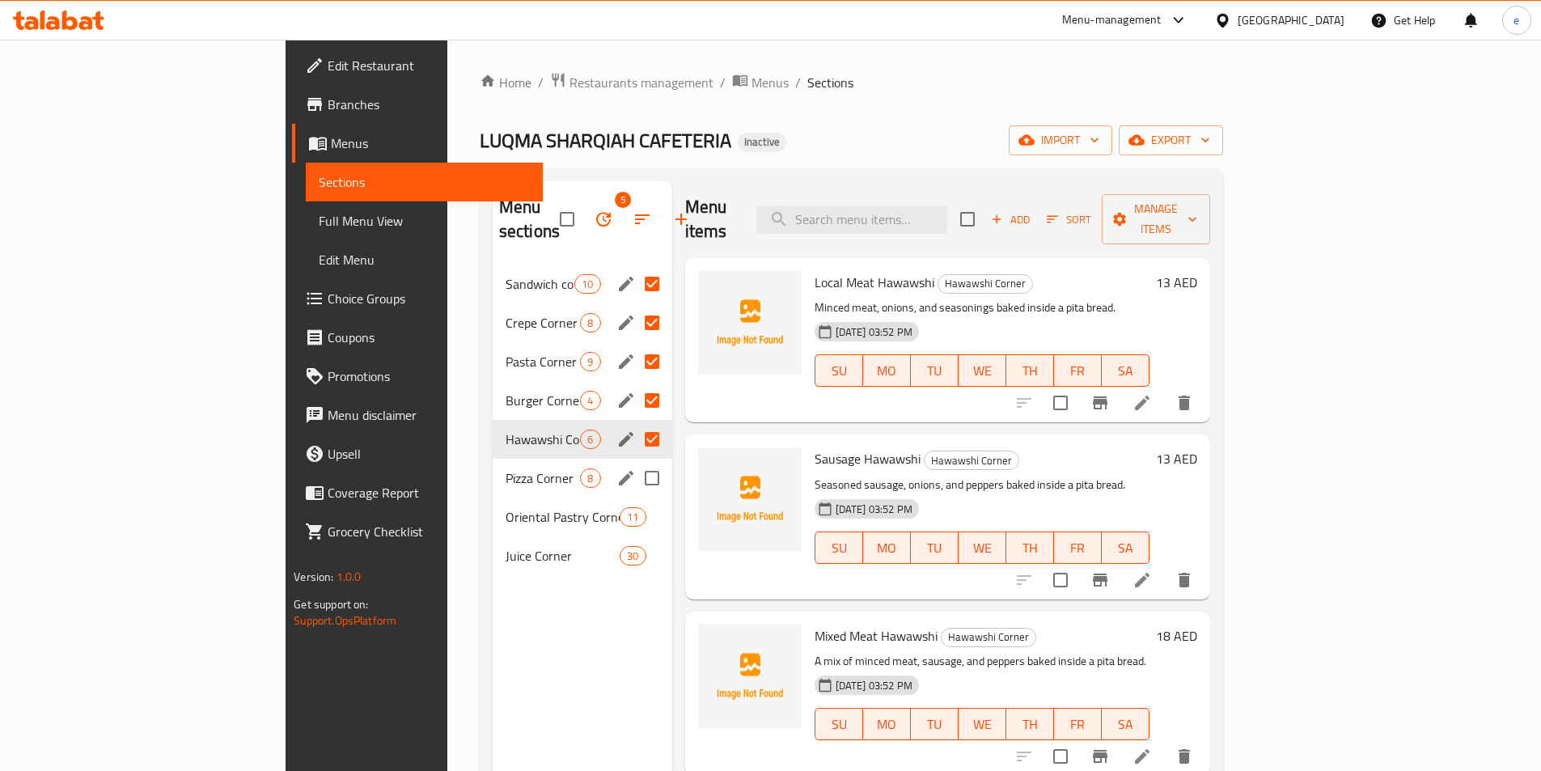
click at [635, 461] on input "Menu sections" at bounding box center [652, 478] width 34 height 34
checkbox input "true"
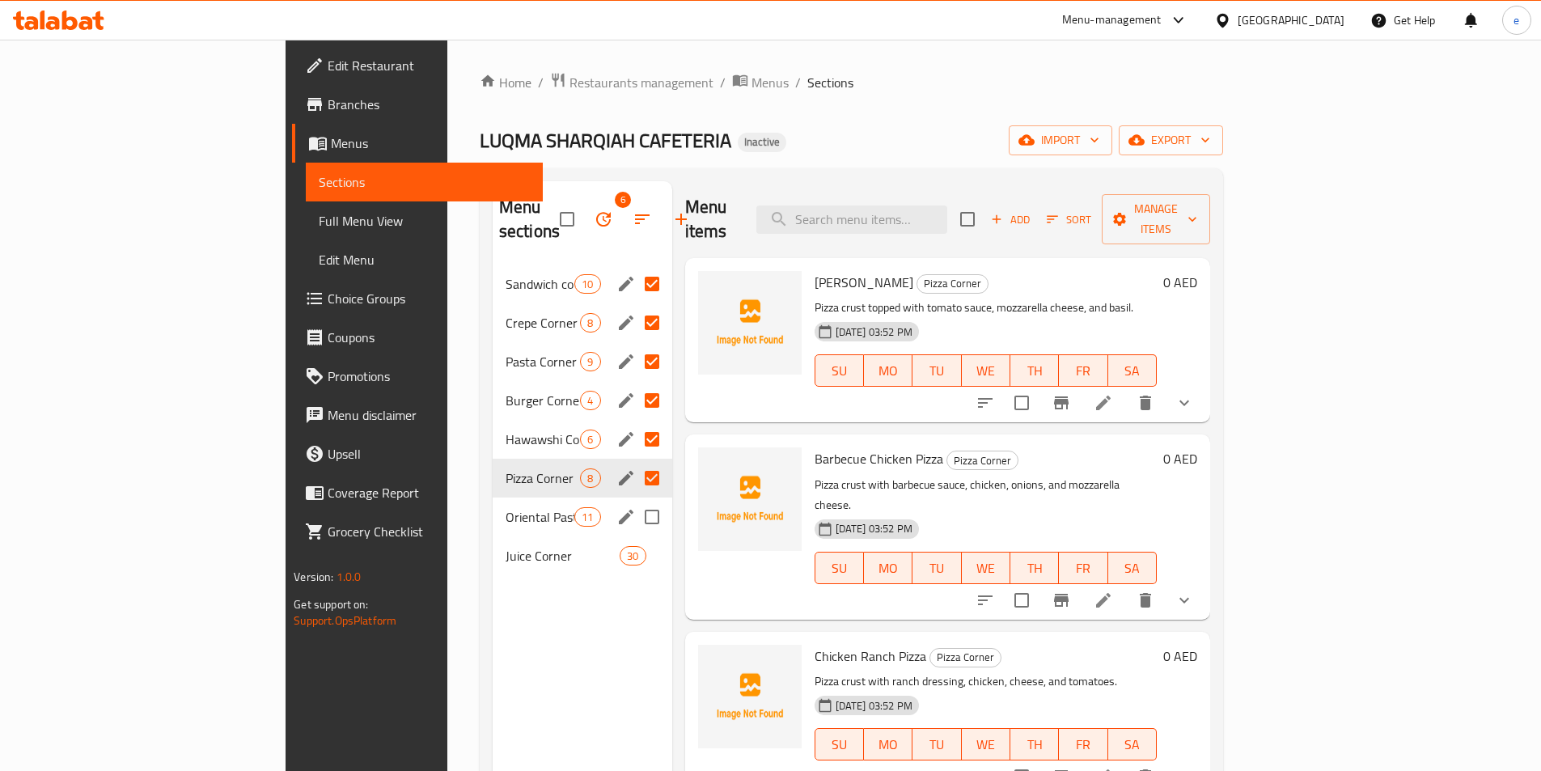
click at [635, 500] on input "Menu sections" at bounding box center [652, 517] width 34 height 34
checkbox input "true"
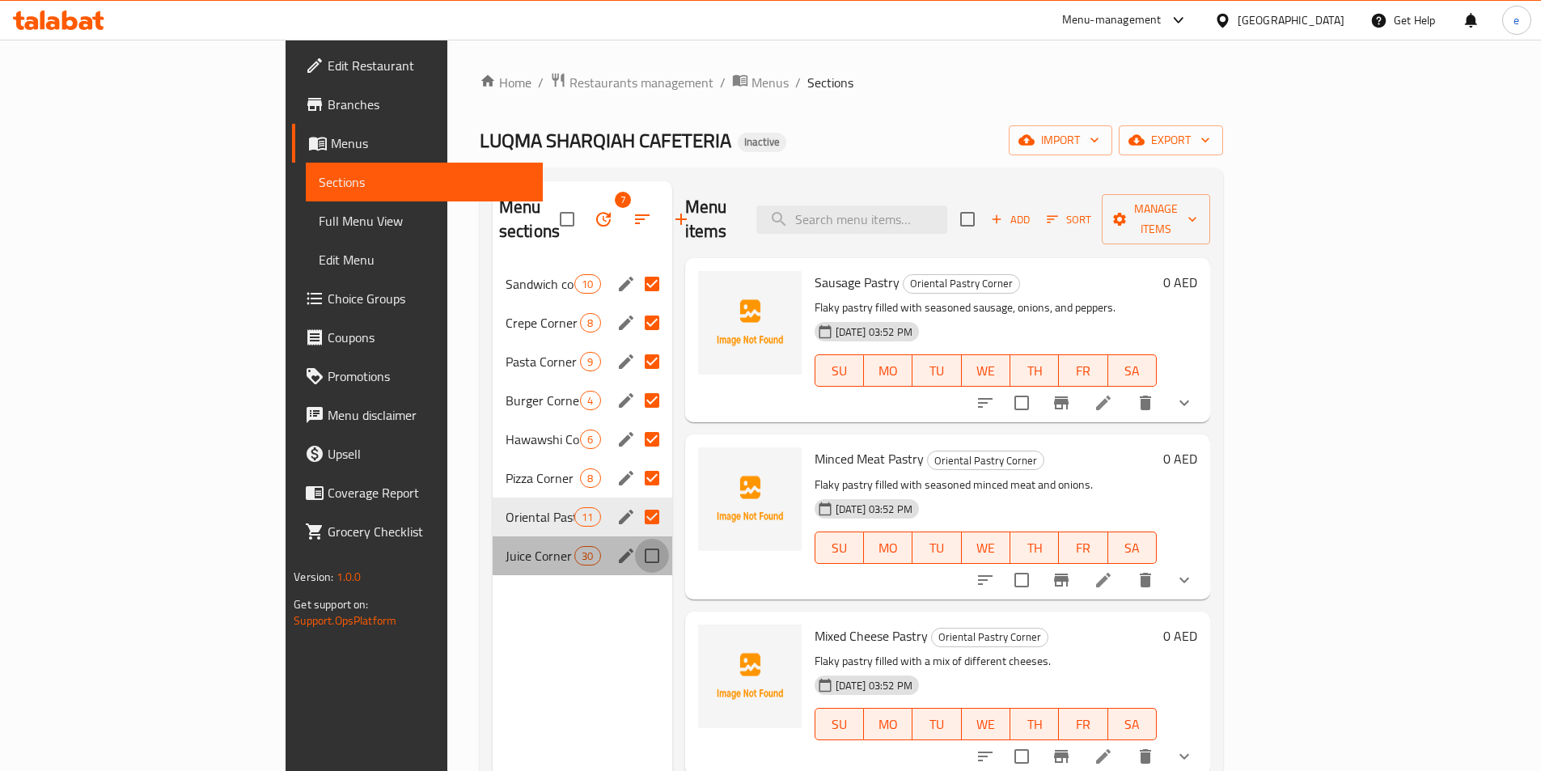
click at [635, 539] on input "Menu sections" at bounding box center [652, 556] width 34 height 34
checkbox input "true"
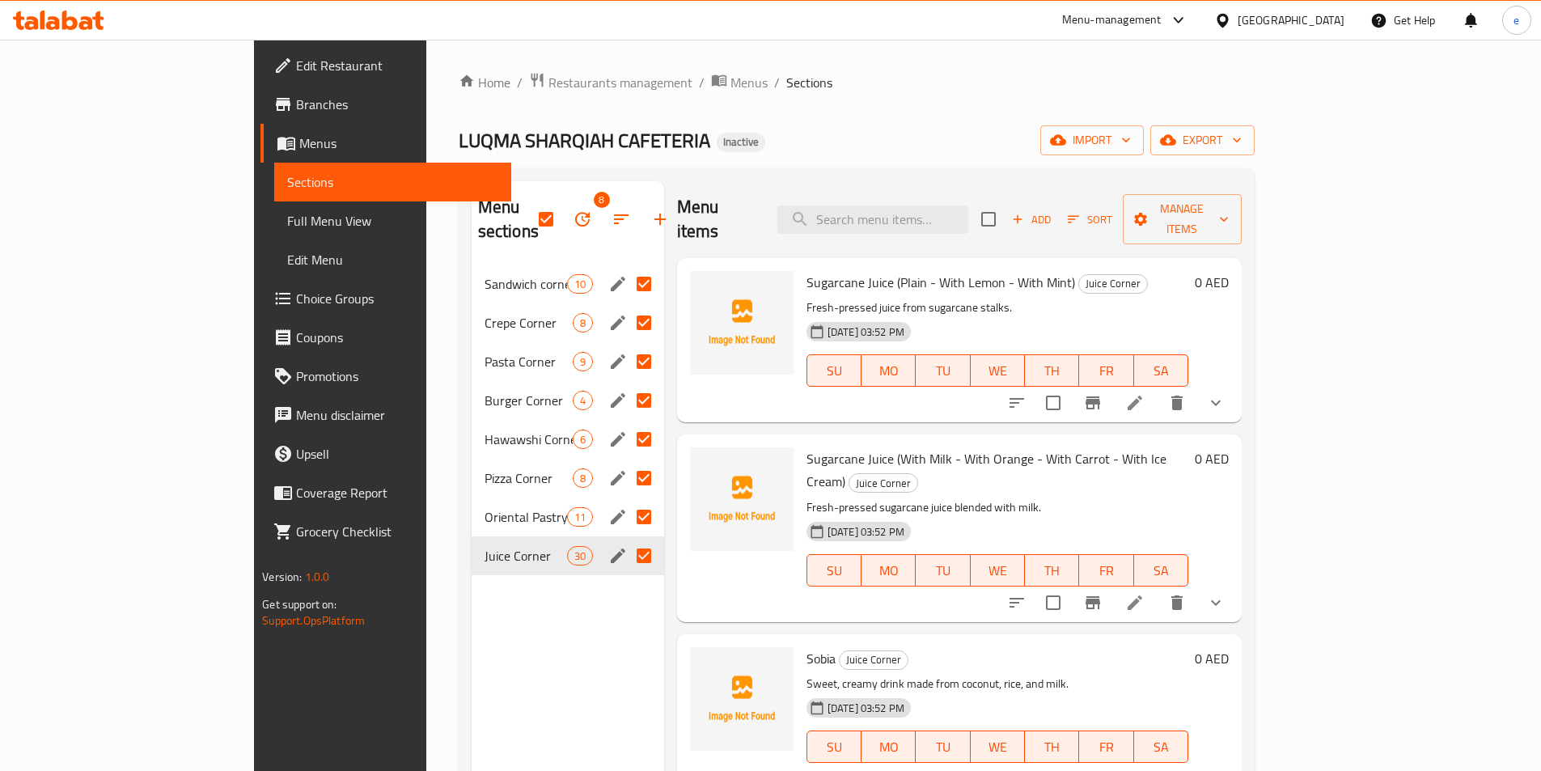
click at [573, 213] on icon "button" at bounding box center [582, 218] width 19 height 19
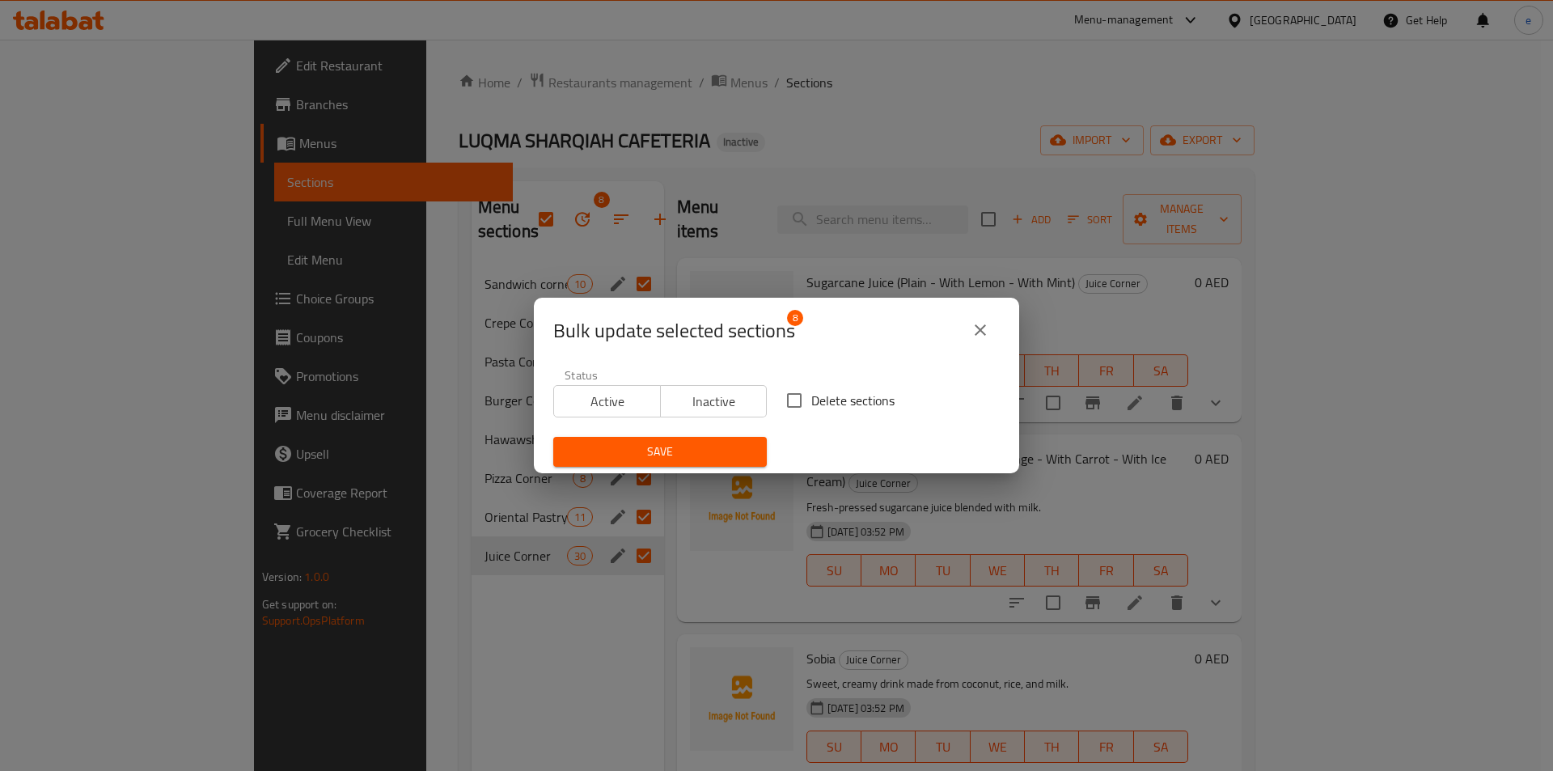
click at [791, 395] on input "Delete sections" at bounding box center [794, 400] width 34 height 34
checkbox input "true"
click at [729, 441] on button "Save" at bounding box center [660, 452] width 214 height 30
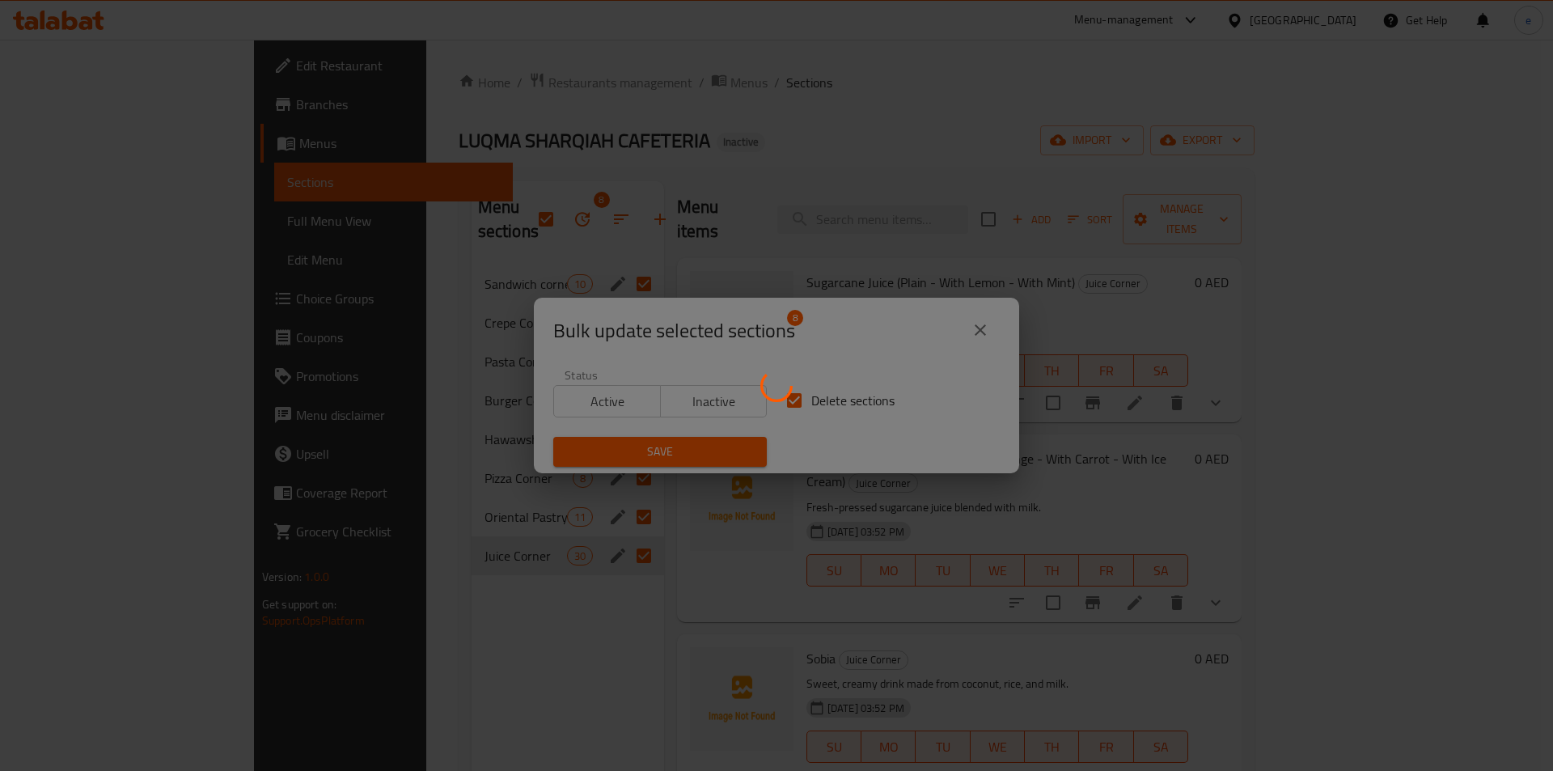
checkbox input "false"
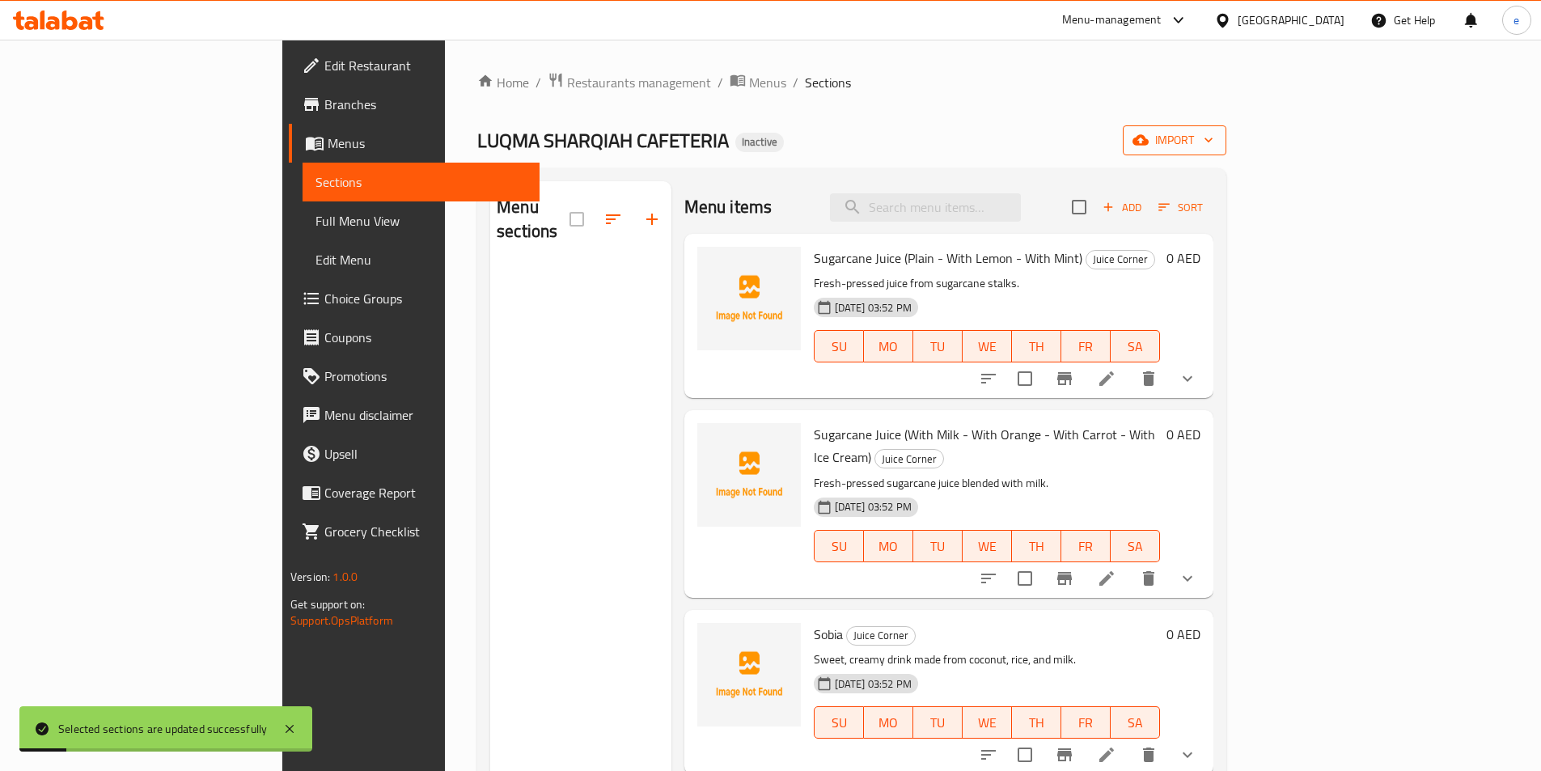
click at [1213, 134] on span "import" at bounding box center [1174, 140] width 78 height 20
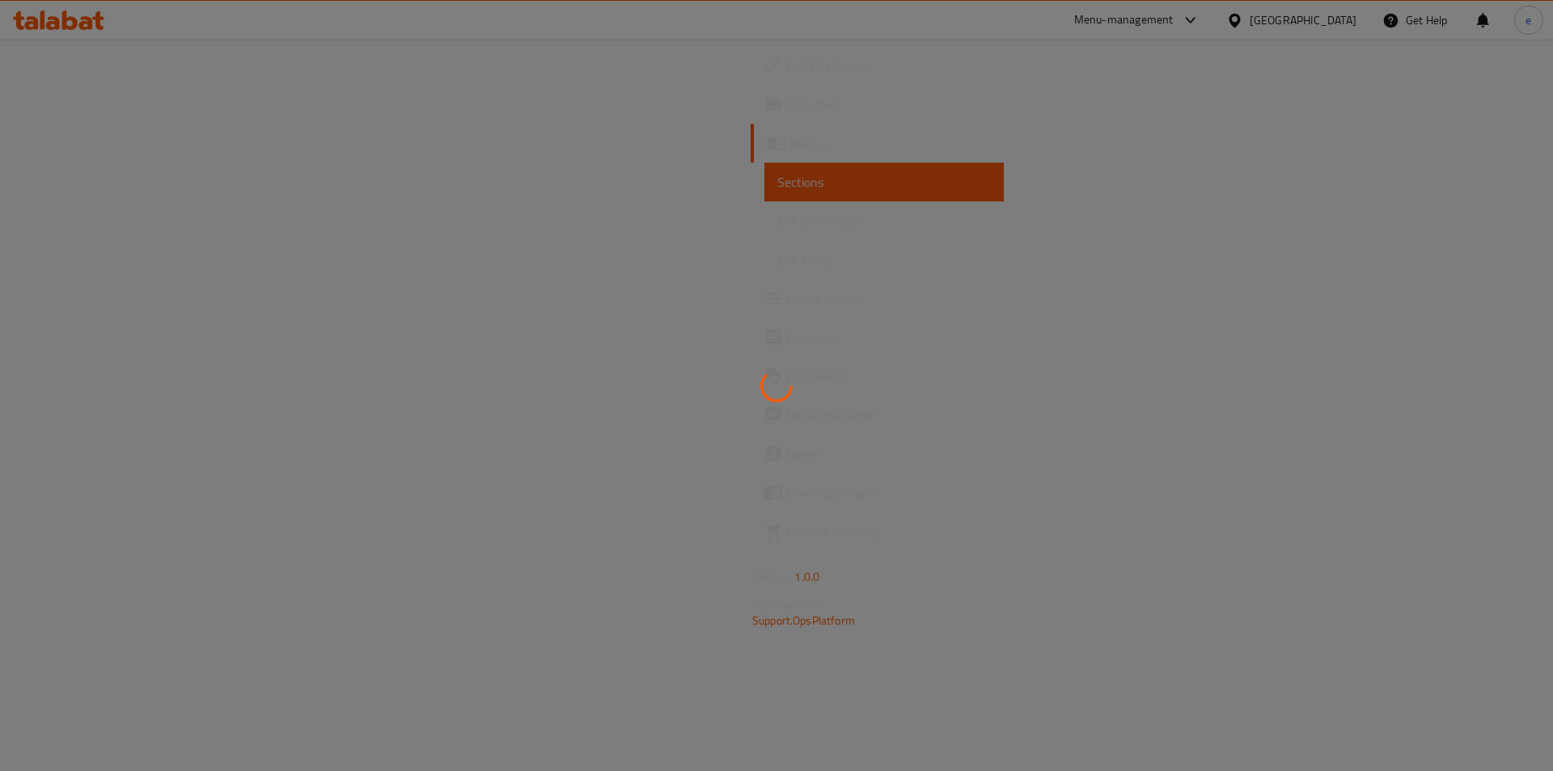
click at [645, 230] on div at bounding box center [776, 385] width 1553 height 771
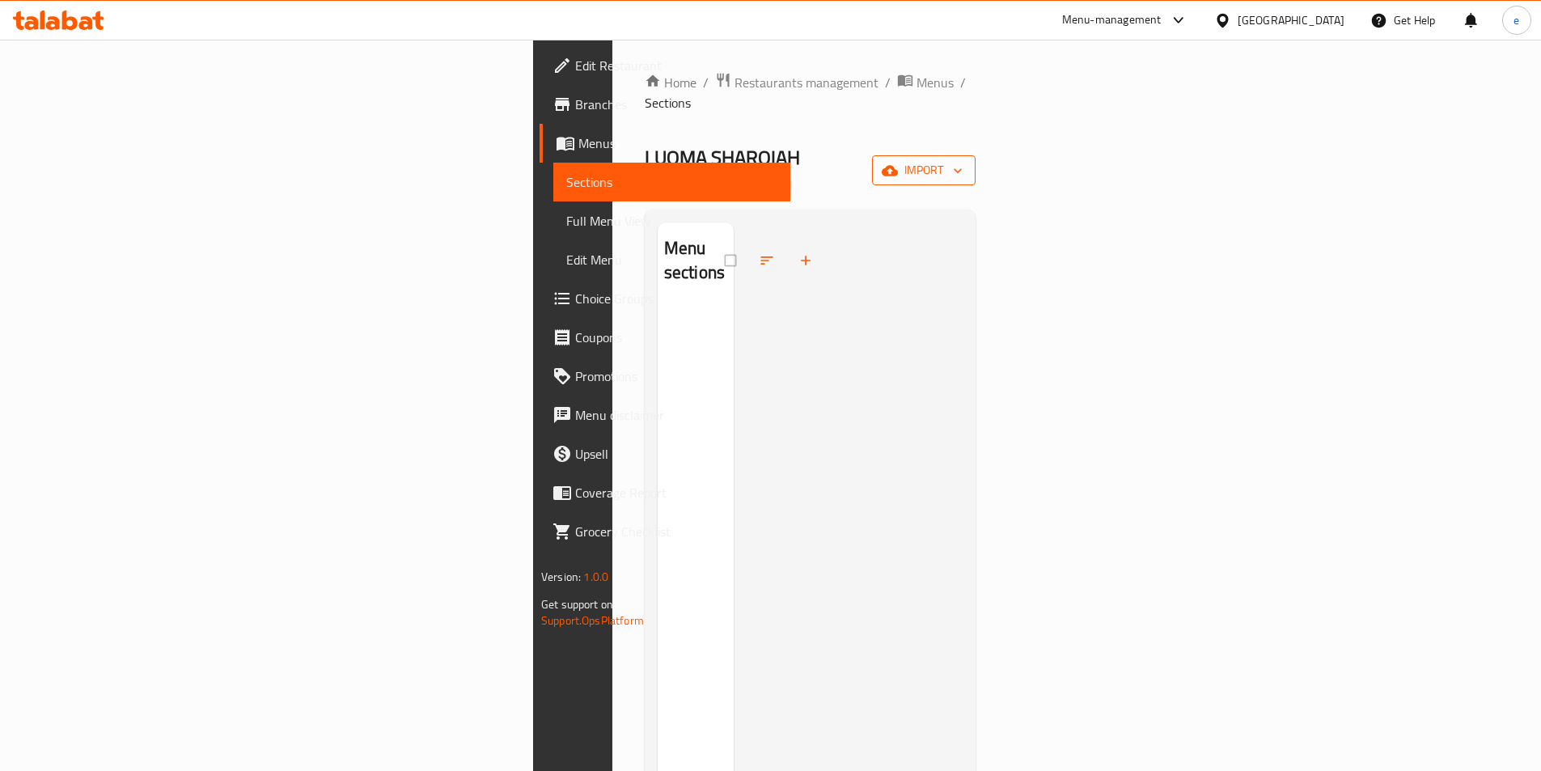
click at [962, 160] on span "import" at bounding box center [924, 170] width 78 height 20
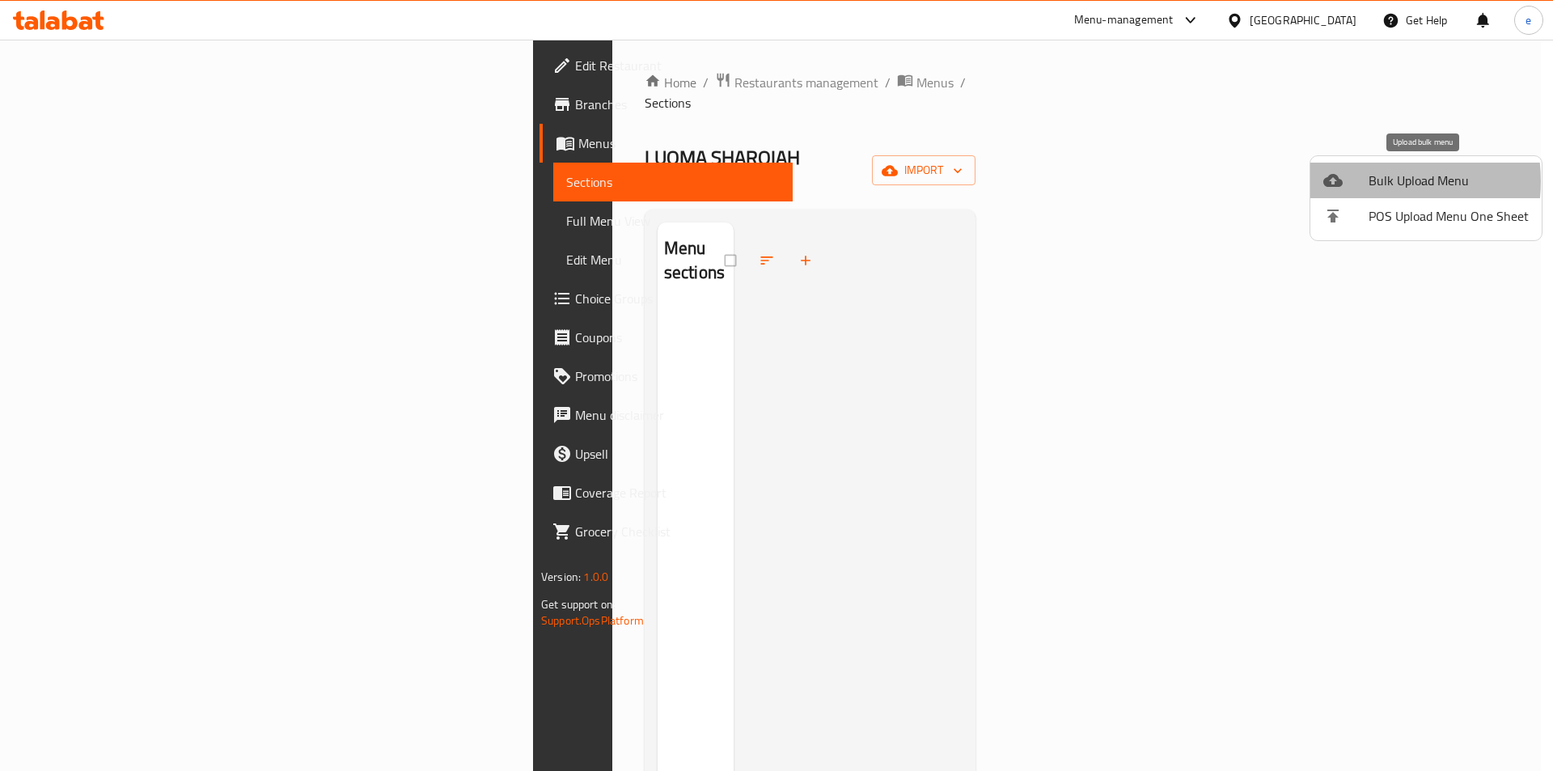
click at [1371, 181] on span "Bulk Upload Menu" at bounding box center [1448, 180] width 160 height 19
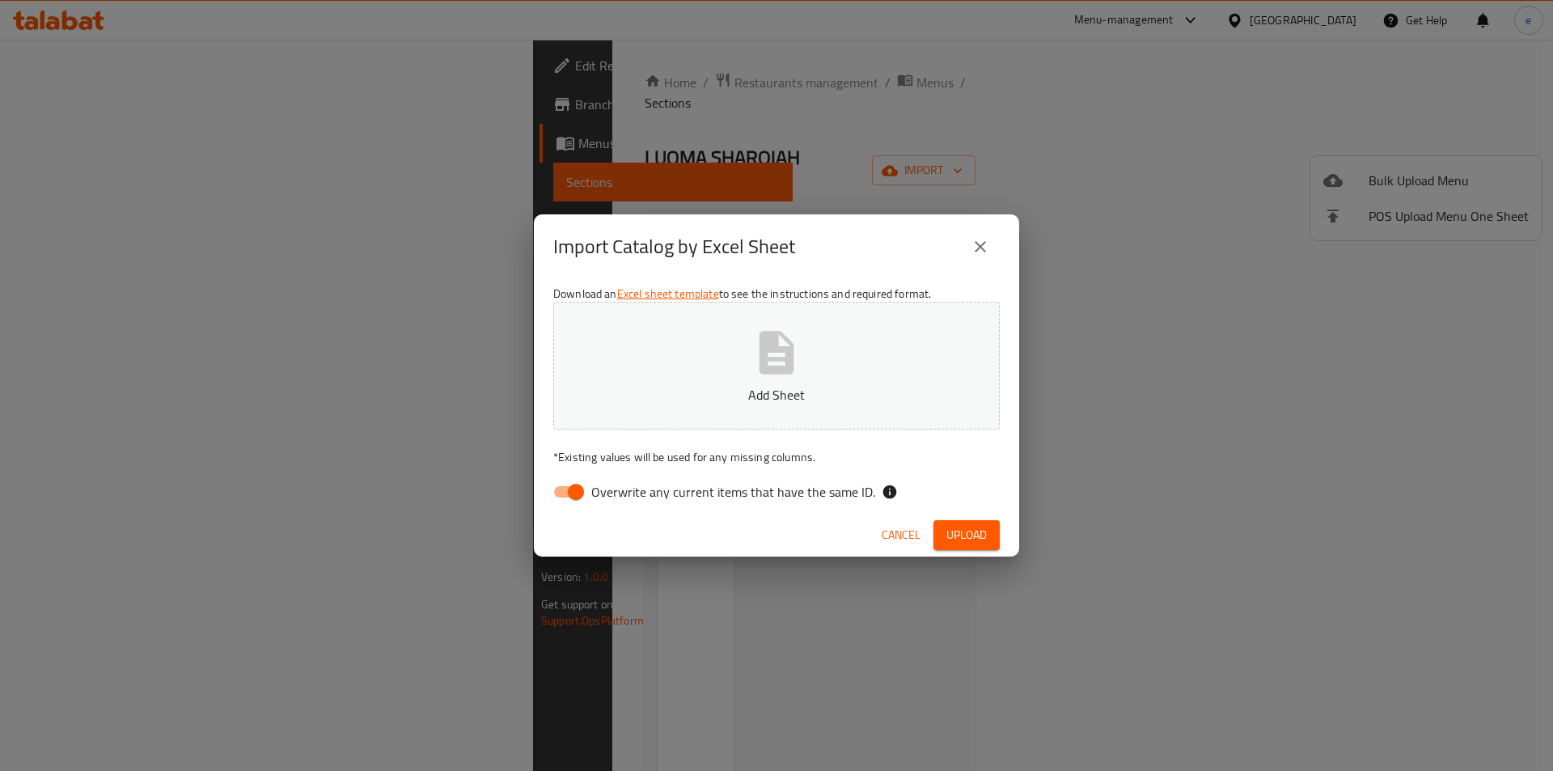
click at [856, 387] on p "Add Sheet" at bounding box center [776, 394] width 396 height 19
click at [552, 483] on input "Overwrite any current items that have the same ID." at bounding box center [576, 491] width 92 height 31
checkbox input "false"
click at [966, 528] on span "Upload" at bounding box center [966, 535] width 40 height 20
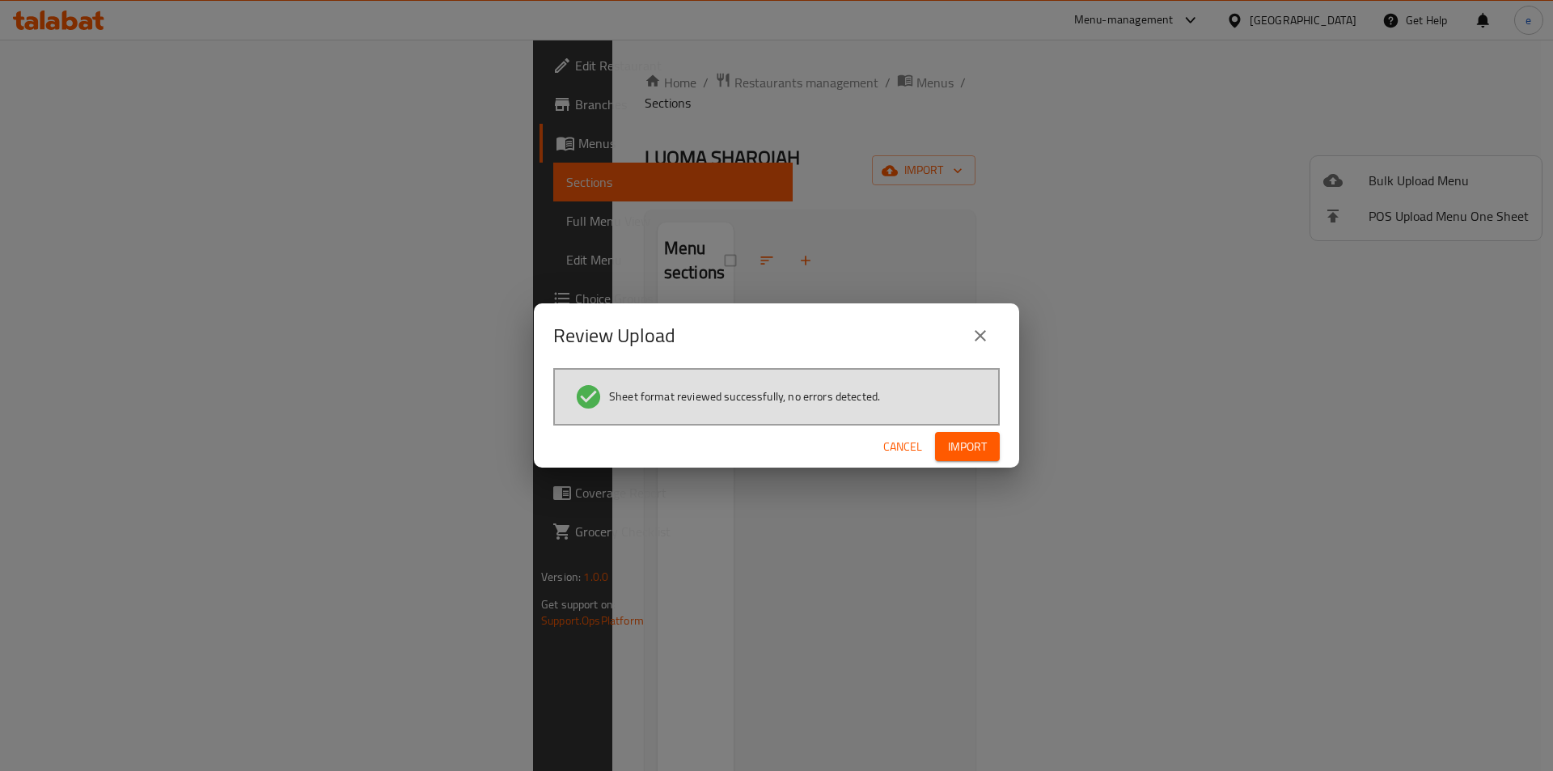
click at [959, 450] on span "Import" at bounding box center [967, 447] width 39 height 20
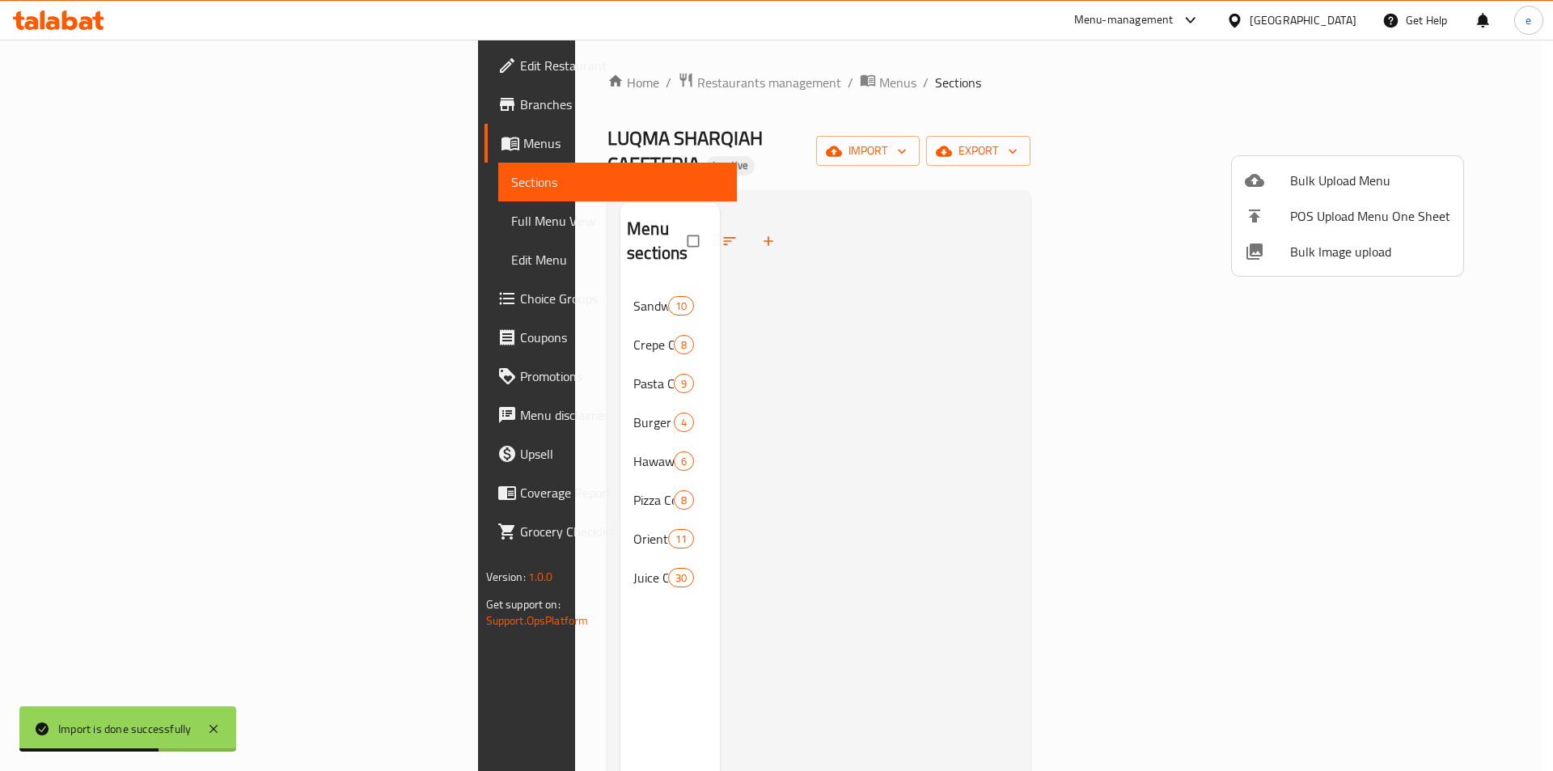
drag, startPoint x: 378, startPoint y: 238, endPoint x: 386, endPoint y: 253, distance: 17.4
click at [378, 238] on div at bounding box center [776, 385] width 1553 height 771
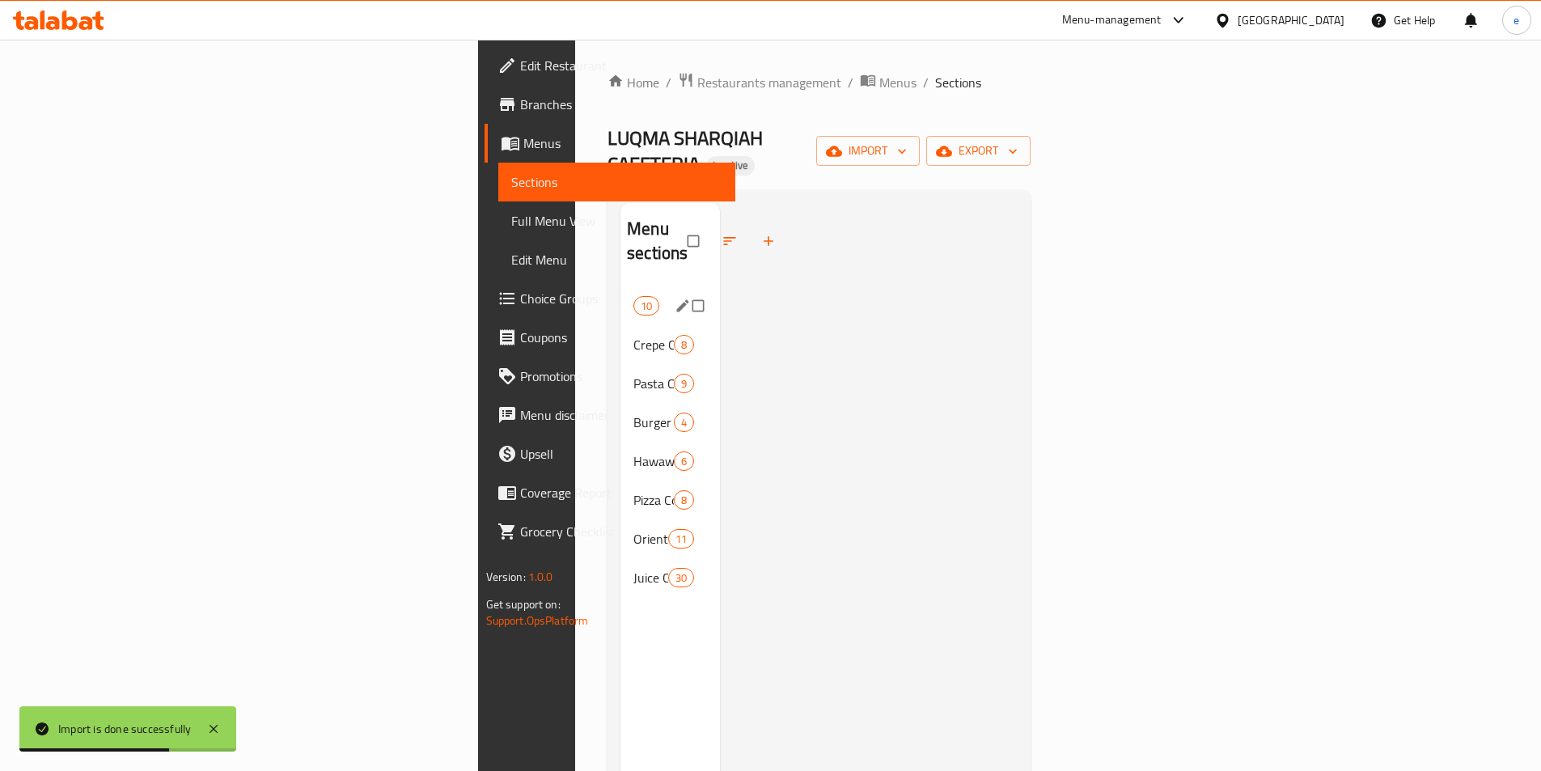
click at [633, 296] on span "Sandwich corner (Egyptian or French bread)" at bounding box center [633, 305] width 0 height 19
